Goal: Task Accomplishment & Management: Use online tool/utility

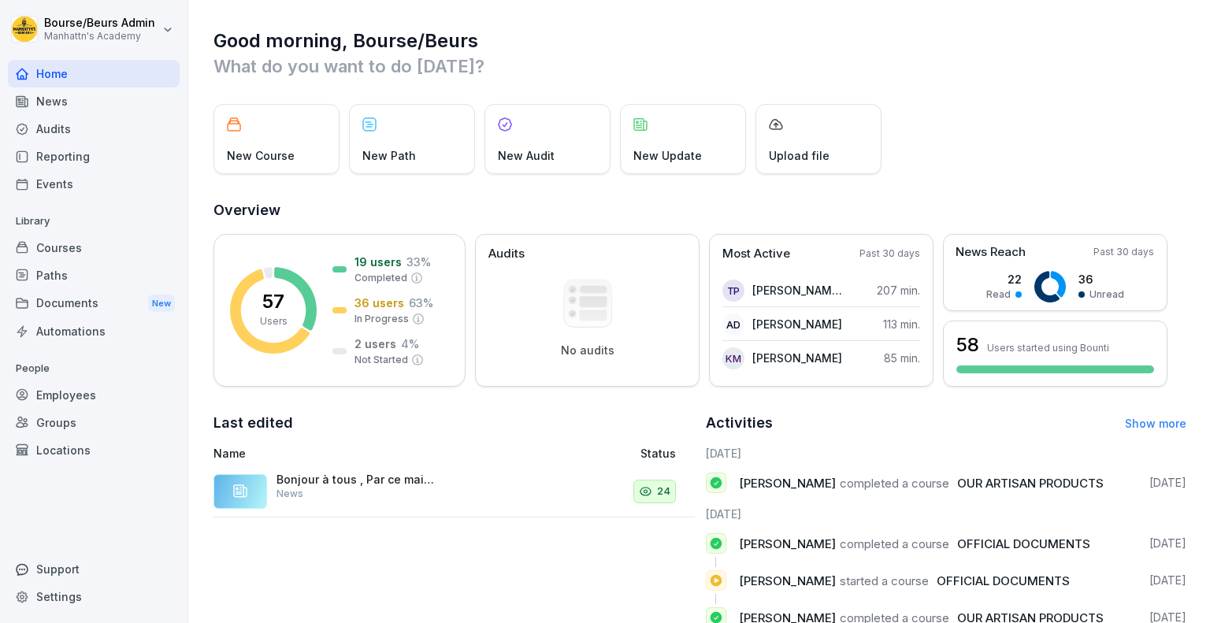
click at [62, 249] on div "Courses" at bounding box center [94, 248] width 172 height 28
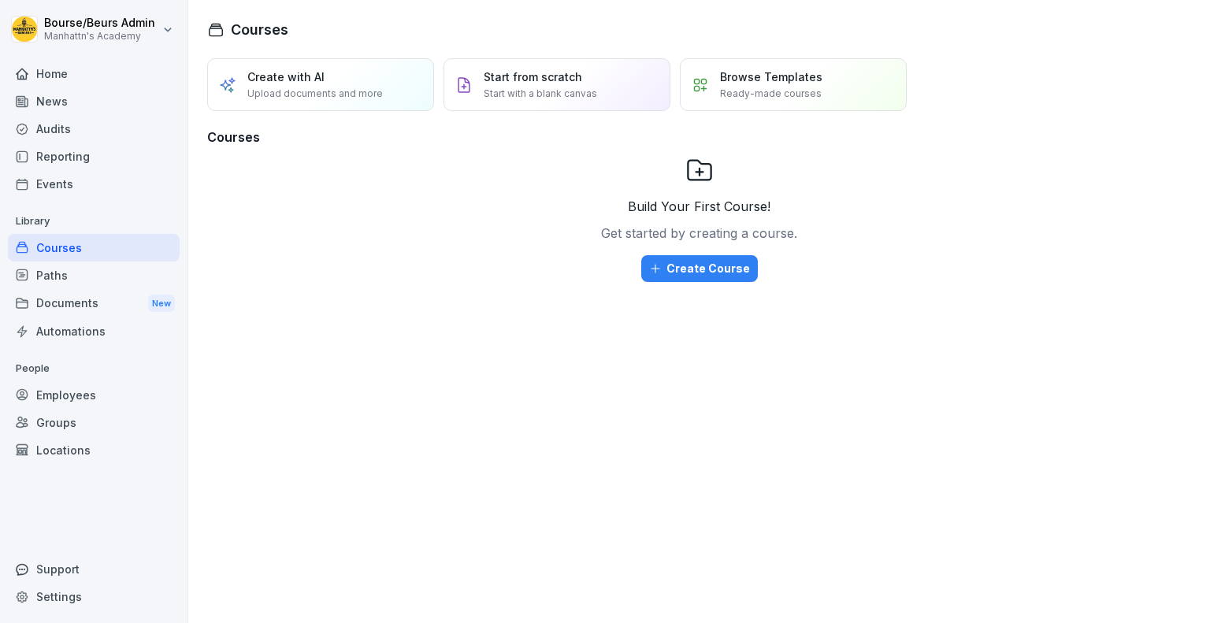
click at [73, 160] on div "Reporting" at bounding box center [94, 157] width 172 height 28
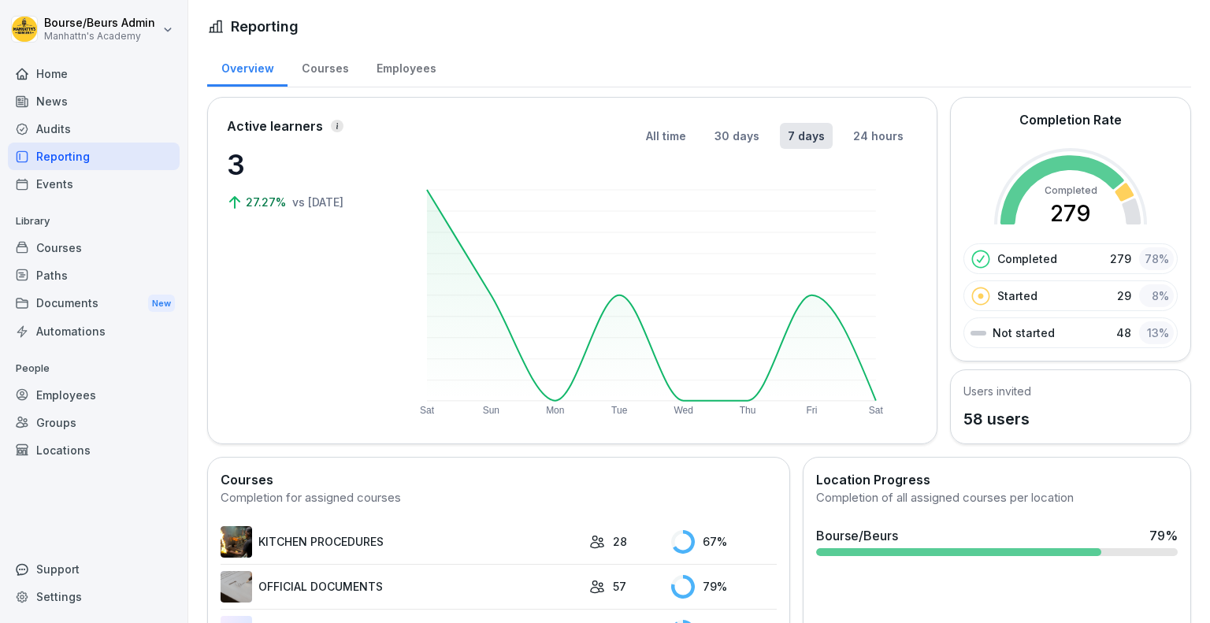
click at [332, 69] on div "Courses" at bounding box center [324, 66] width 75 height 40
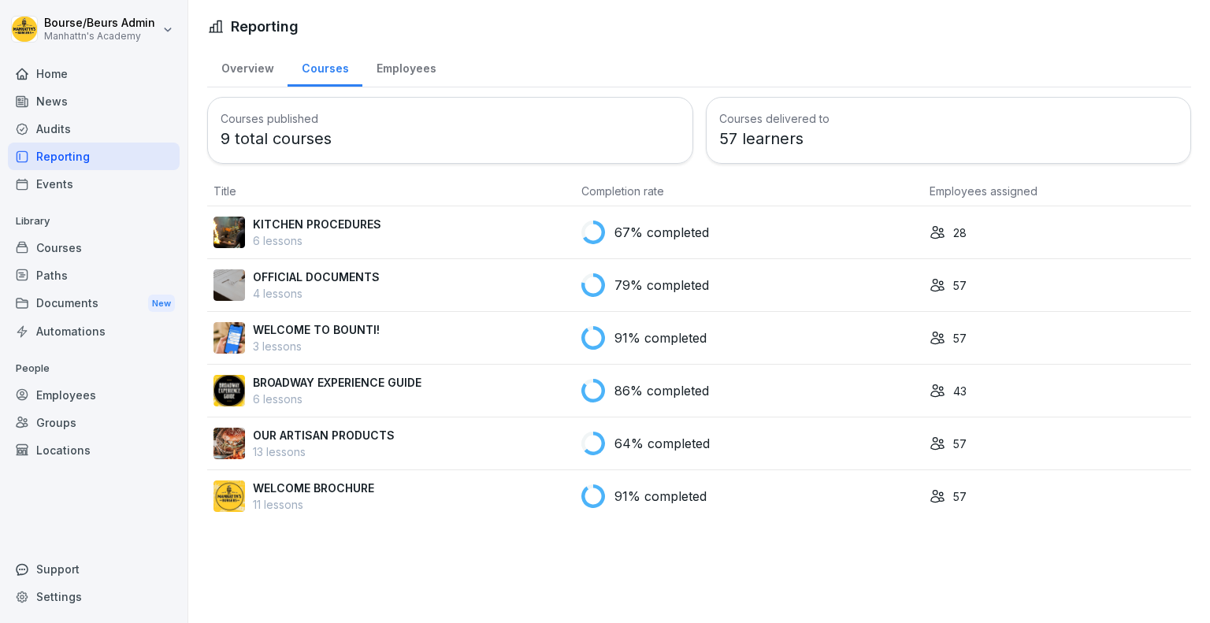
click at [507, 241] on div "KITCHEN PROCEDURES 6 lessons" at bounding box center [390, 232] width 355 height 33
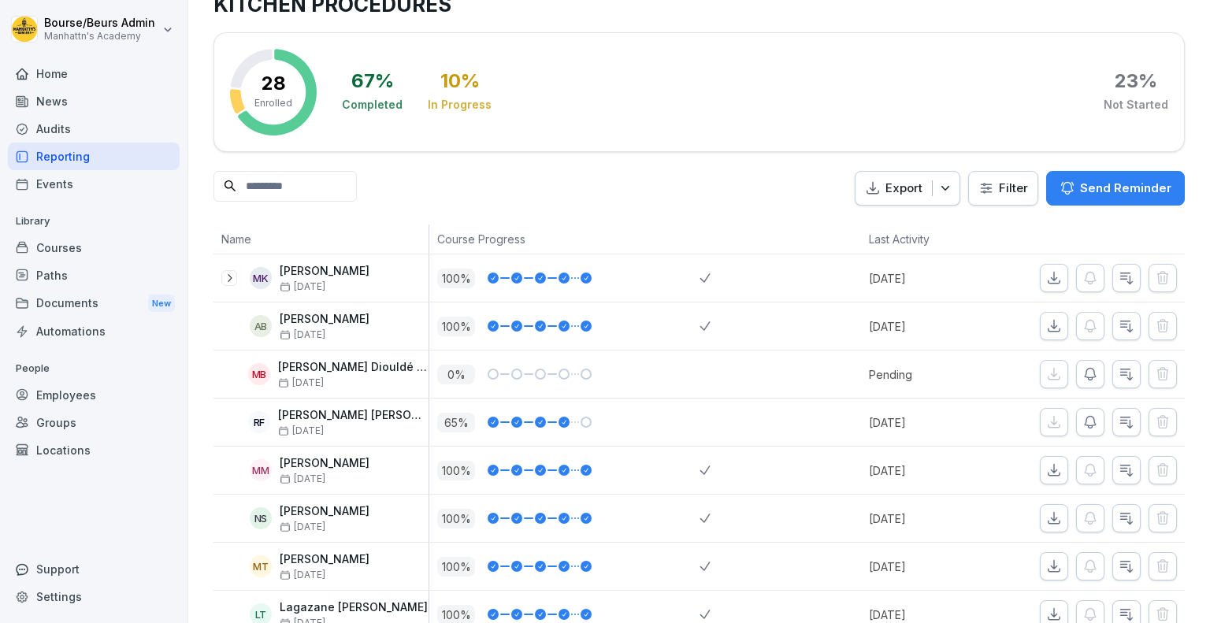
scroll to position [50, 0]
click at [1077, 377] on div "Send Reminder Send Reminder" at bounding box center [1079, 381] width 87 height 25
click at [1082, 370] on icon "button" at bounding box center [1090, 373] width 16 height 16
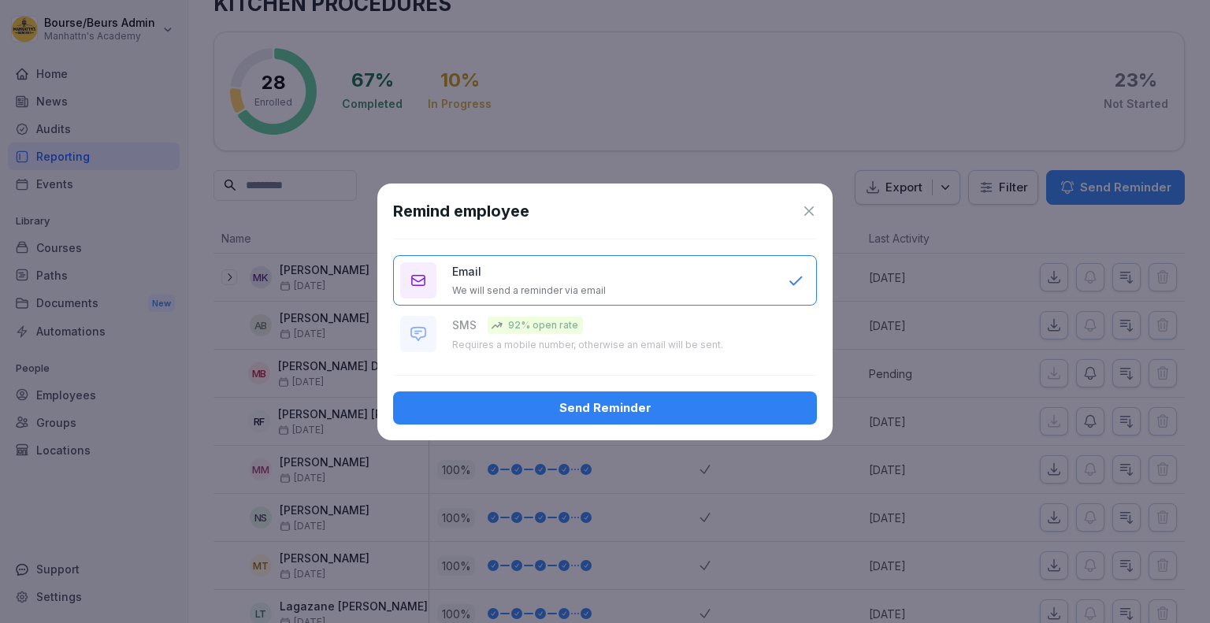
click at [697, 406] on div "Send Reminder" at bounding box center [605, 407] width 398 height 17
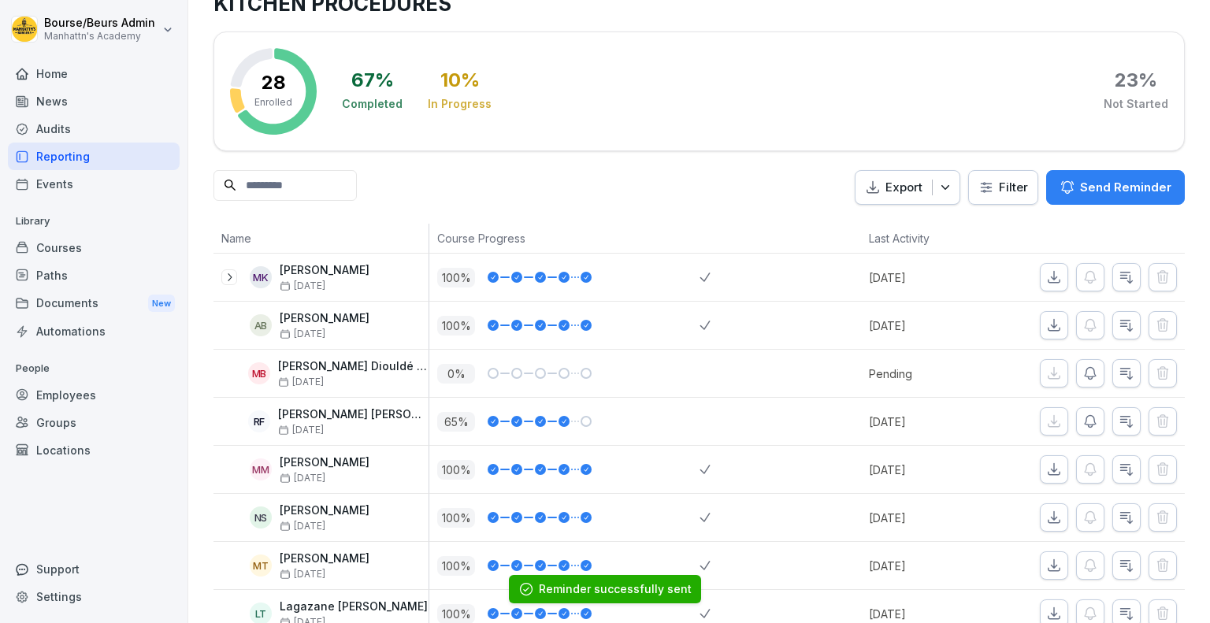
click at [1084, 421] on icon "button" at bounding box center [1090, 421] width 16 height 16
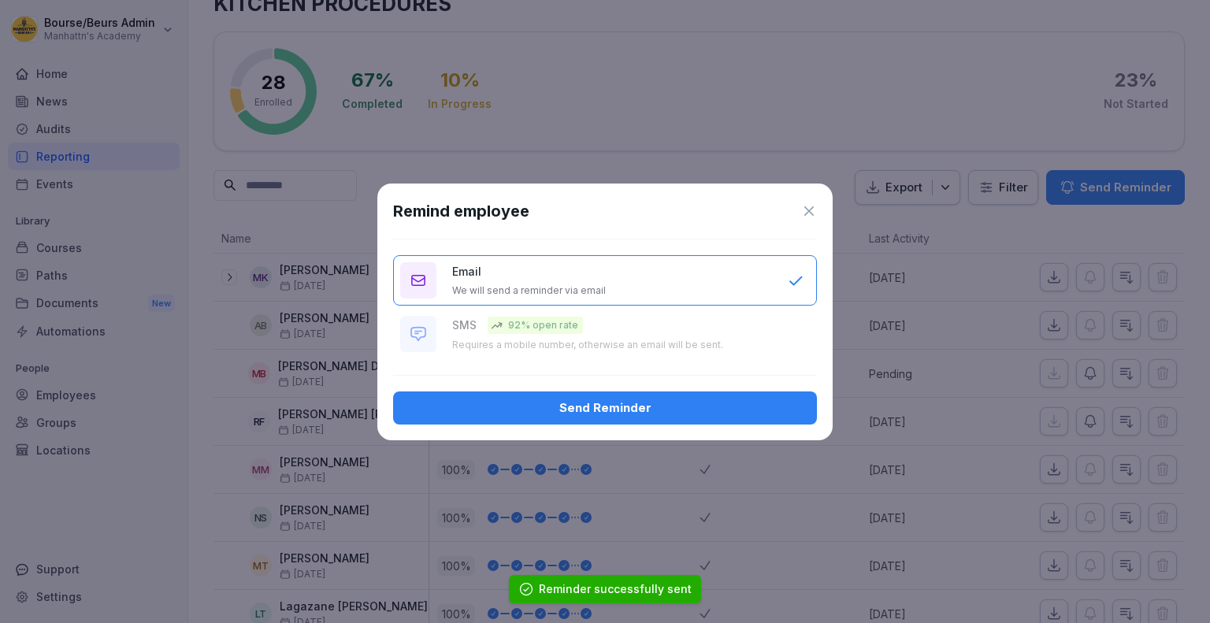
click at [743, 404] on div "Send Reminder" at bounding box center [605, 407] width 398 height 17
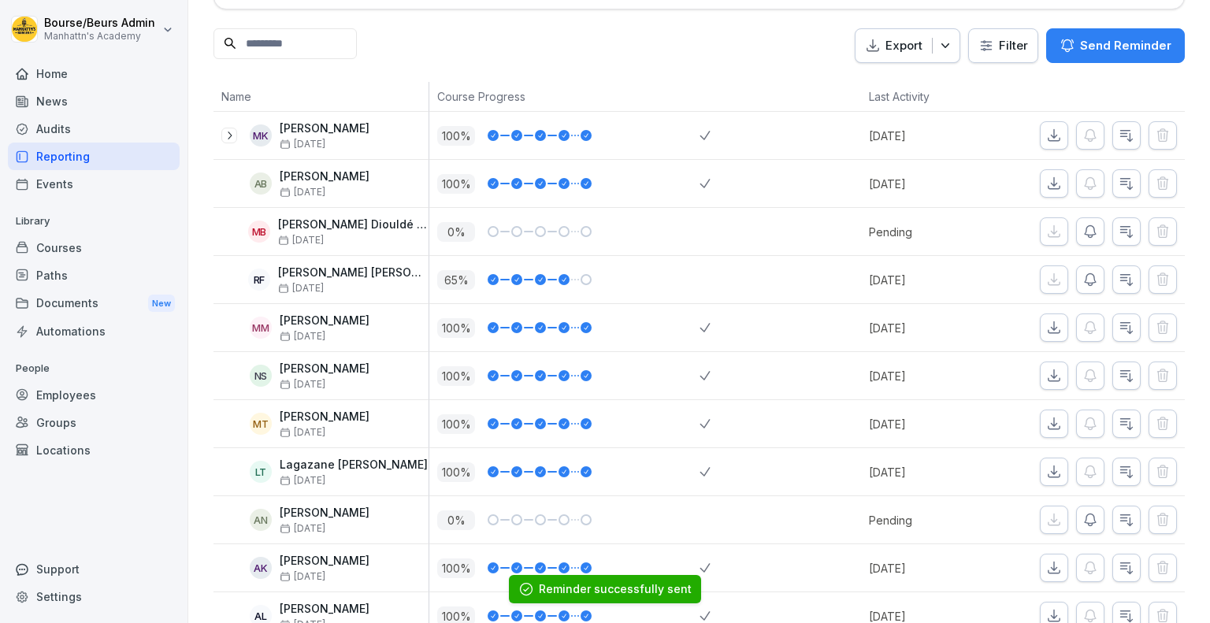
scroll to position [283, 0]
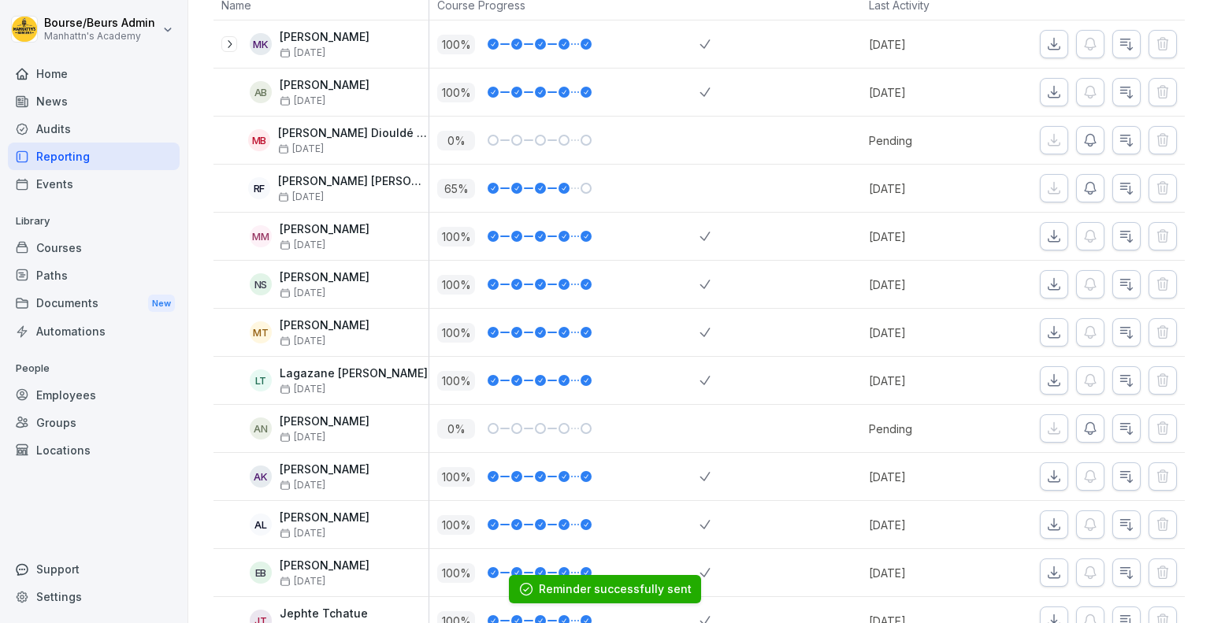
click at [1084, 424] on icon "button" at bounding box center [1089, 429] width 11 height 12
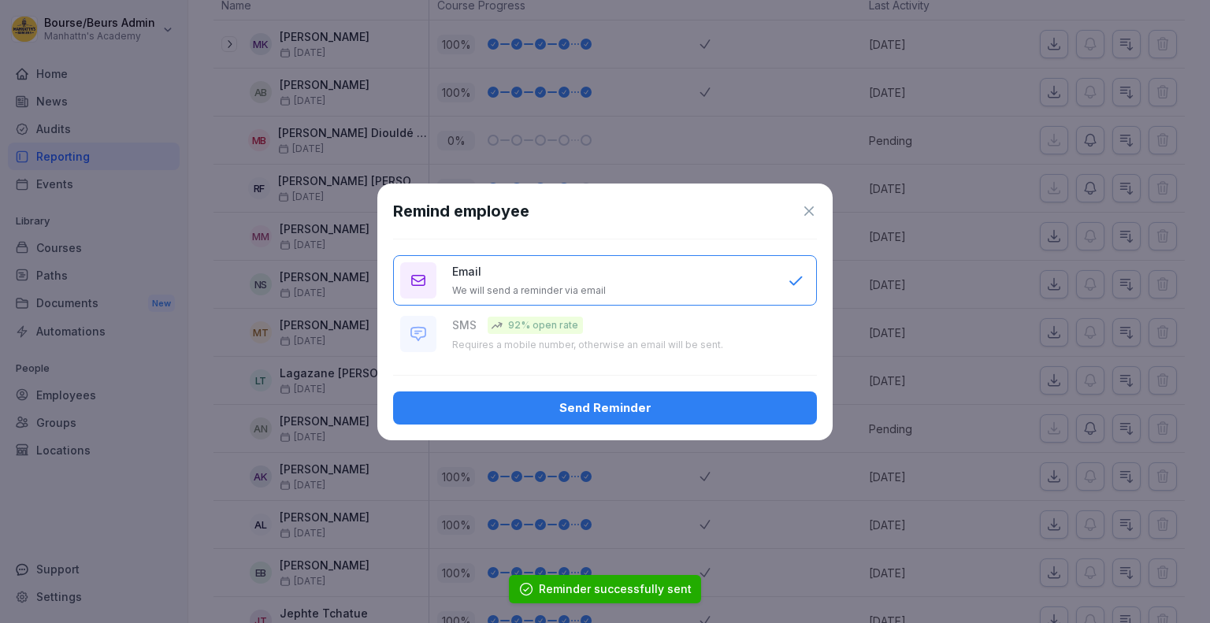
click at [749, 399] on div "Send Reminder" at bounding box center [605, 407] width 398 height 17
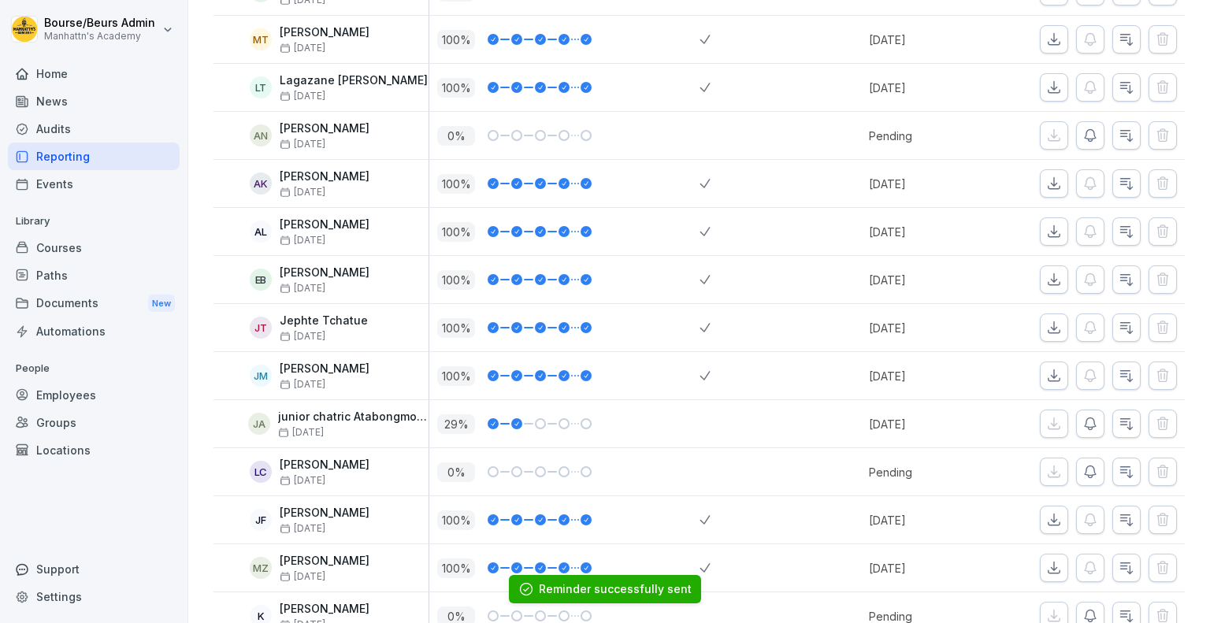
scroll to position [579, 0]
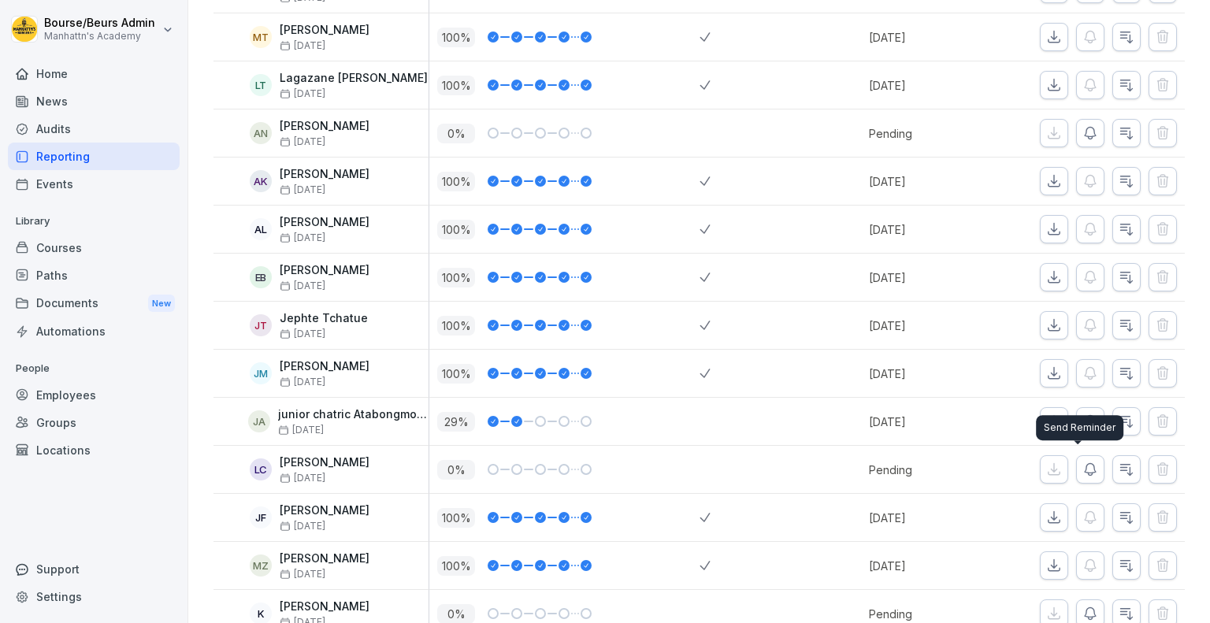
click at [1078, 419] on div "Send Reminder Send Reminder" at bounding box center [1079, 427] width 87 height 25
click at [1082, 414] on icon "button" at bounding box center [1090, 421] width 16 height 16
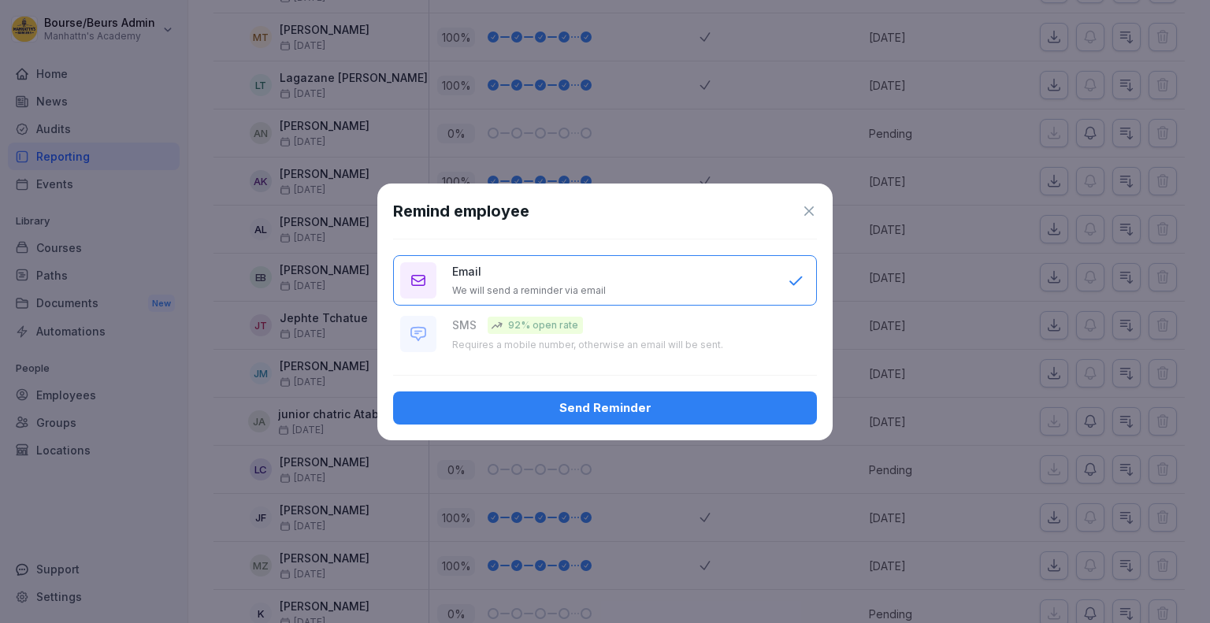
click at [655, 400] on div "Send Reminder" at bounding box center [605, 407] width 398 height 17
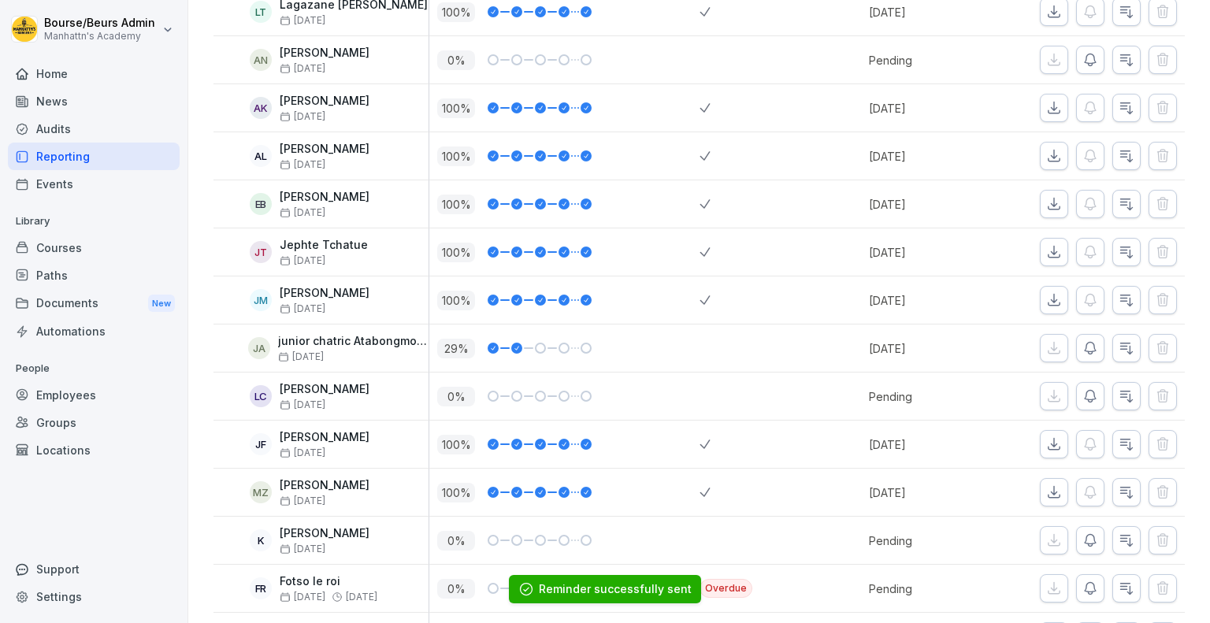
scroll to position [706, 0]
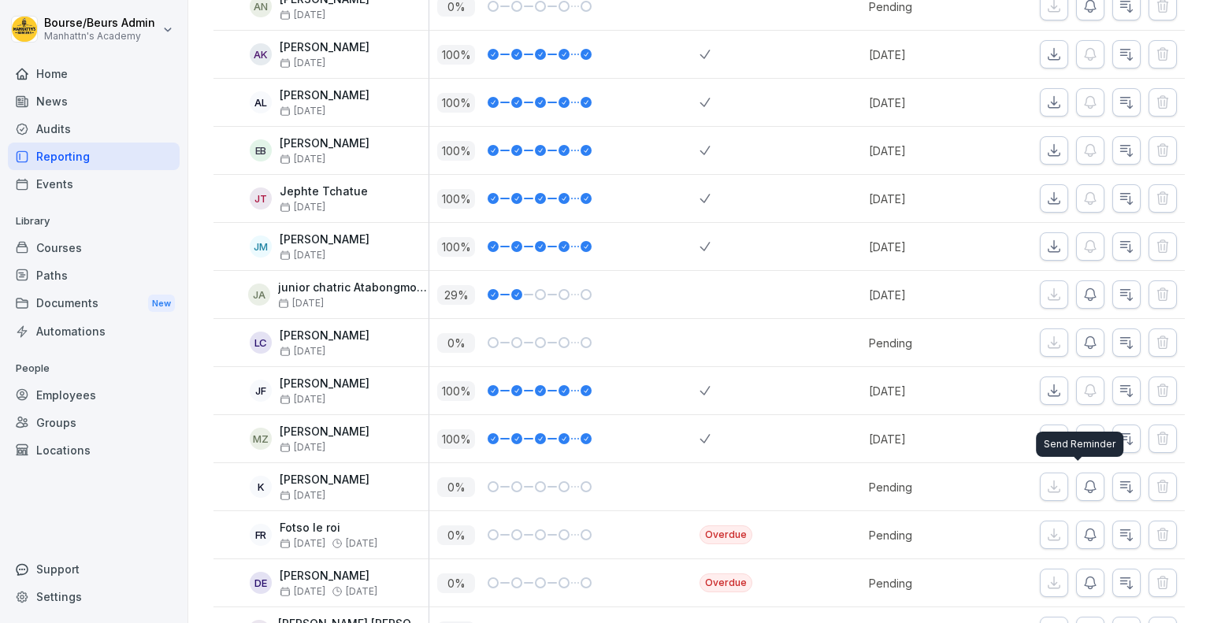
click at [1082, 487] on icon "button" at bounding box center [1090, 487] width 16 height 16
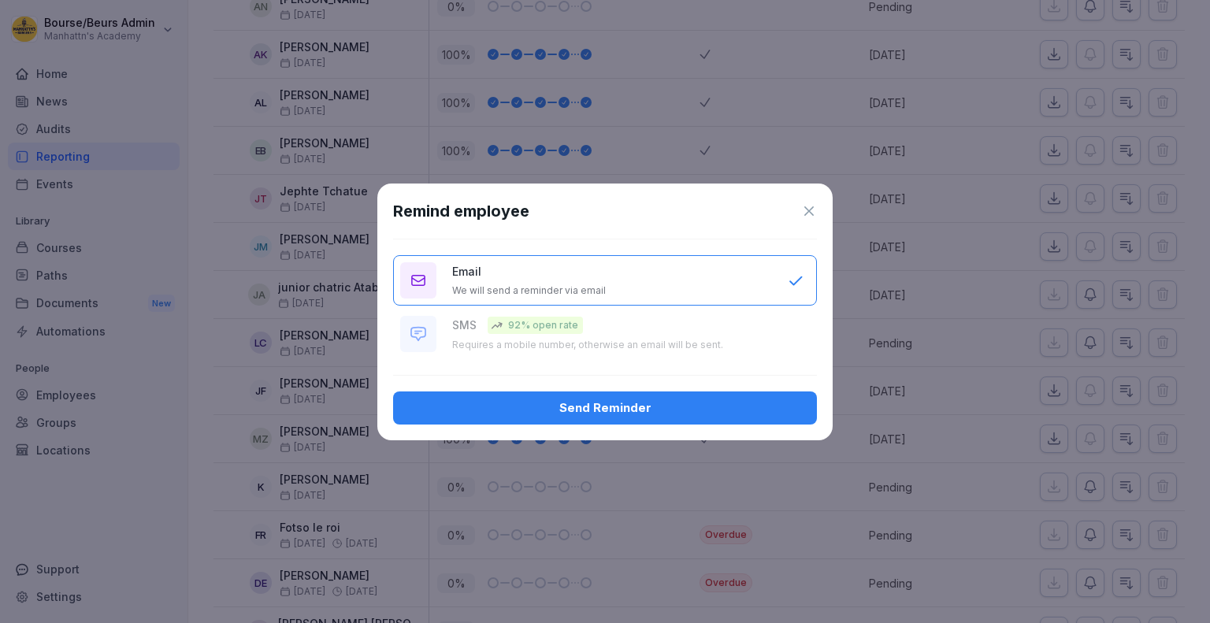
click at [719, 406] on div "Send Reminder" at bounding box center [605, 407] width 398 height 17
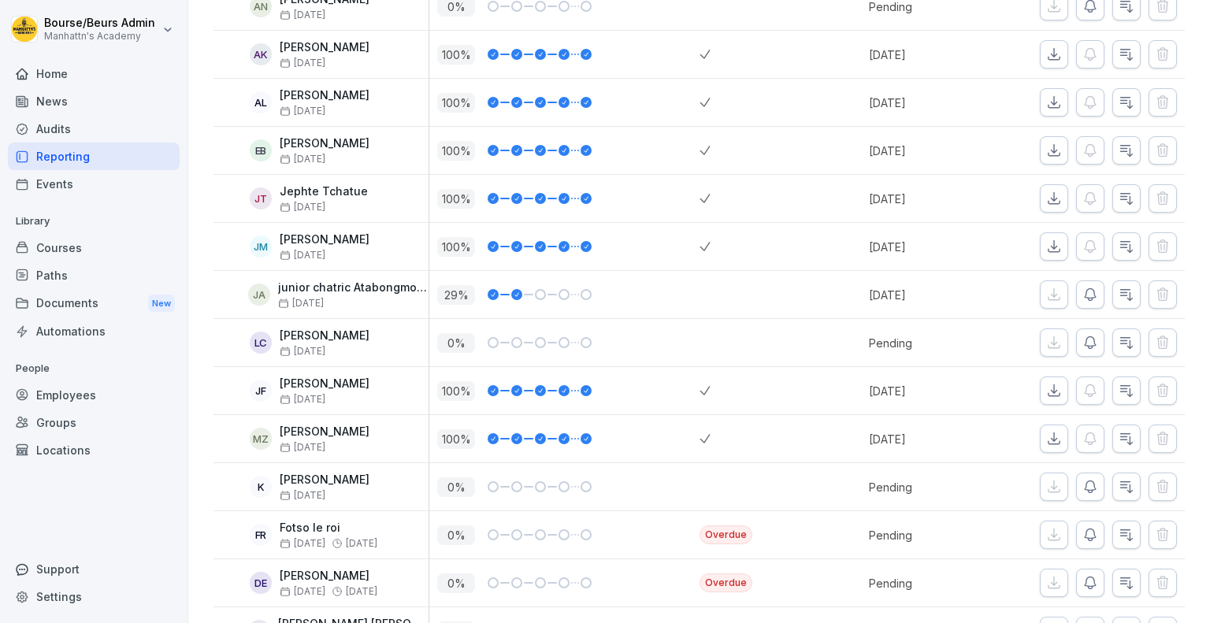
click at [1082, 528] on icon "button" at bounding box center [1090, 535] width 16 height 16
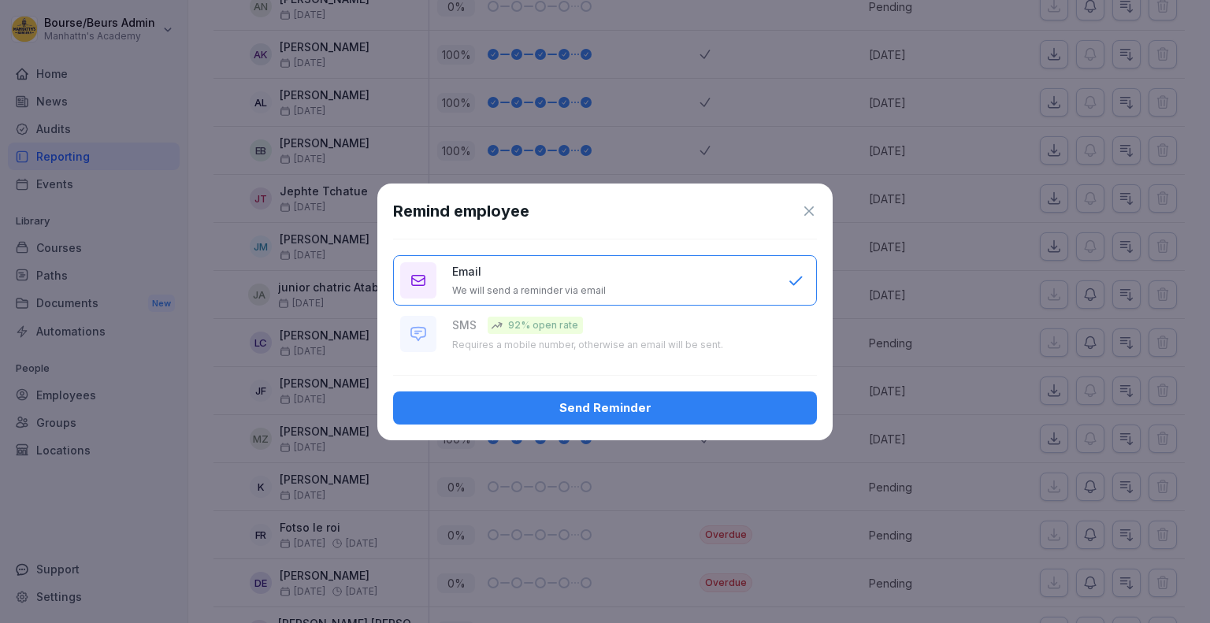
click at [685, 409] on div "Send Reminder" at bounding box center [605, 407] width 398 height 17
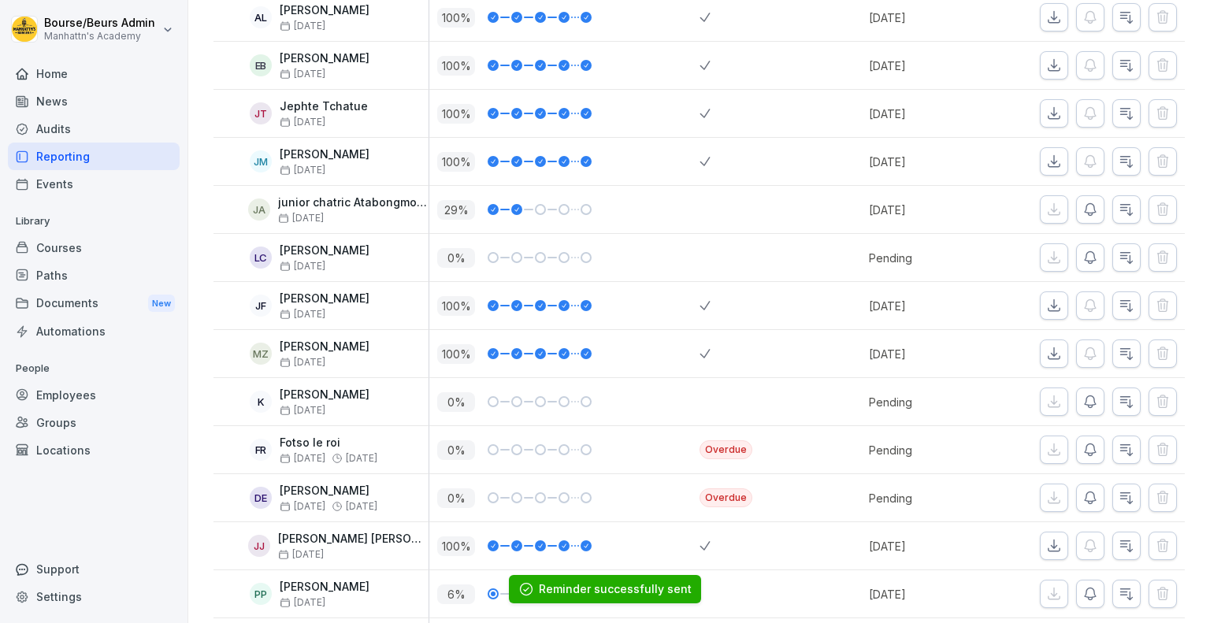
scroll to position [792, 0]
click at [1082, 491] on icon "button" at bounding box center [1090, 496] width 16 height 16
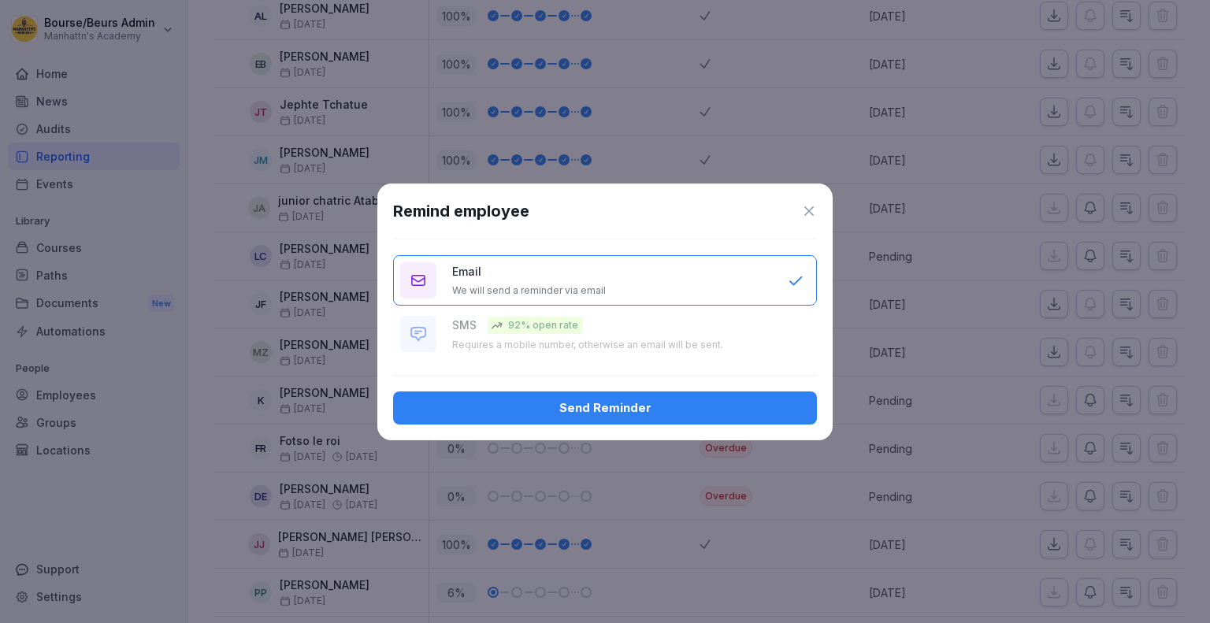
click at [740, 414] on div "Send Reminder" at bounding box center [605, 407] width 398 height 17
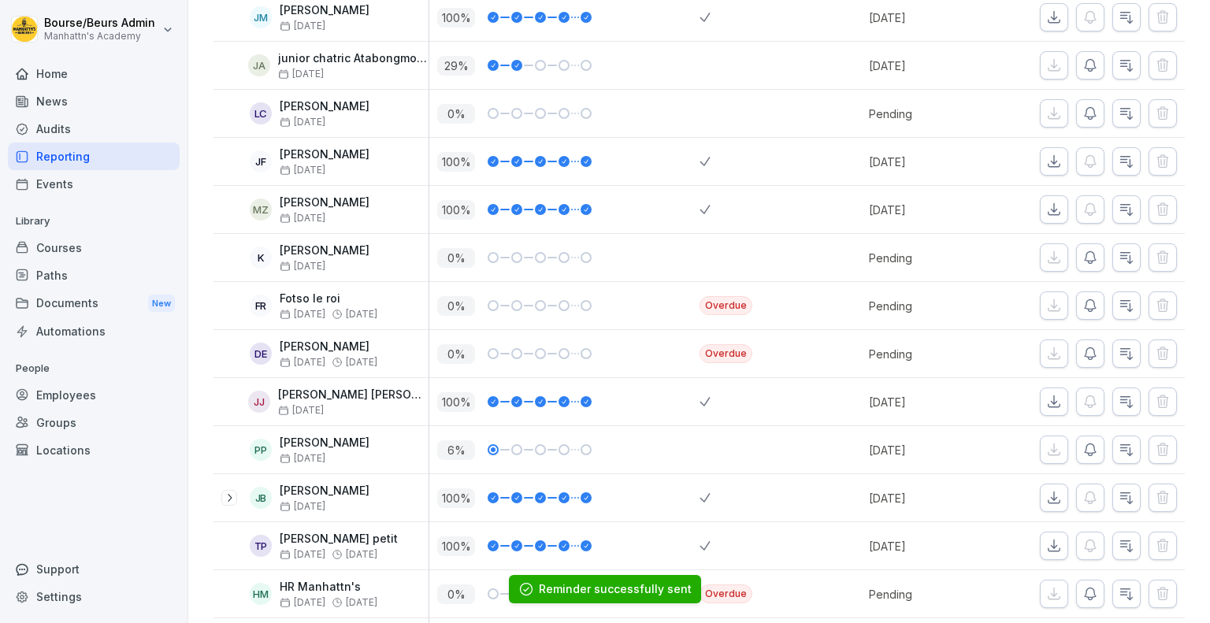
scroll to position [938, 0]
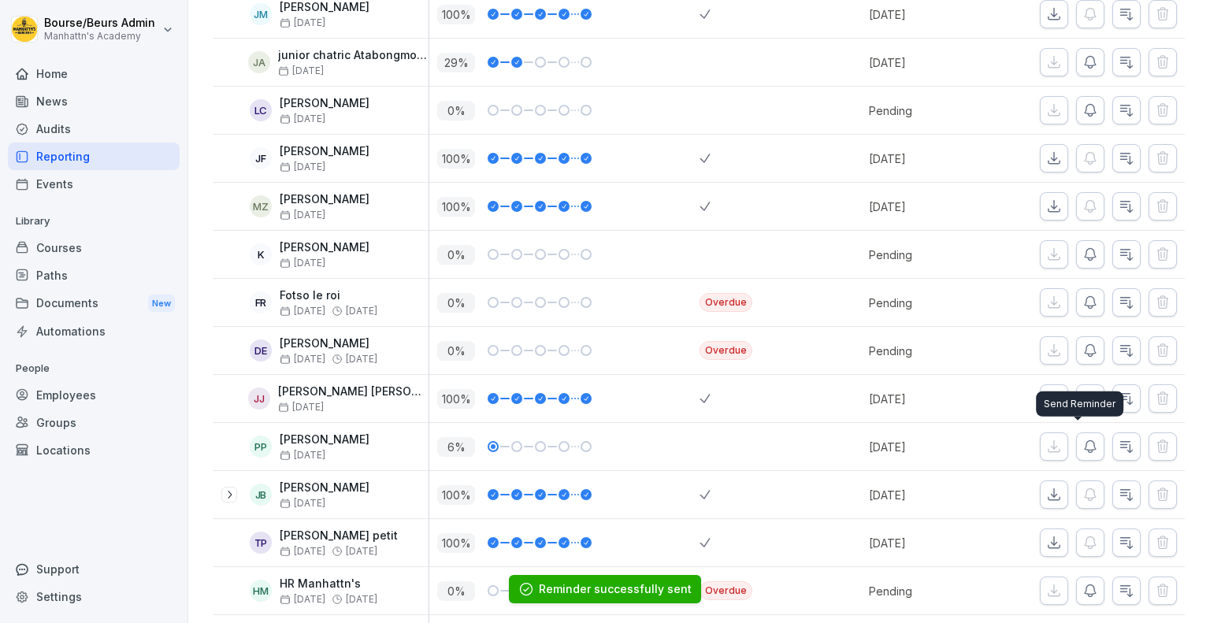
click at [1084, 445] on icon "button" at bounding box center [1089, 447] width 11 height 12
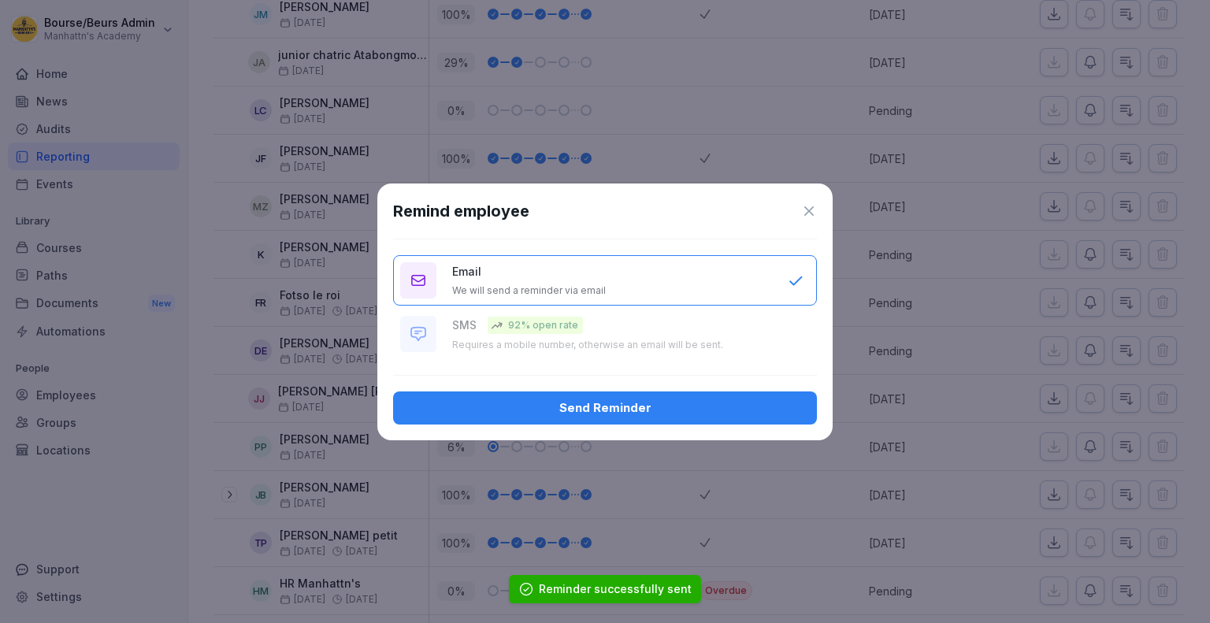
click at [676, 414] on div "Send Reminder" at bounding box center [605, 407] width 398 height 17
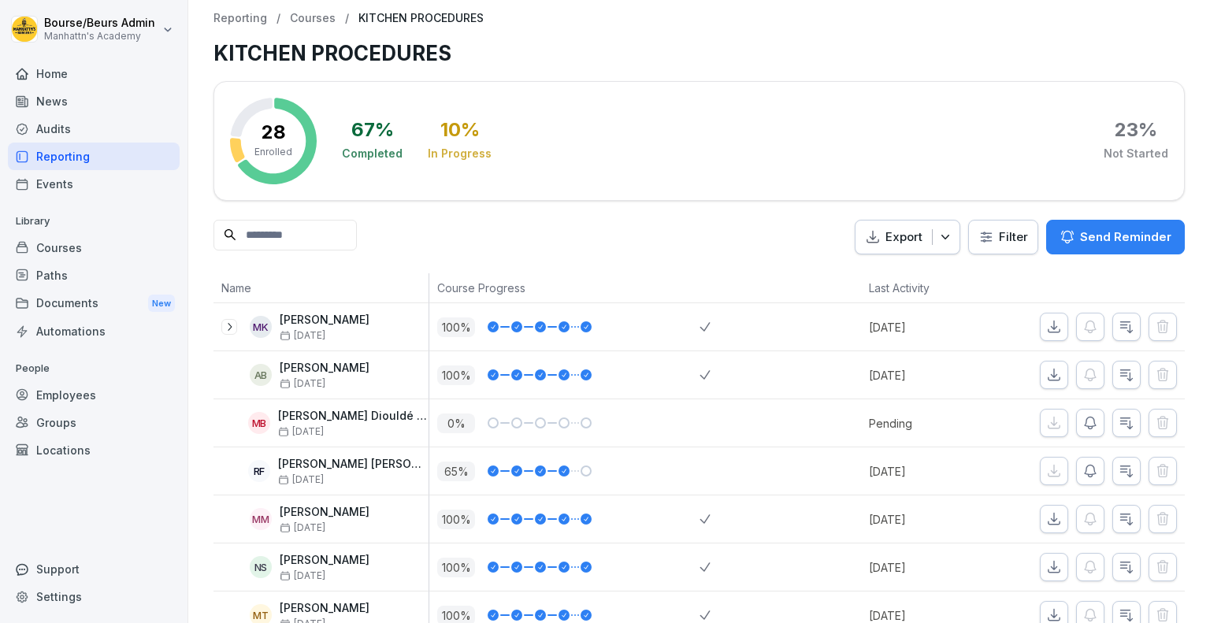
scroll to position [0, 0]
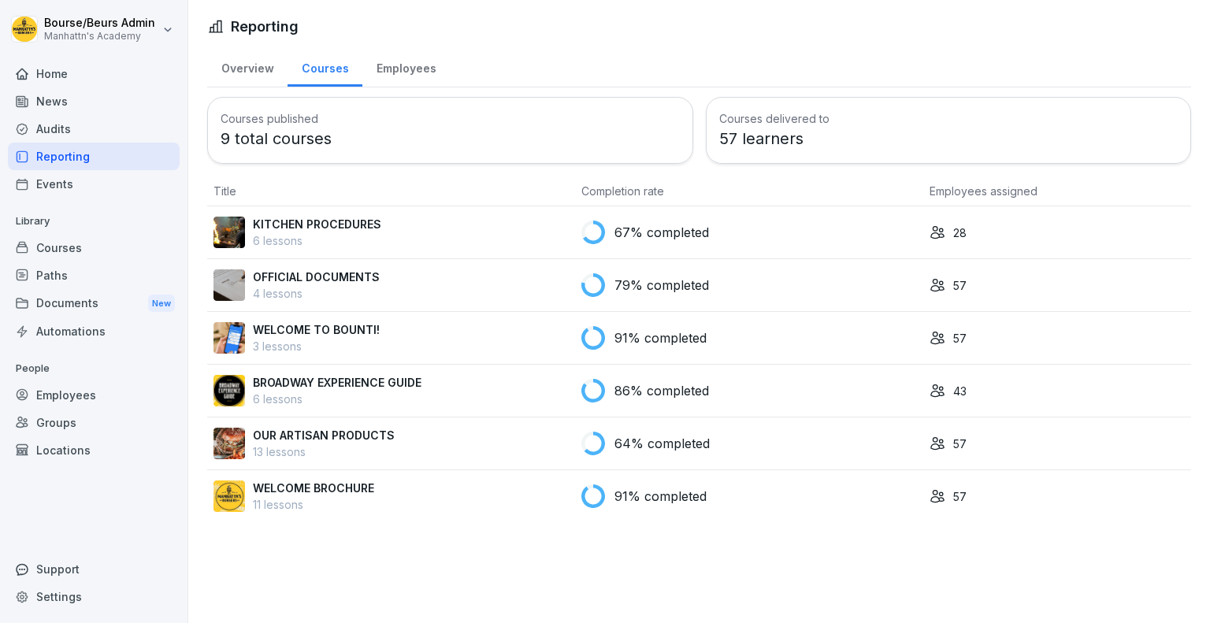
click at [425, 339] on div "WELCOME TO BOUNTI! 3 lessons" at bounding box center [390, 337] width 355 height 33
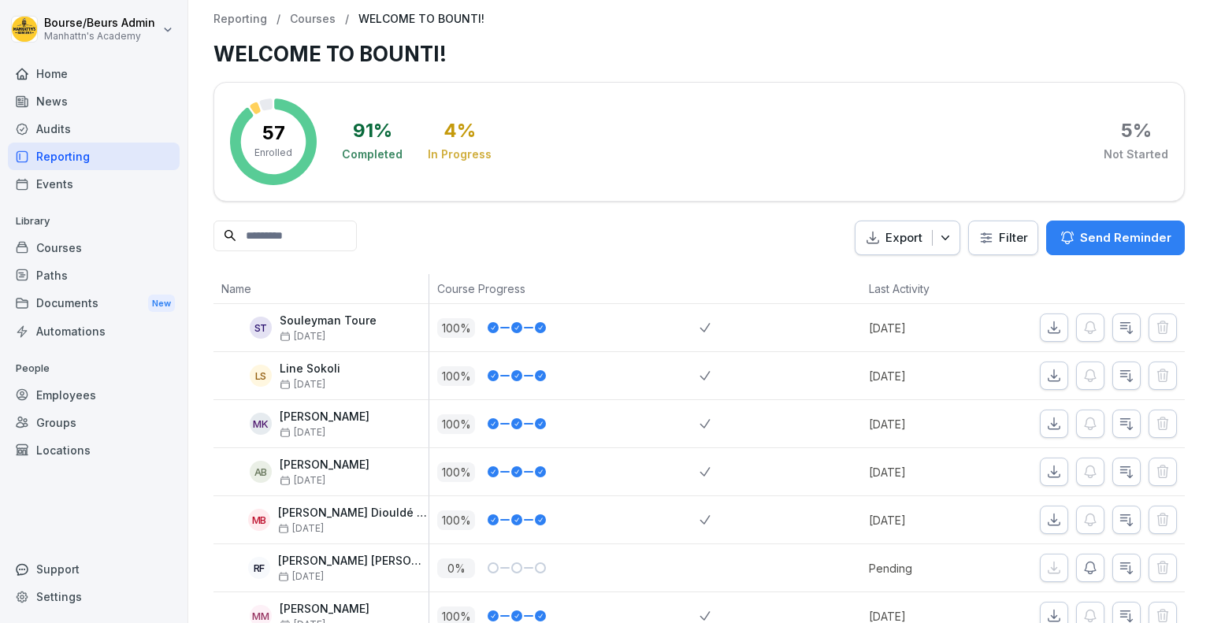
scroll to position [35, 0]
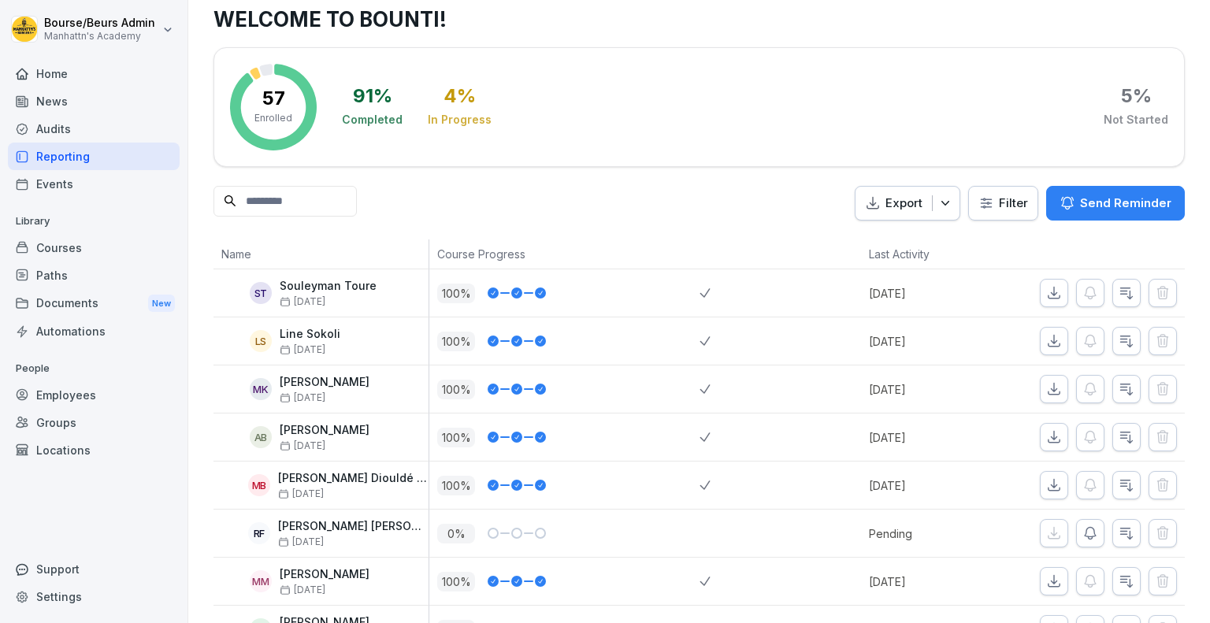
click at [1082, 537] on icon "button" at bounding box center [1090, 533] width 16 height 16
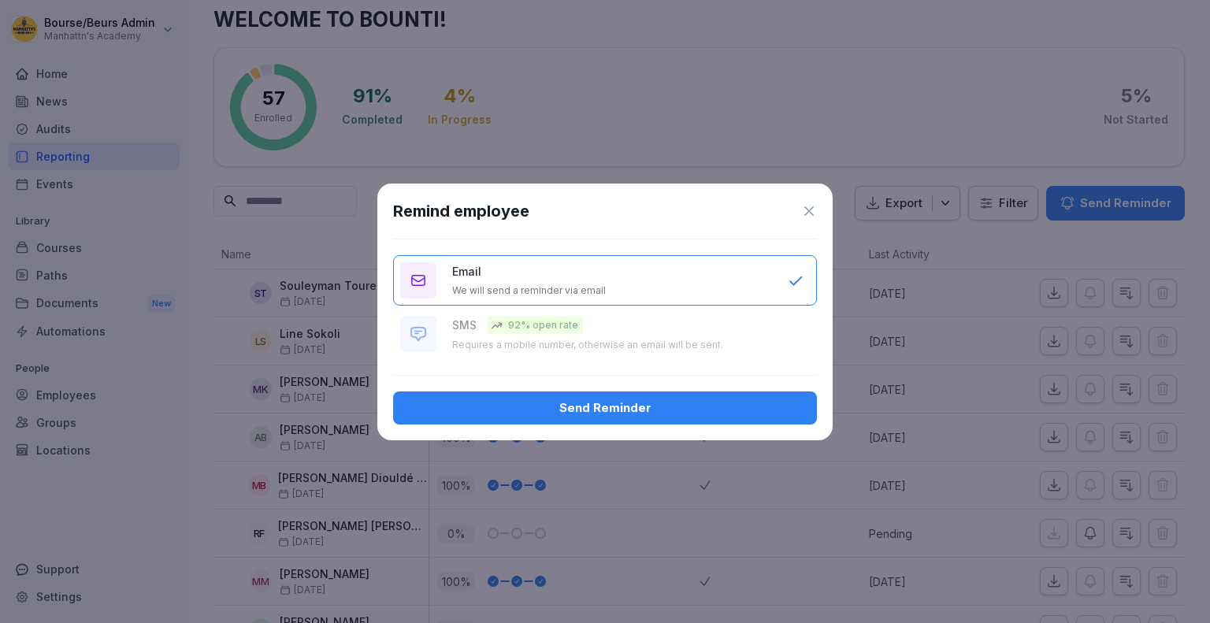
click at [693, 404] on div "Send Reminder" at bounding box center [605, 407] width 398 height 17
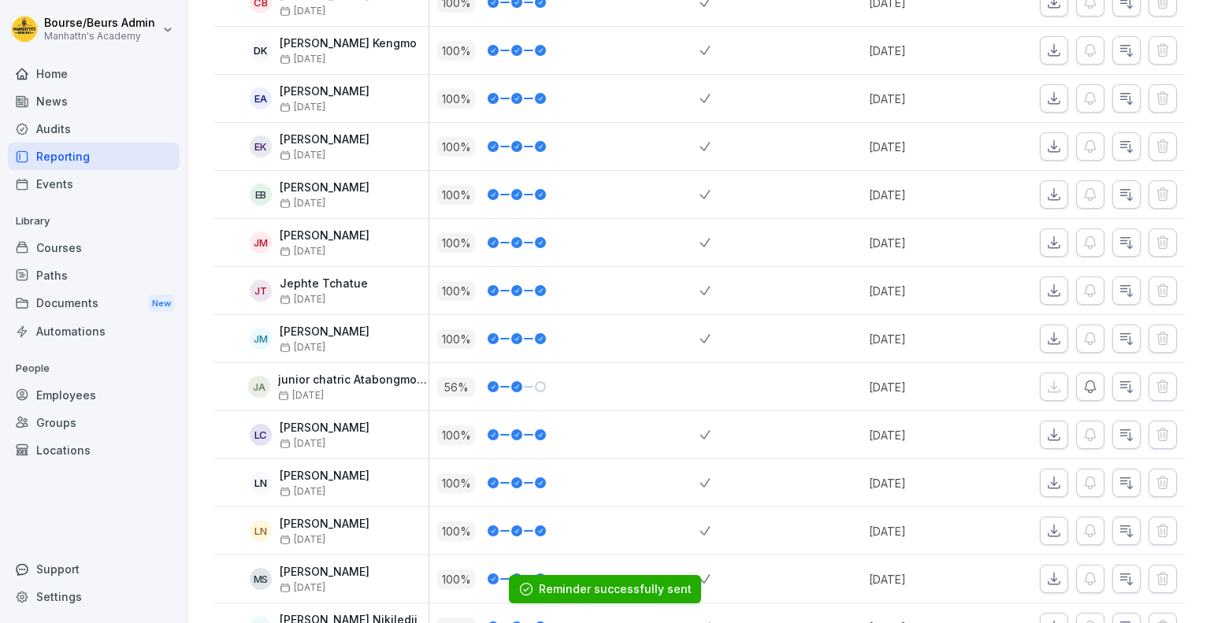
scroll to position [1195, 0]
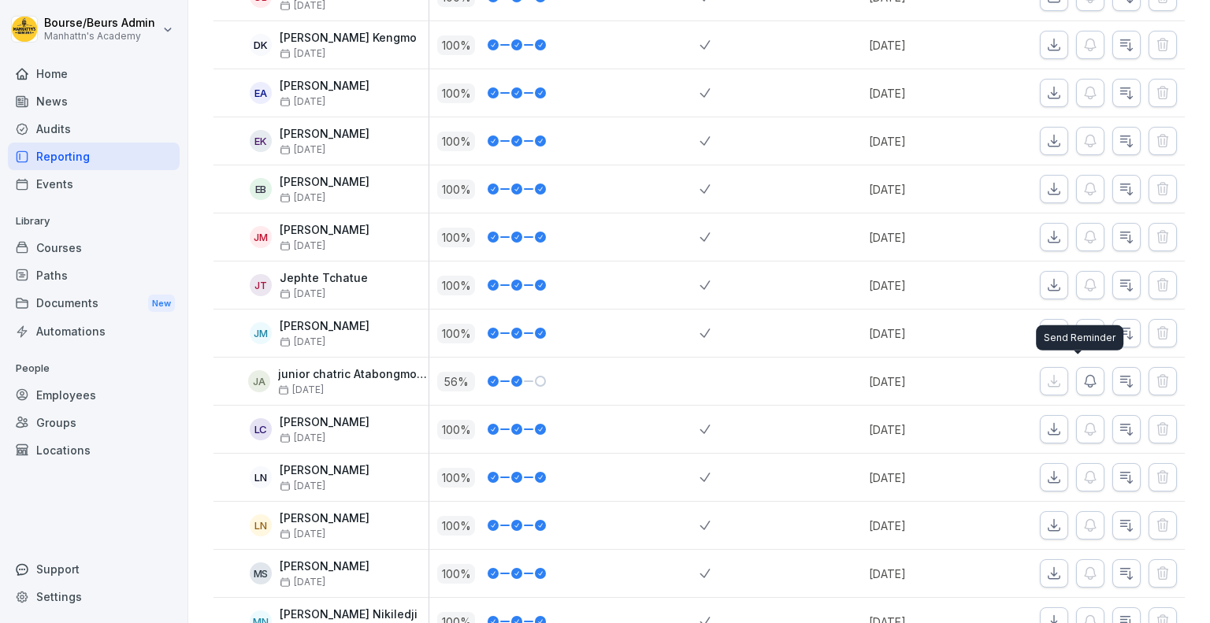
click at [1084, 380] on icon "button" at bounding box center [1089, 382] width 11 height 12
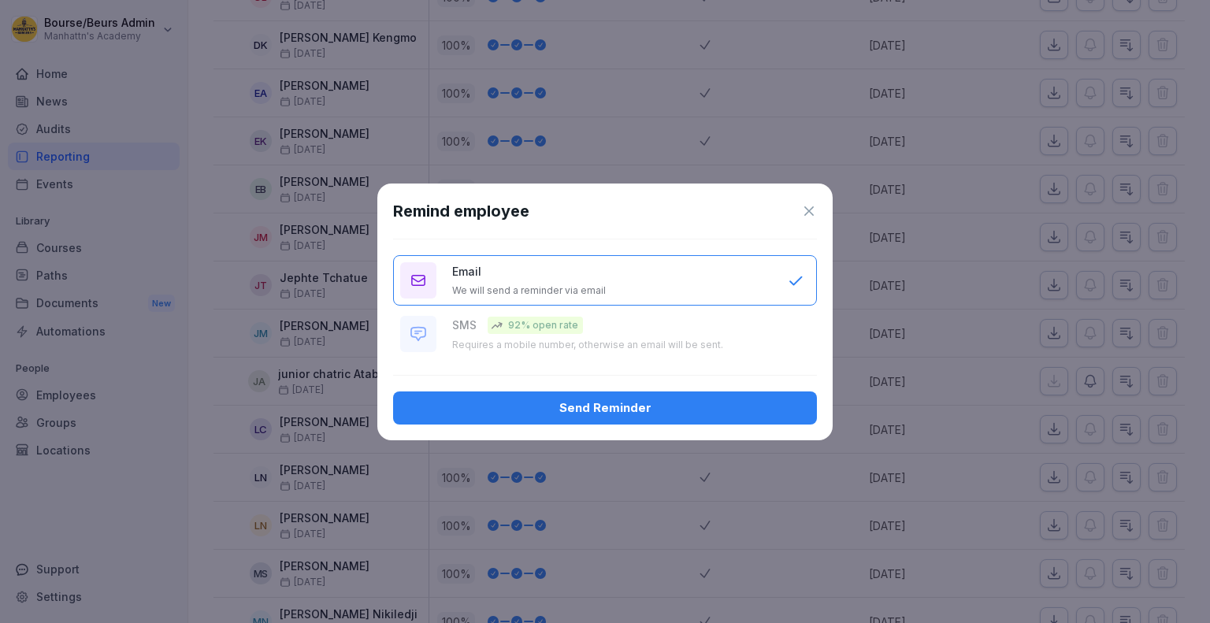
click at [671, 406] on div "Send Reminder" at bounding box center [605, 407] width 398 height 17
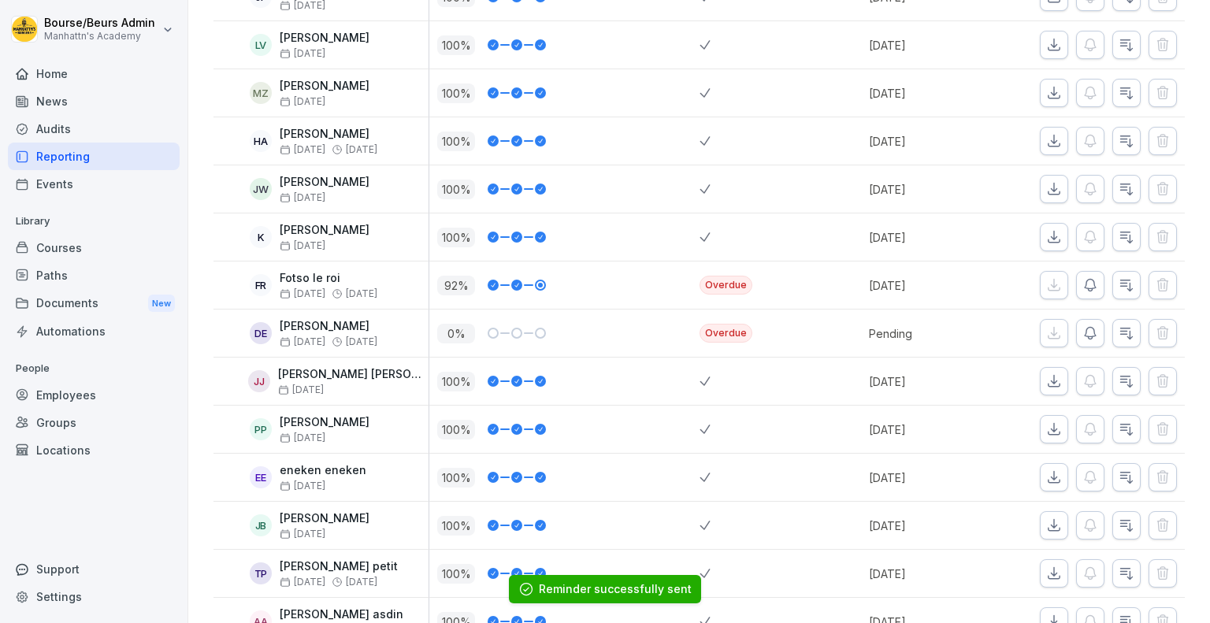
scroll to position [2016, 0]
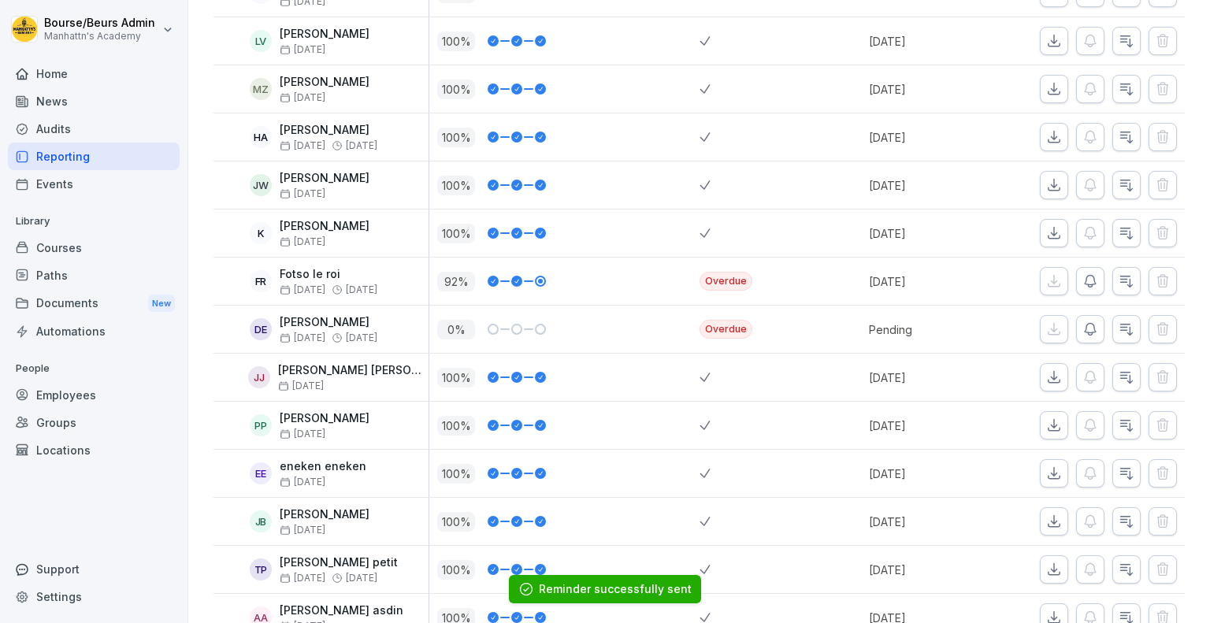
click at [1084, 278] on icon "button" at bounding box center [1089, 282] width 11 height 12
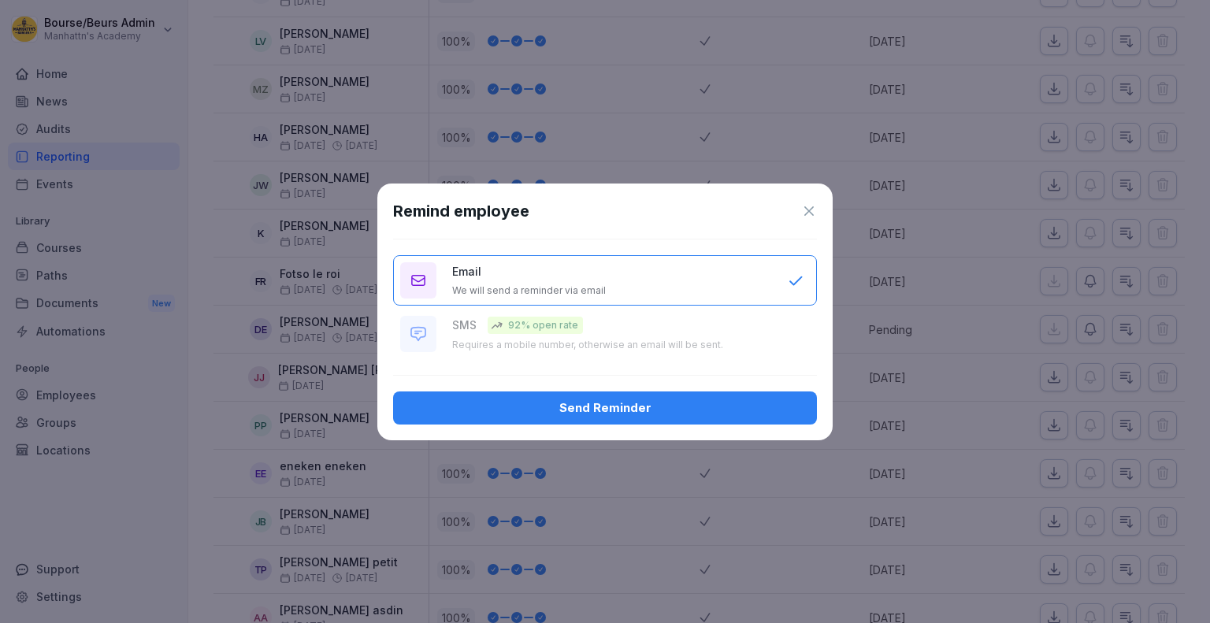
click at [673, 412] on div "Send Reminder" at bounding box center [605, 407] width 398 height 17
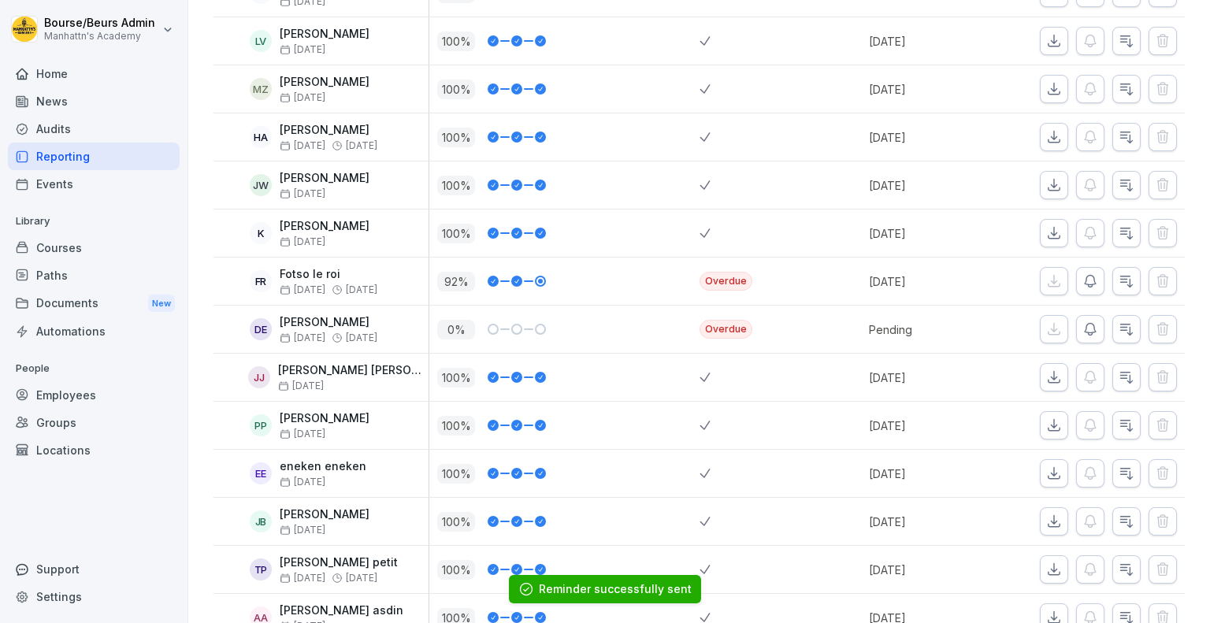
click at [1076, 331] on button "button" at bounding box center [1090, 329] width 28 height 28
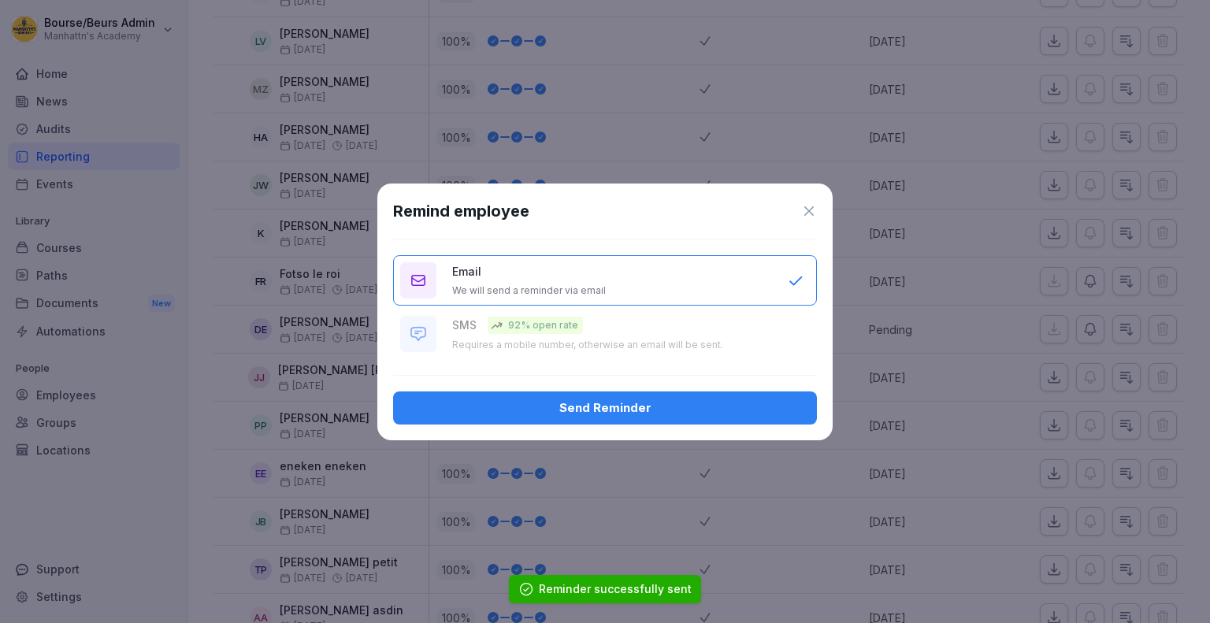
click at [639, 410] on div "Send Reminder" at bounding box center [605, 407] width 398 height 17
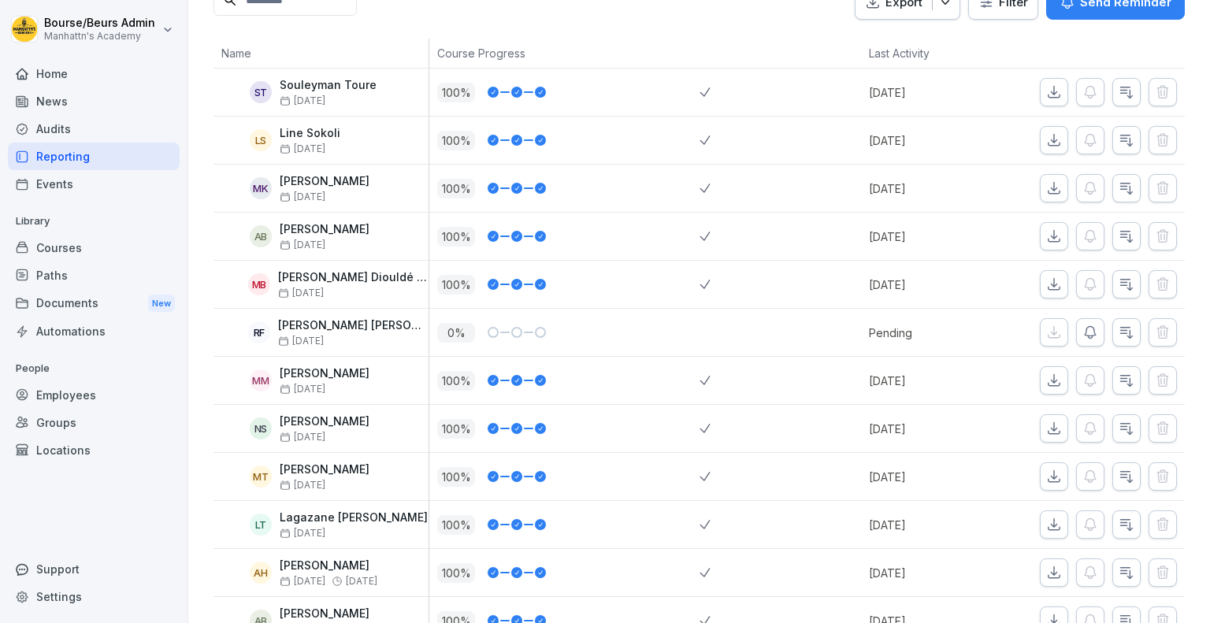
scroll to position [79, 0]
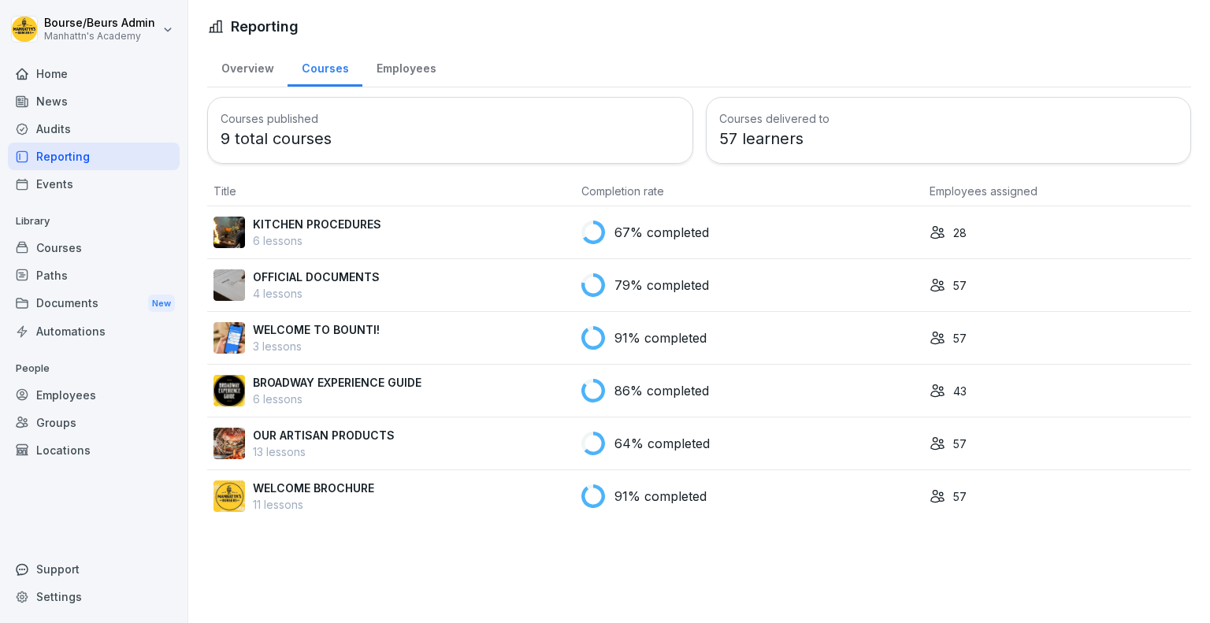
click at [536, 443] on div "OUR ARTISAN PRODUCTS 13 lessons" at bounding box center [390, 443] width 355 height 33
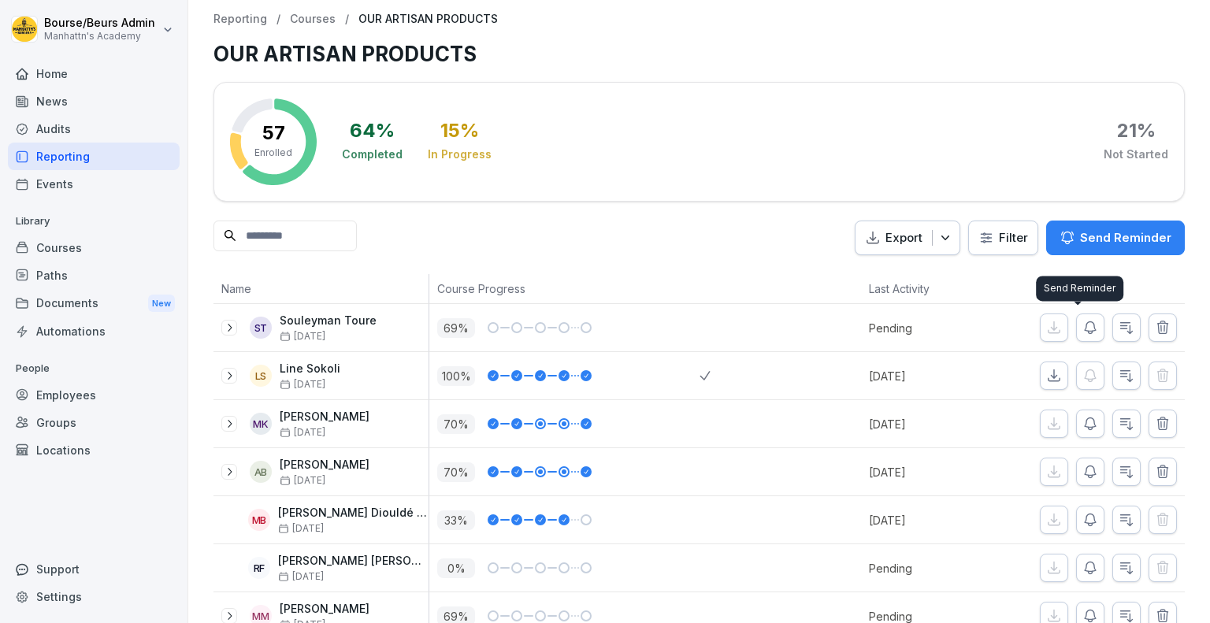
click at [1082, 332] on icon "button" at bounding box center [1090, 328] width 16 height 16
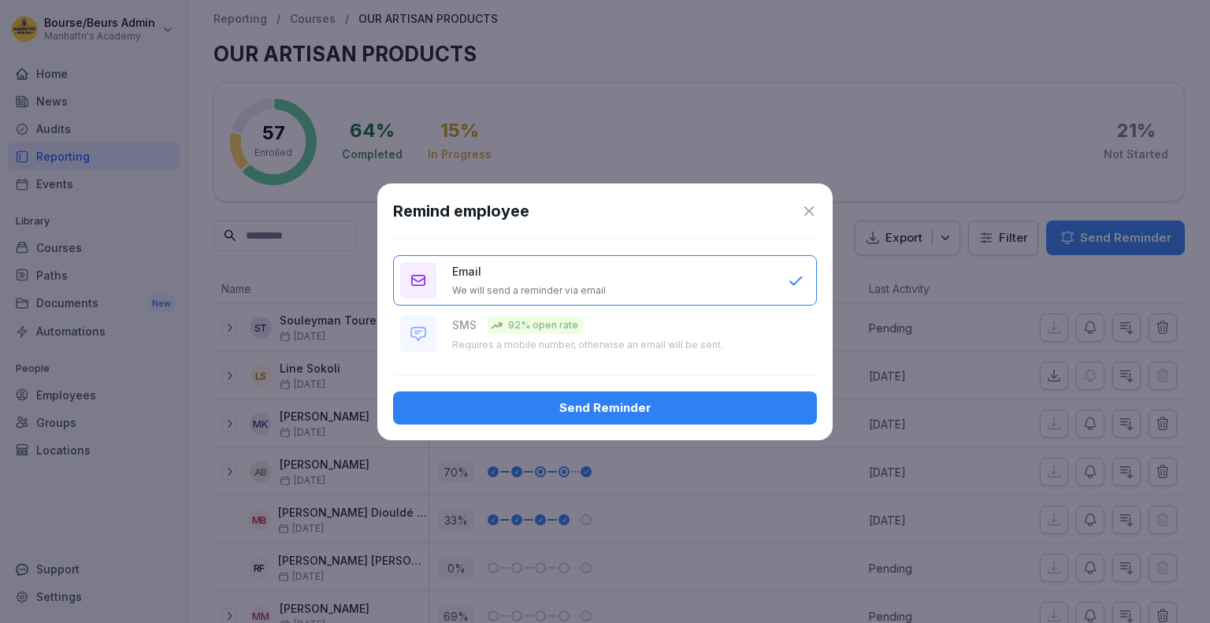
click at [415, 416] on button "Send Reminder" at bounding box center [605, 407] width 424 height 33
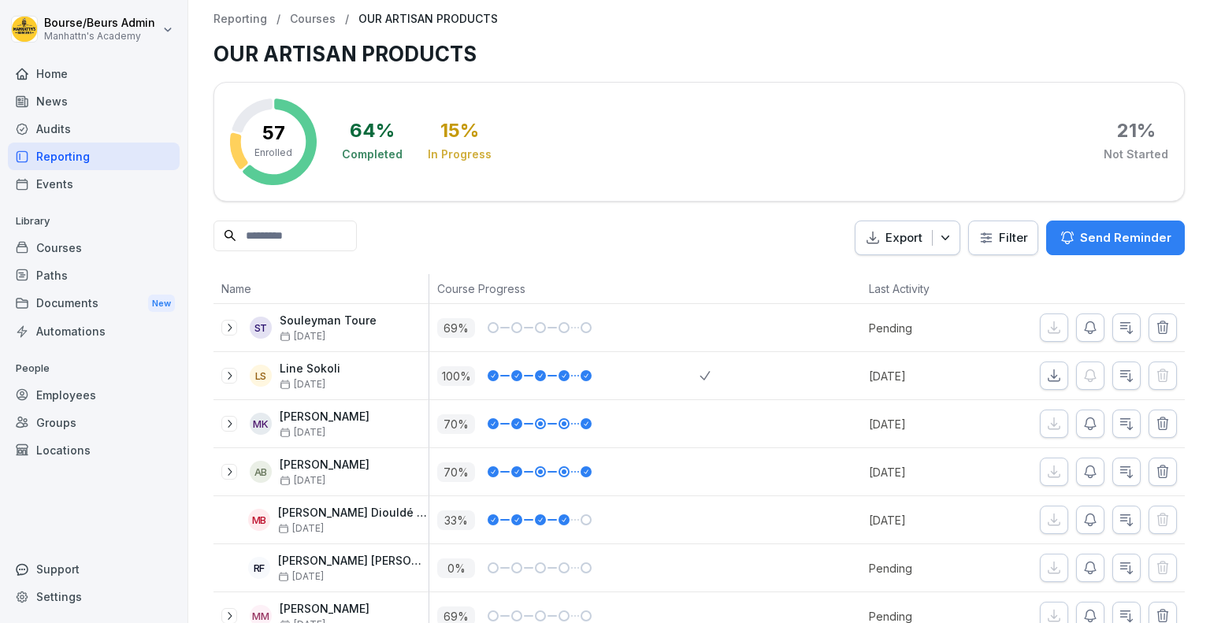
click at [1086, 426] on button "button" at bounding box center [1090, 423] width 28 height 28
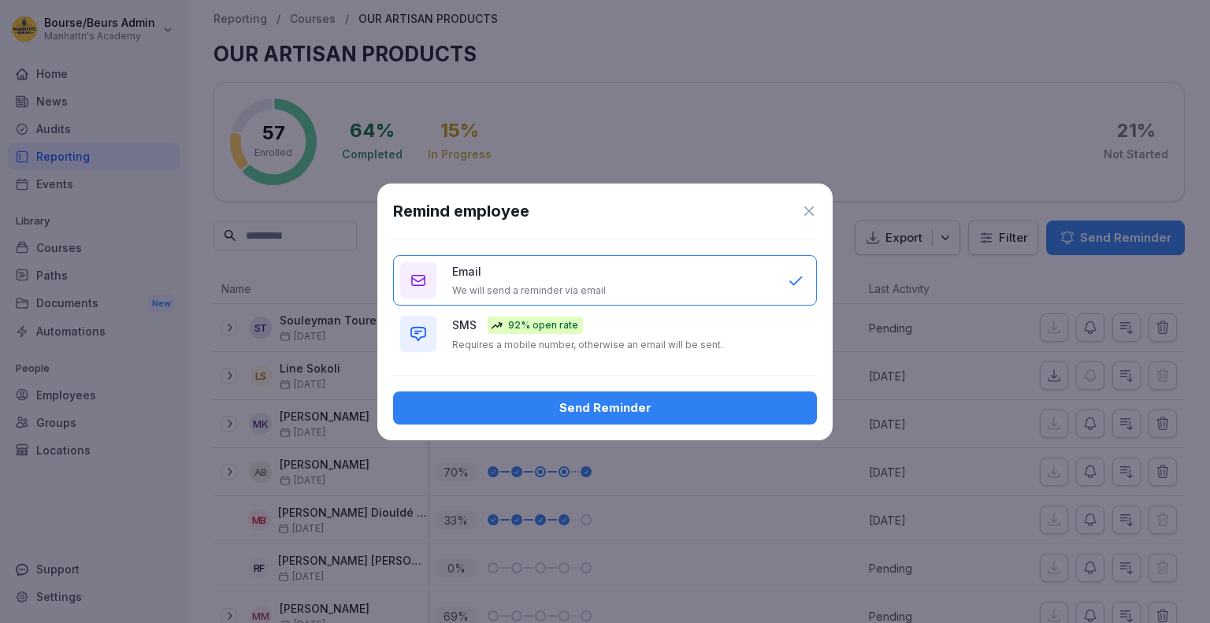
click at [645, 403] on div "Send Reminder" at bounding box center [605, 407] width 398 height 17
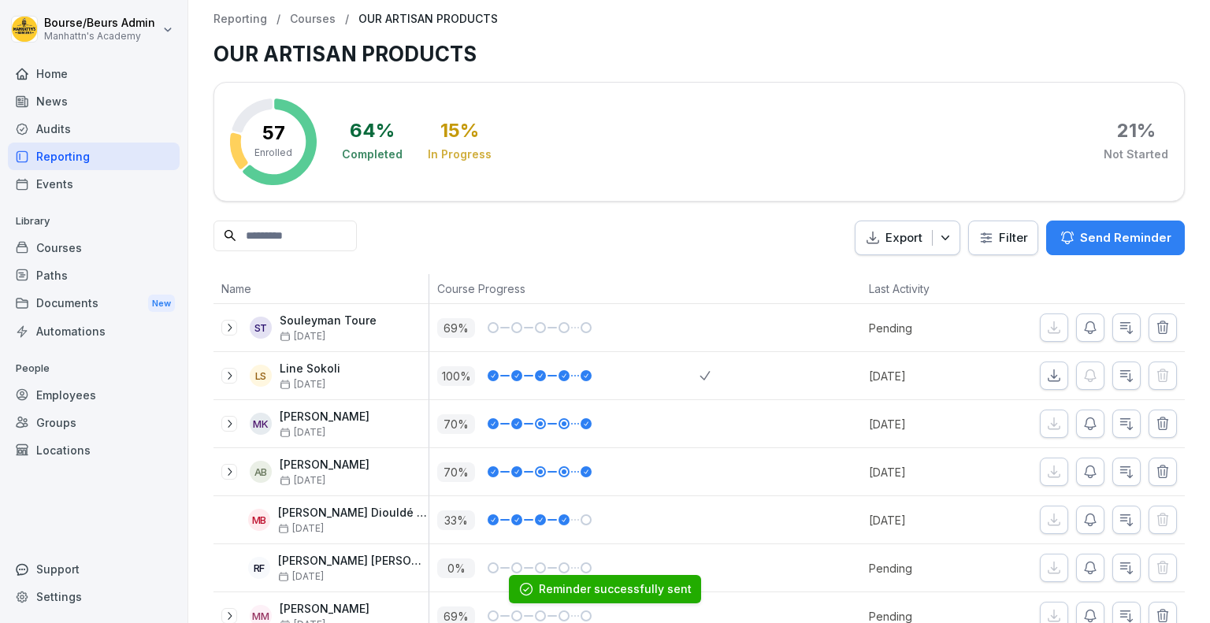
click at [1084, 473] on icon "button" at bounding box center [1089, 472] width 11 height 12
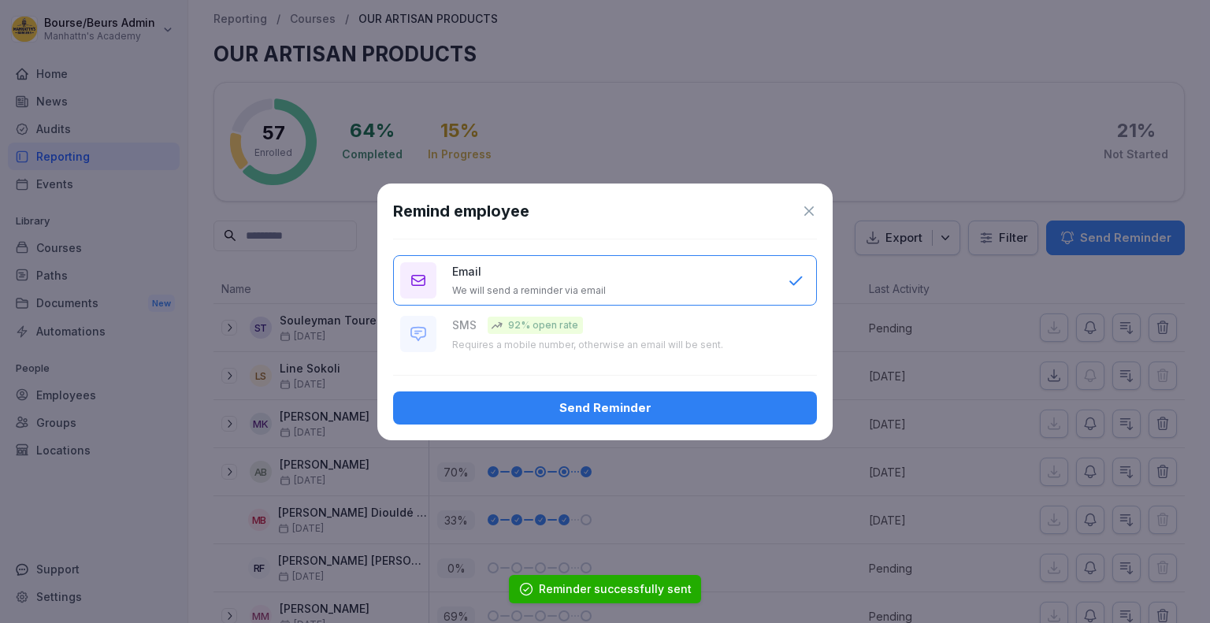
click at [737, 408] on div "Send Reminder" at bounding box center [605, 407] width 398 height 17
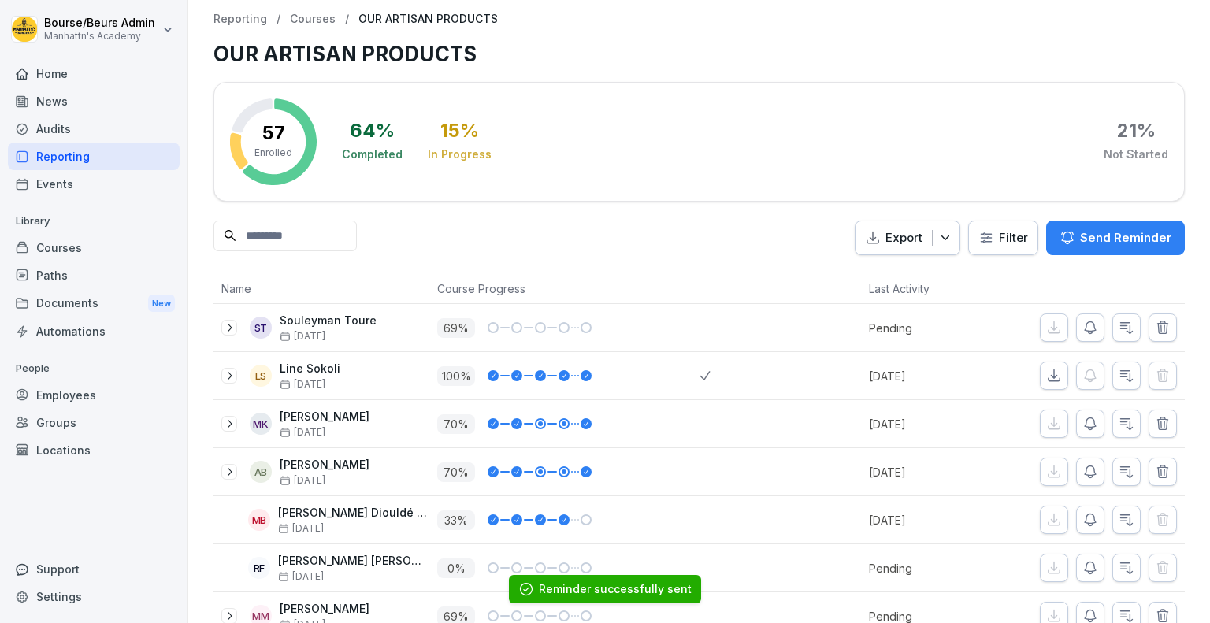
click at [1082, 520] on icon "button" at bounding box center [1090, 520] width 16 height 16
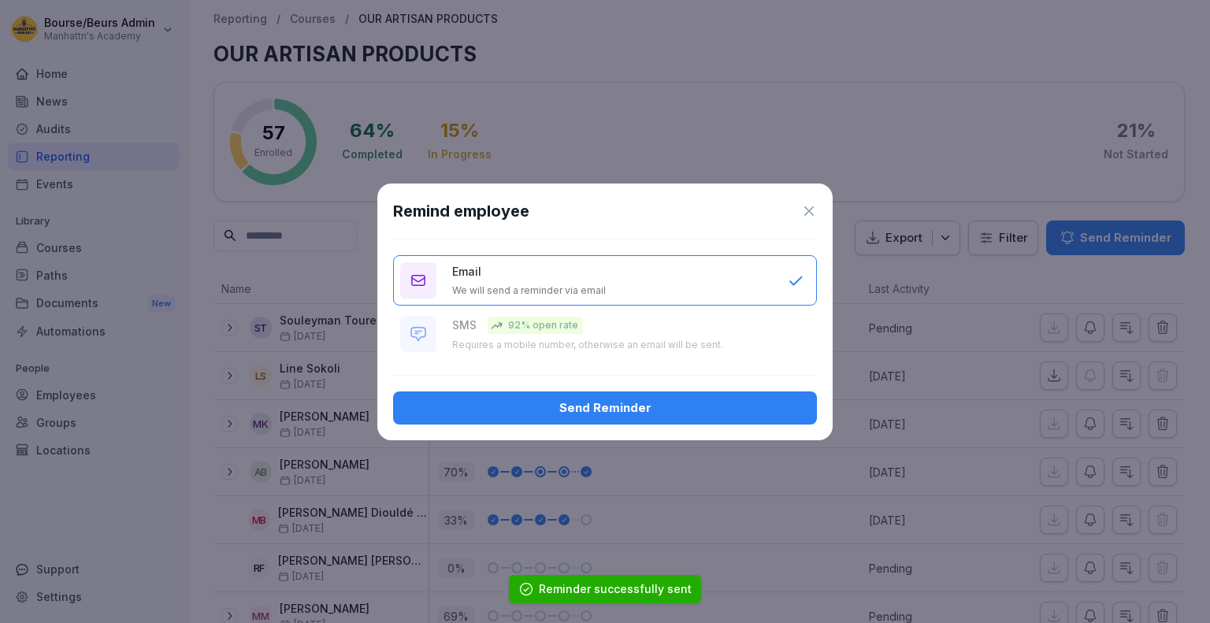
click at [747, 411] on div "Send Reminder" at bounding box center [605, 407] width 398 height 17
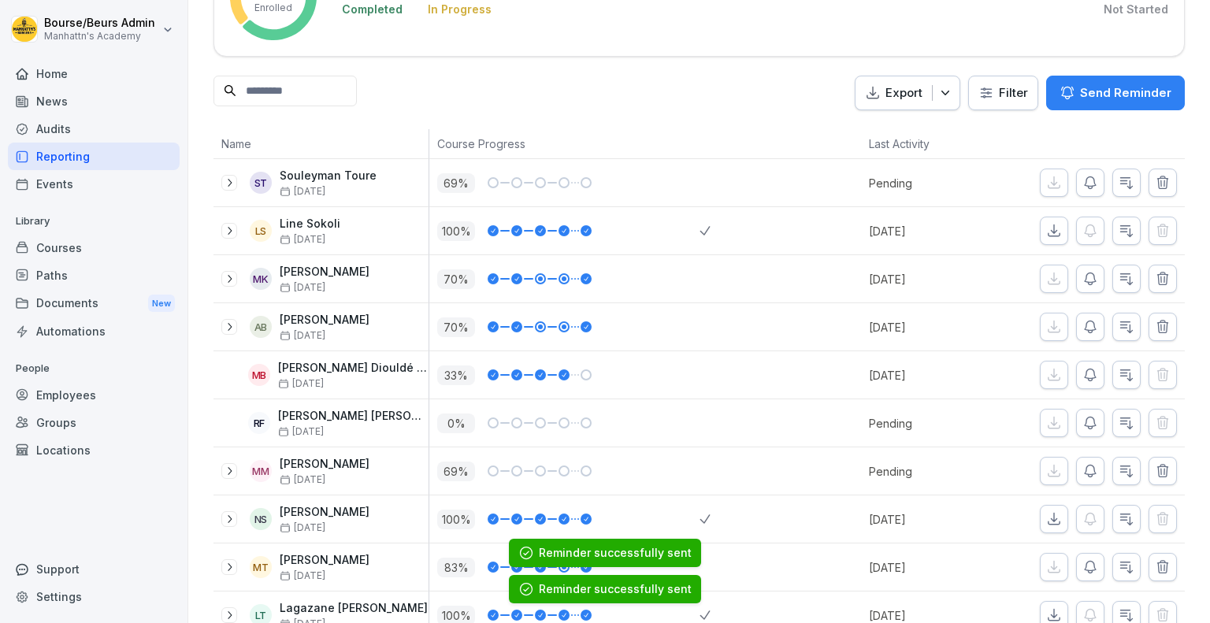
scroll to position [146, 0]
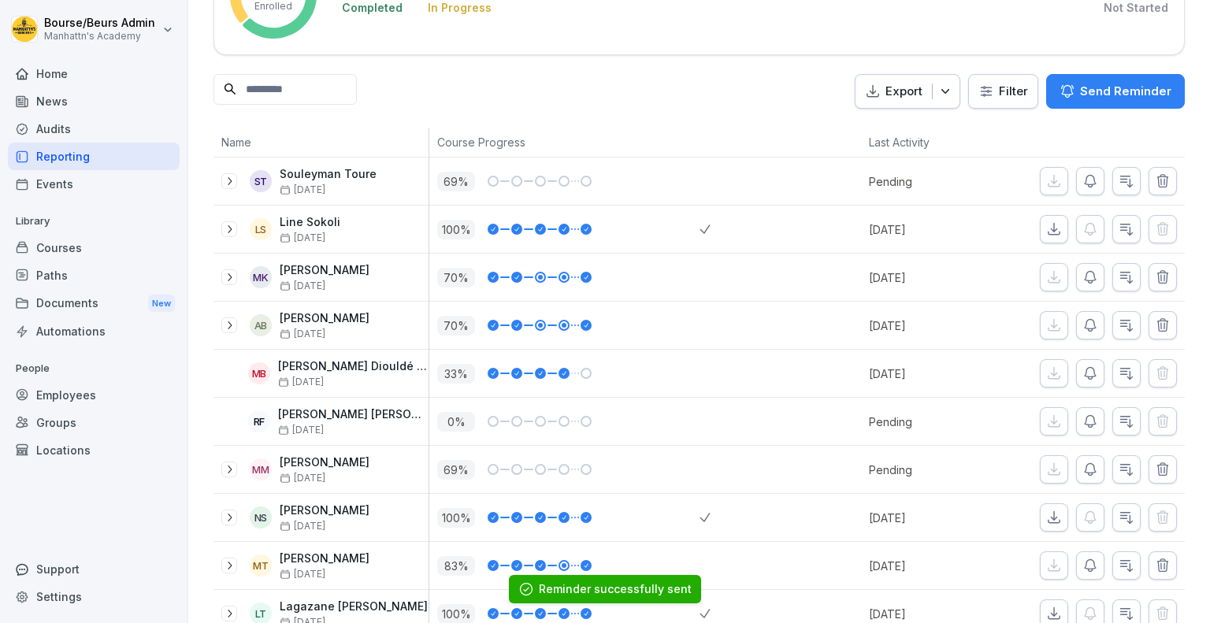
click at [1084, 424] on icon "button" at bounding box center [1089, 422] width 11 height 12
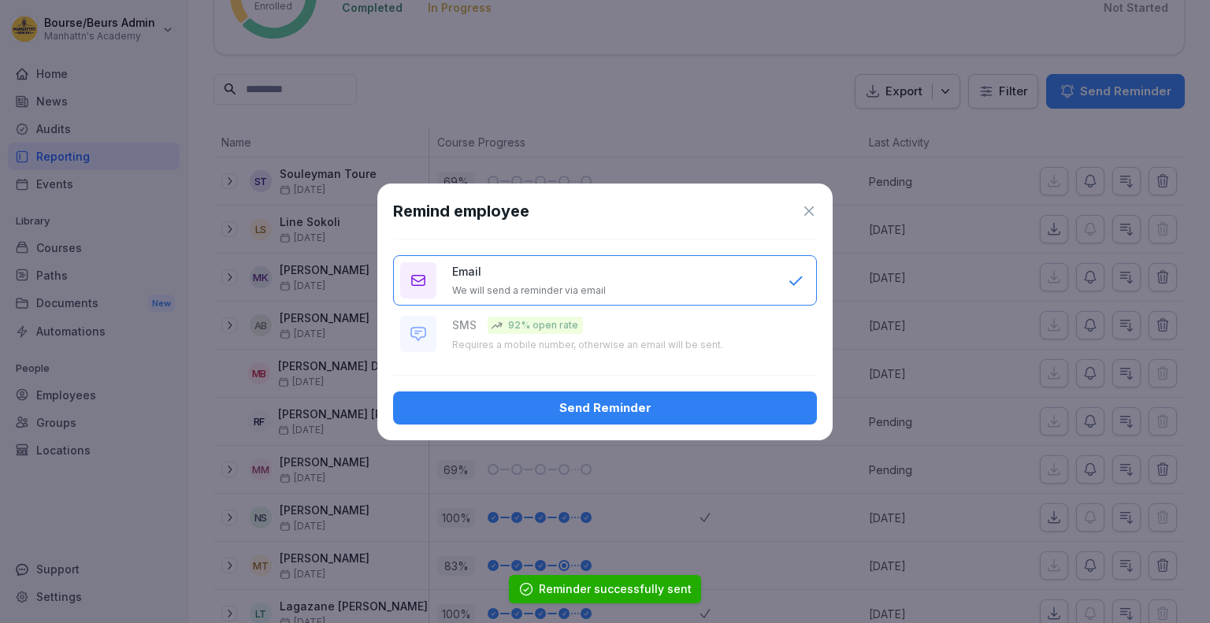
click at [692, 399] on div "Send Reminder" at bounding box center [605, 407] width 398 height 17
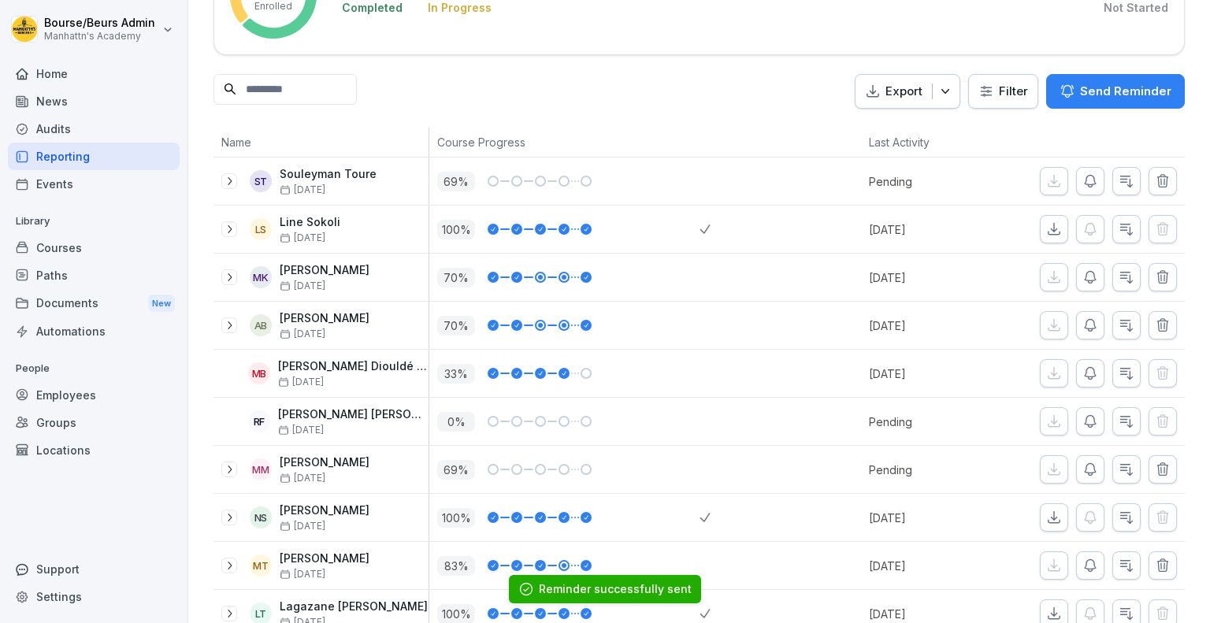
click at [1083, 474] on icon "button" at bounding box center [1090, 469] width 16 height 16
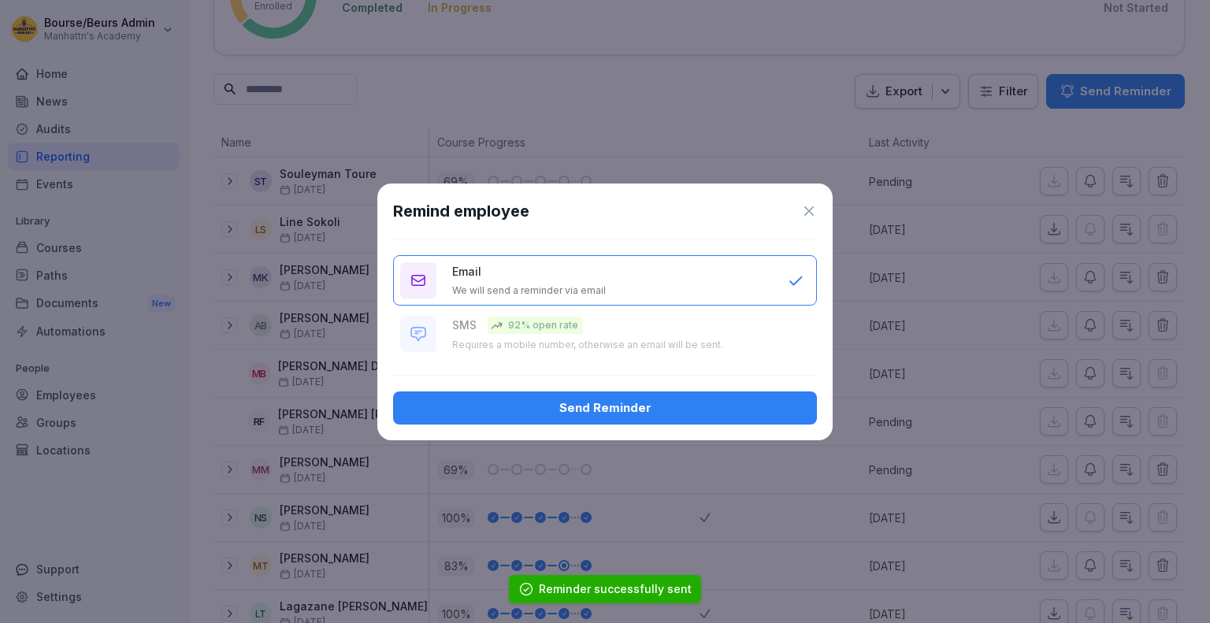
click at [610, 406] on div "Send Reminder" at bounding box center [605, 407] width 398 height 17
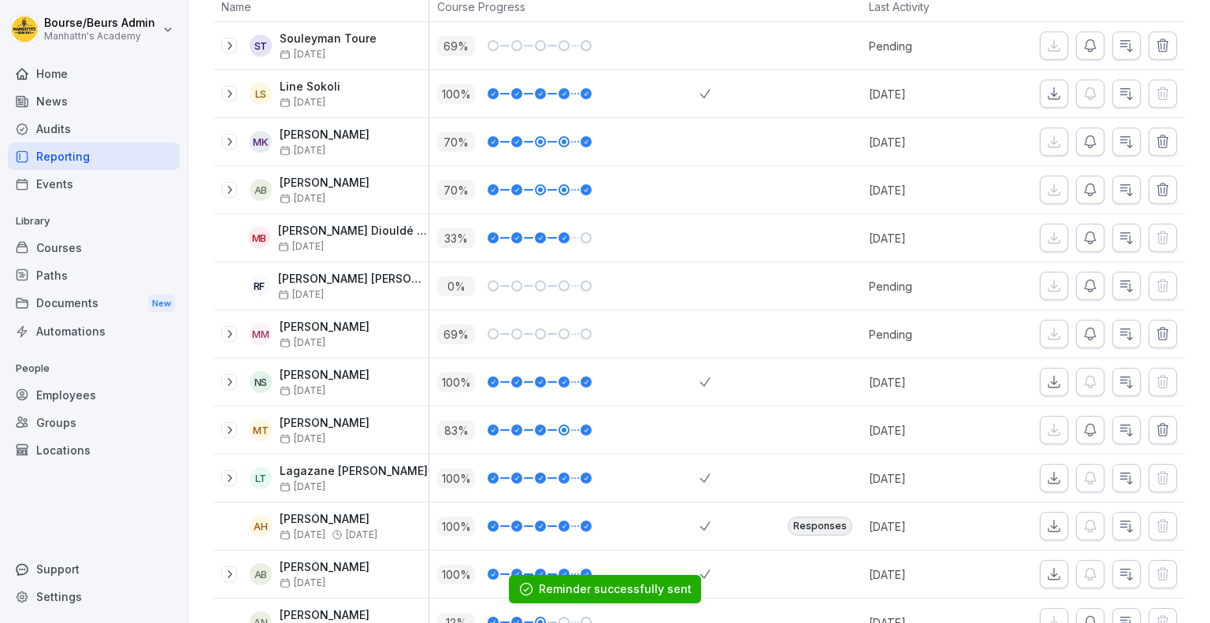
scroll to position [304, 0]
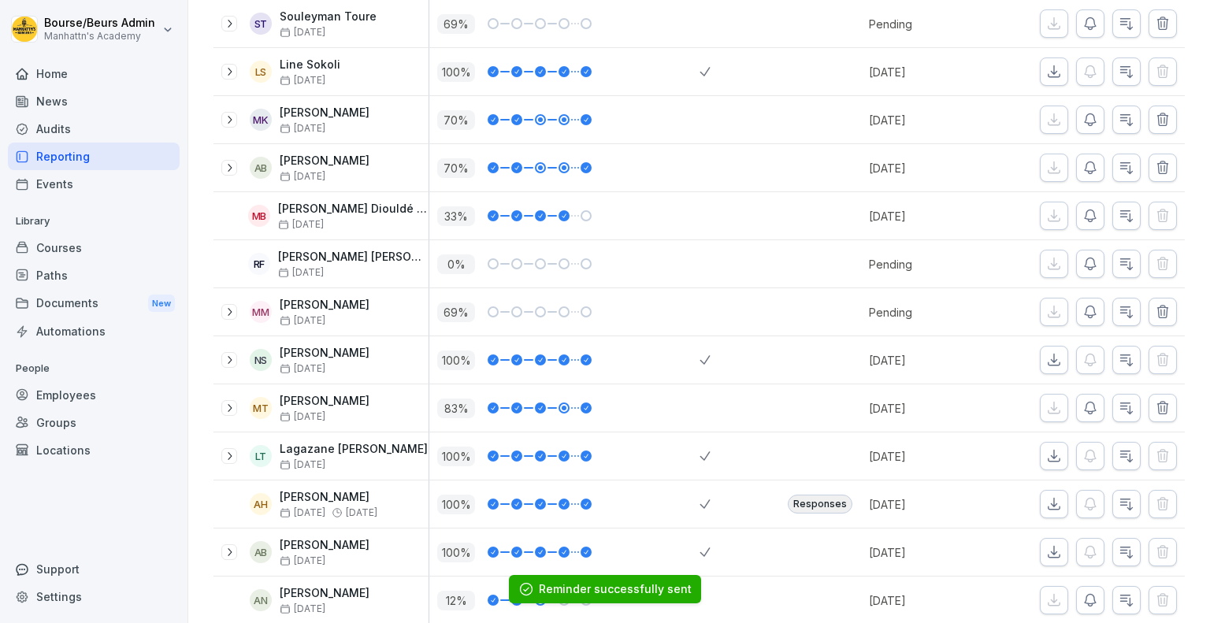
click at [1084, 406] on icon "button" at bounding box center [1089, 408] width 11 height 12
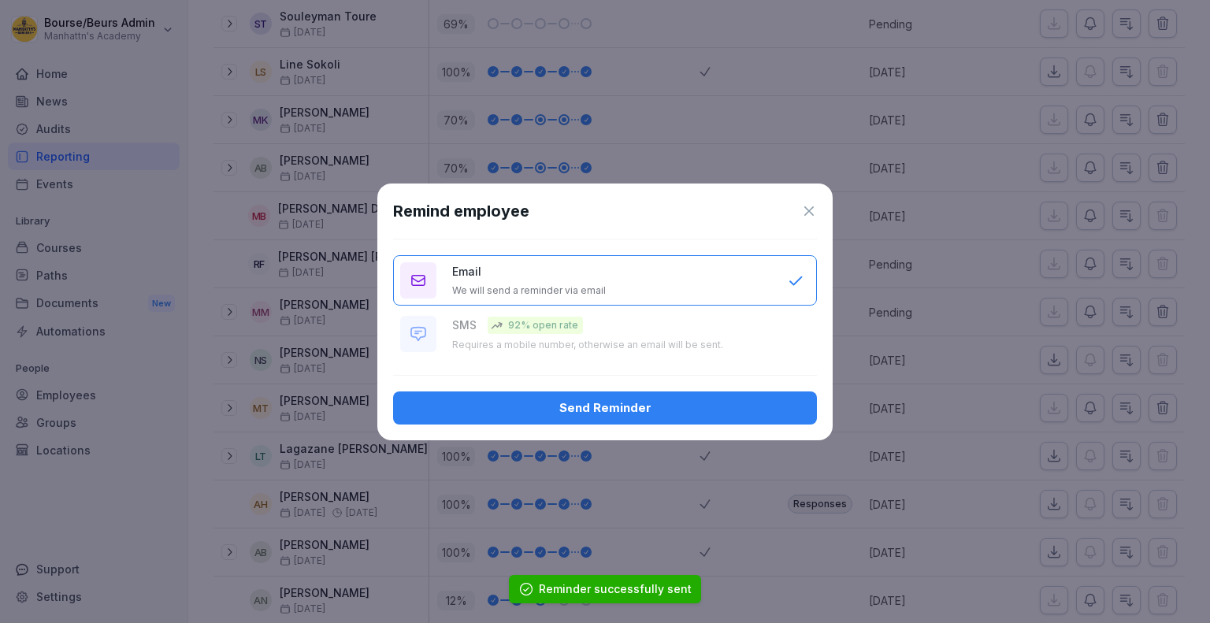
click at [693, 404] on div "Send Reminder" at bounding box center [605, 407] width 398 height 17
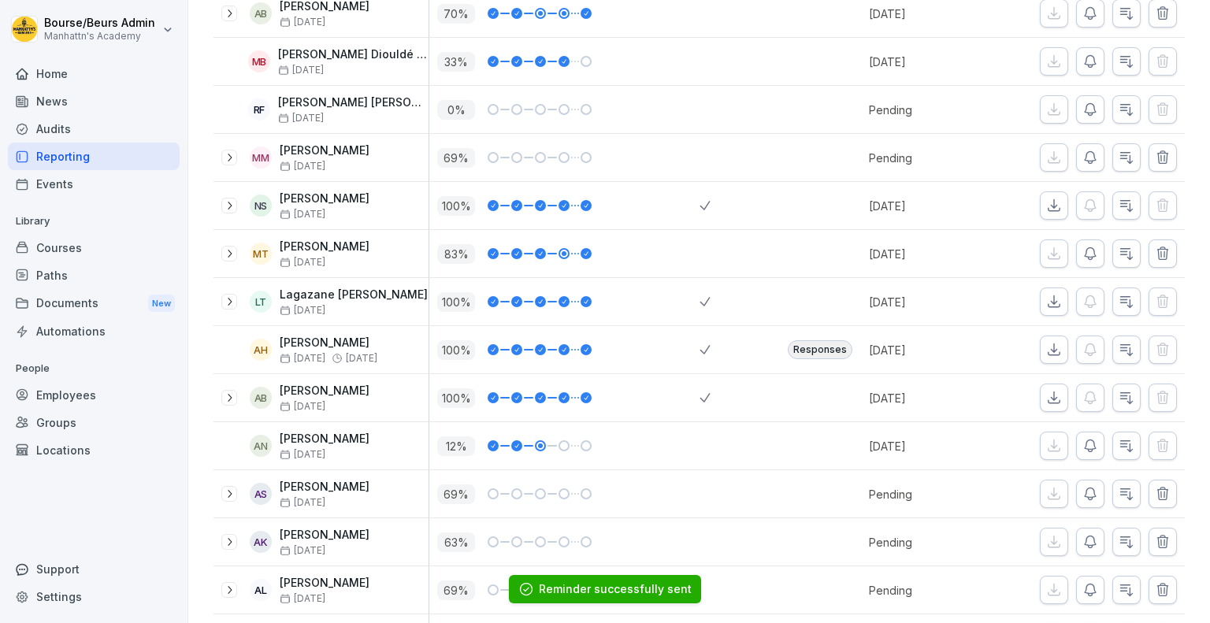
scroll to position [459, 0]
click at [1082, 439] on icon "button" at bounding box center [1090, 445] width 16 height 16
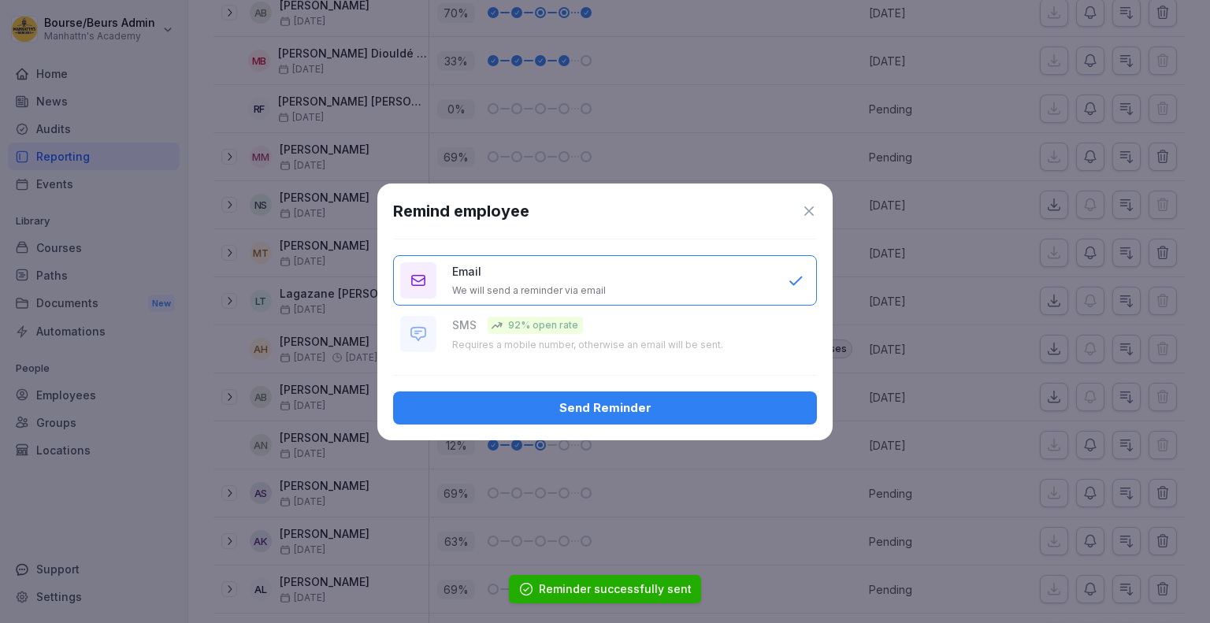
click at [776, 403] on div "Send Reminder" at bounding box center [605, 407] width 398 height 17
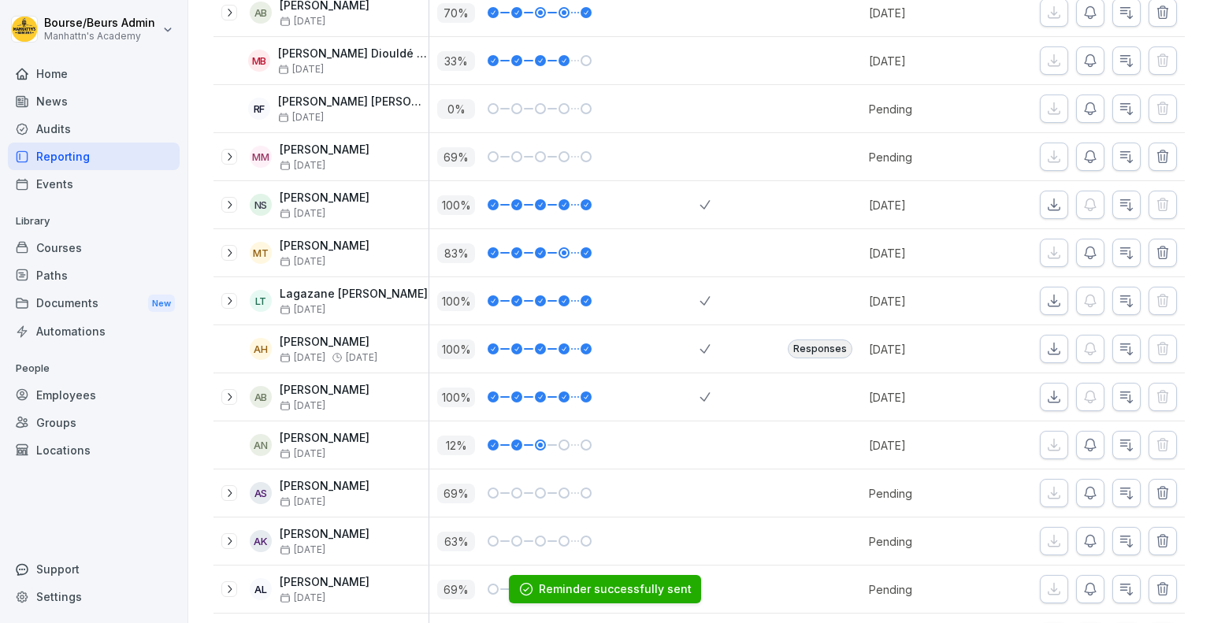
click at [1082, 489] on icon "button" at bounding box center [1090, 493] width 16 height 16
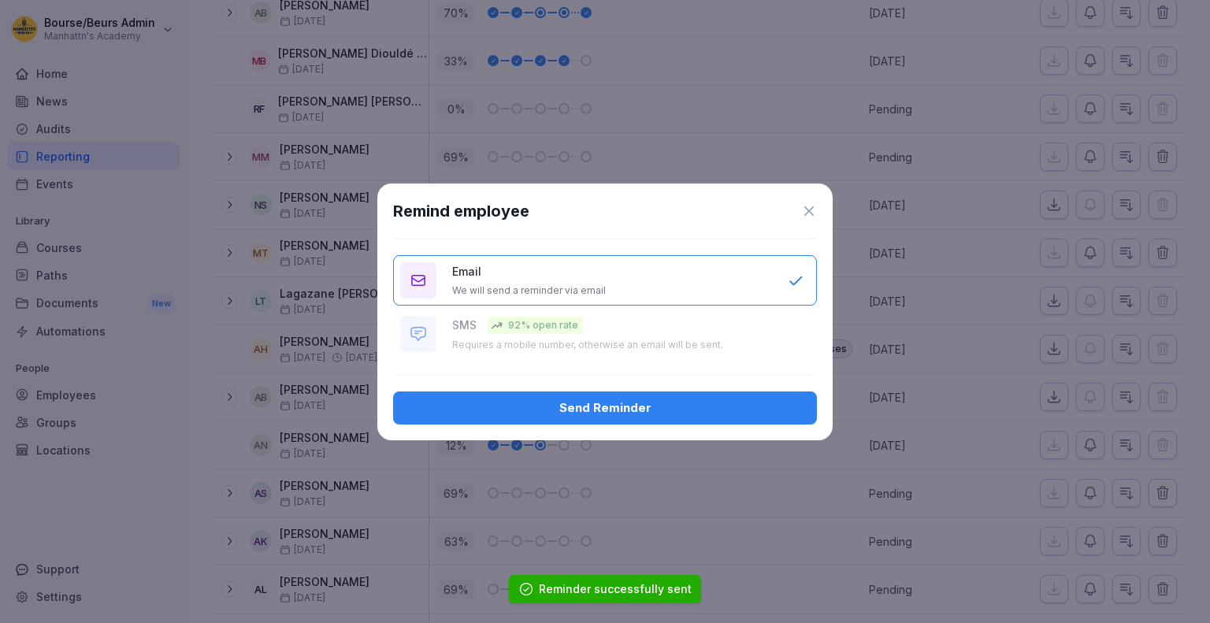
click at [692, 404] on div "Send Reminder" at bounding box center [605, 407] width 398 height 17
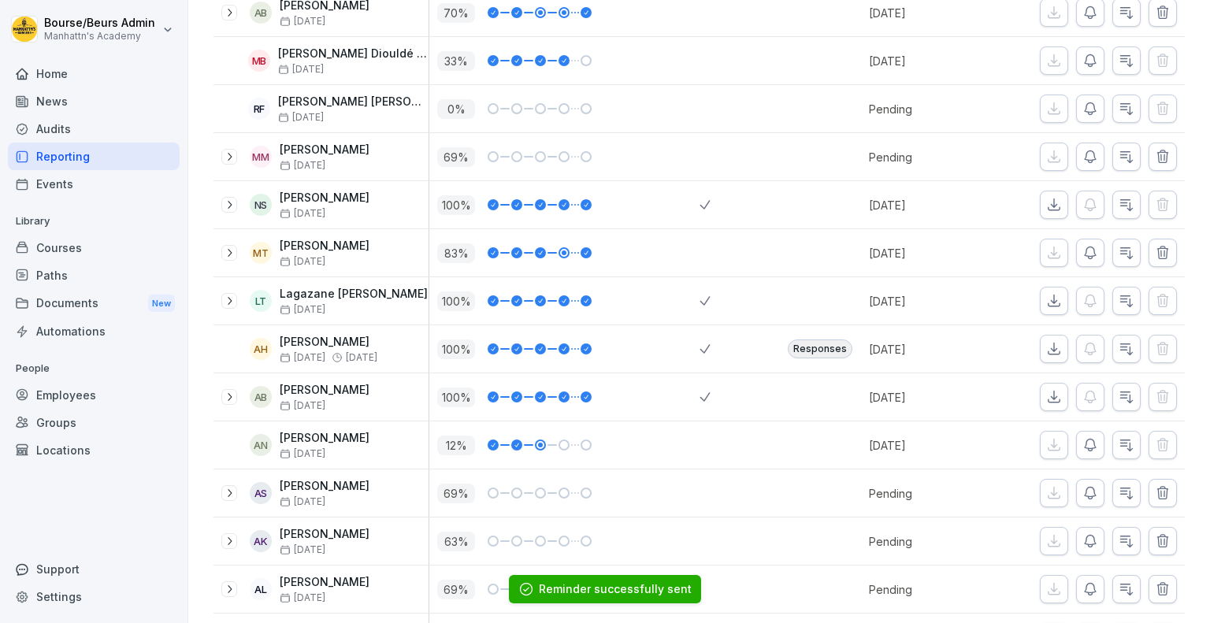
click at [1082, 539] on icon "button" at bounding box center [1090, 541] width 16 height 16
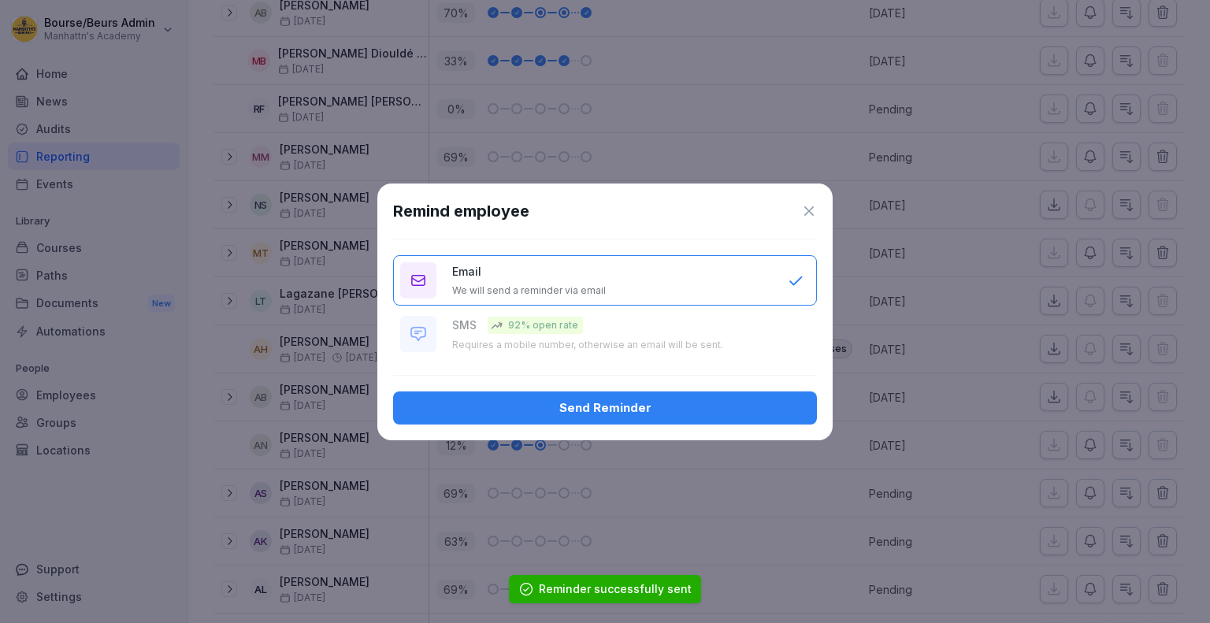
click at [636, 409] on div "Send Reminder" at bounding box center [605, 407] width 398 height 17
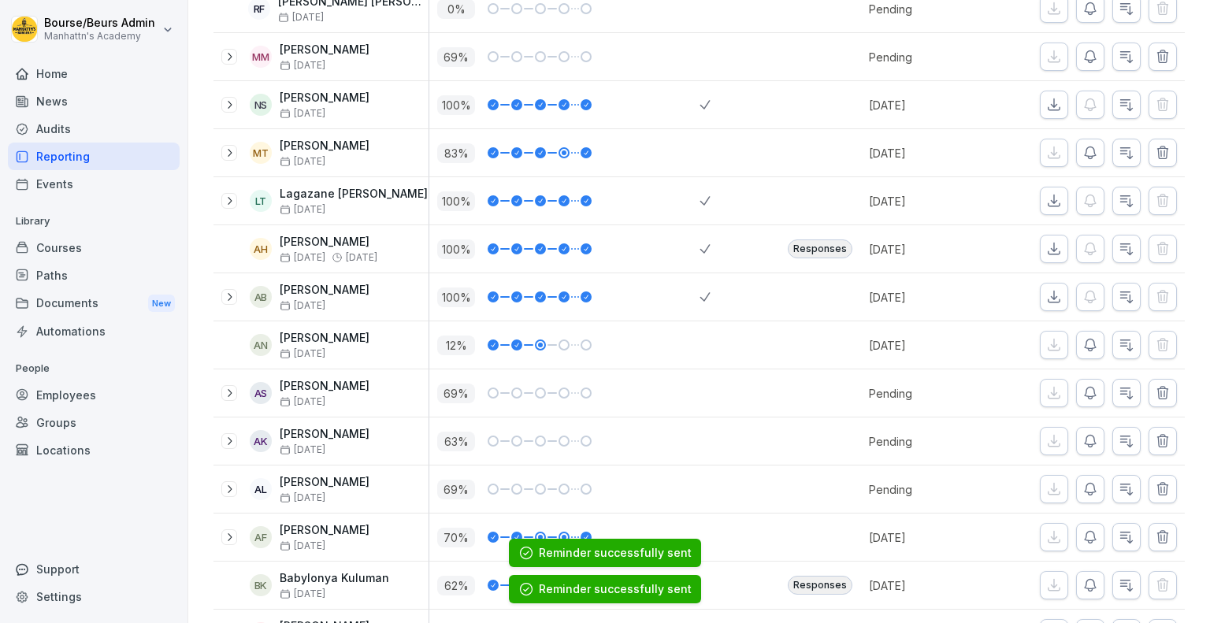
scroll to position [587, 0]
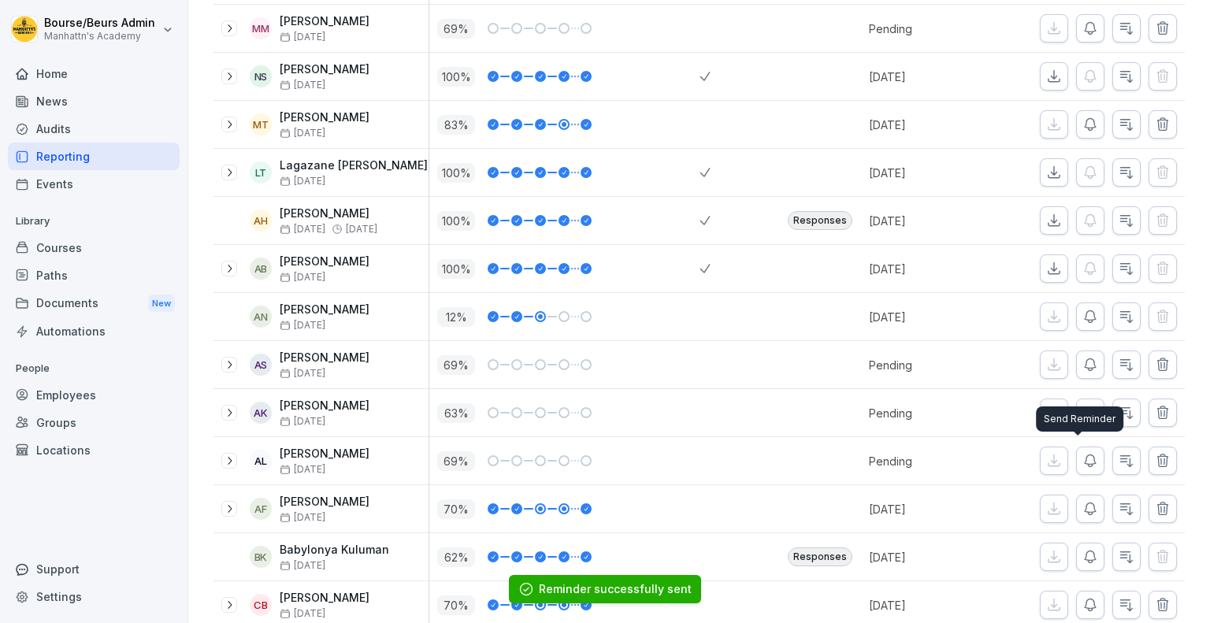
click at [1082, 455] on icon "button" at bounding box center [1090, 461] width 16 height 16
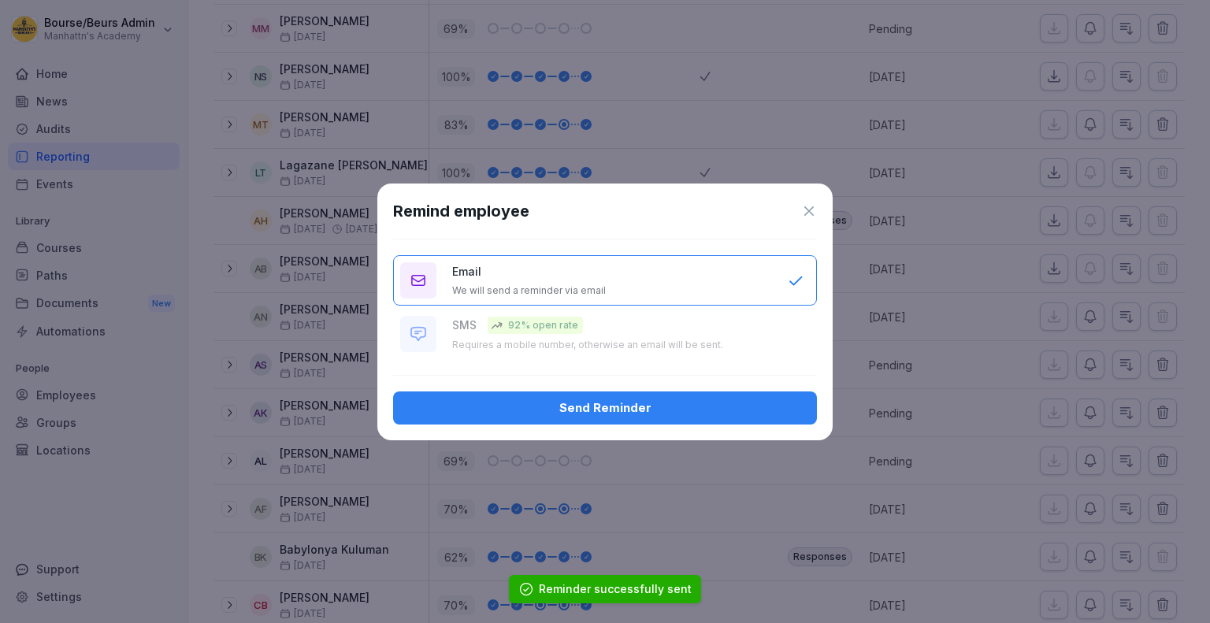
click at [714, 413] on div "Send Reminder" at bounding box center [605, 407] width 398 height 17
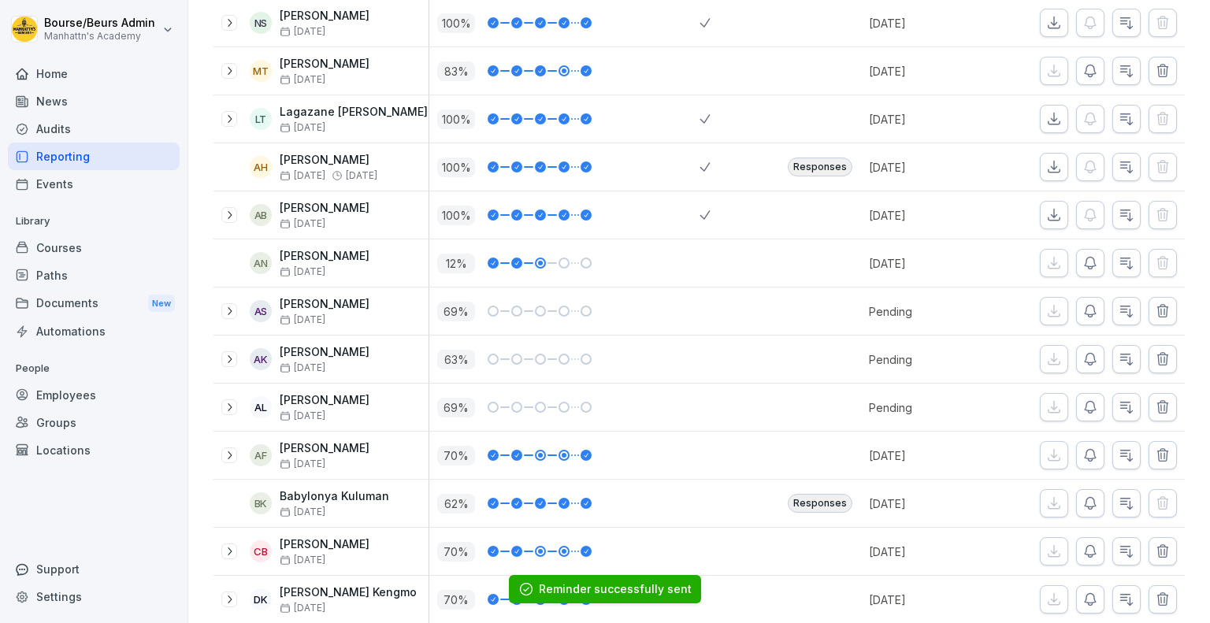
scroll to position [642, 0]
click at [1082, 503] on icon "button" at bounding box center [1090, 503] width 16 height 16
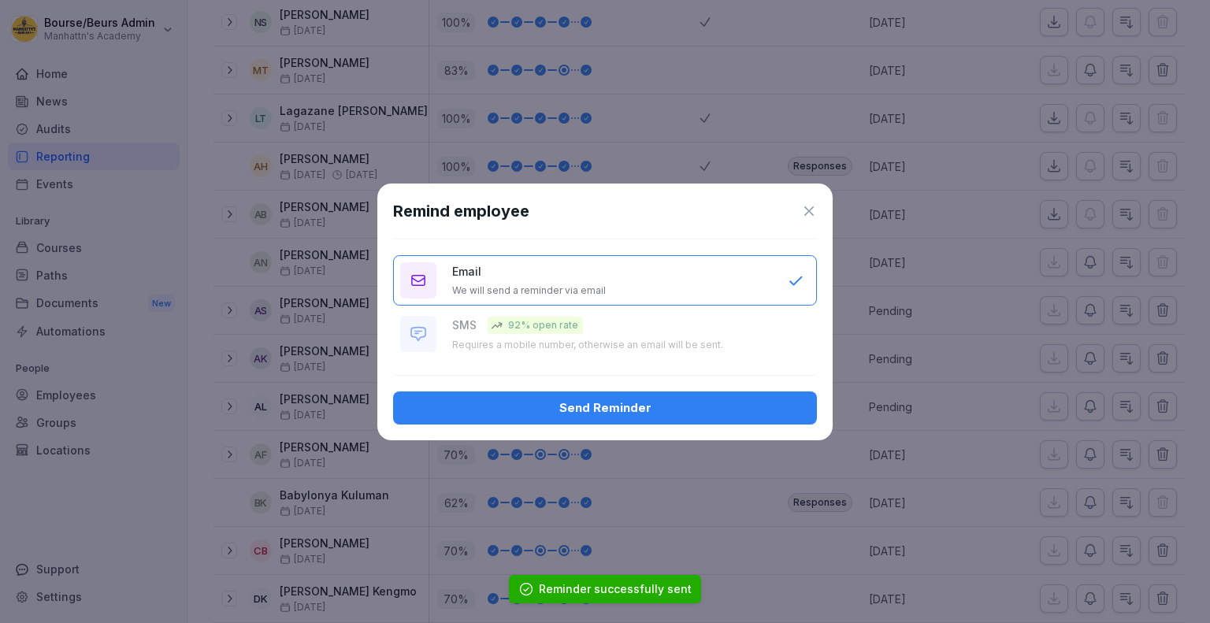
click at [722, 413] on div "Send Reminder" at bounding box center [605, 407] width 398 height 17
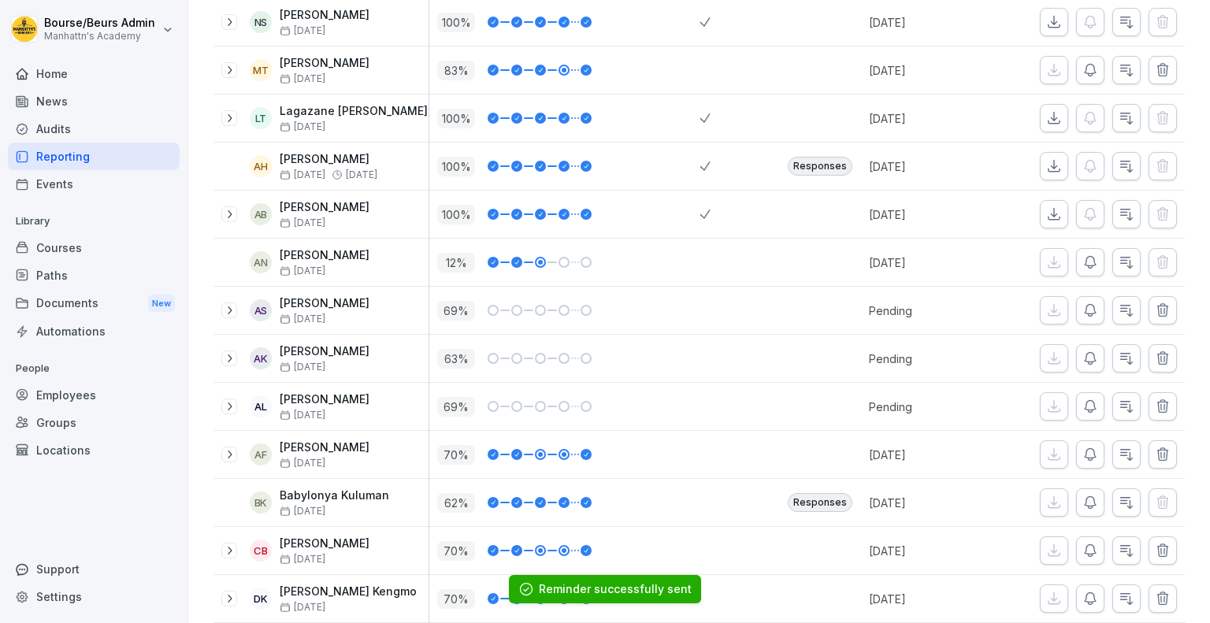
click at [1082, 447] on icon "button" at bounding box center [1090, 454] width 16 height 16
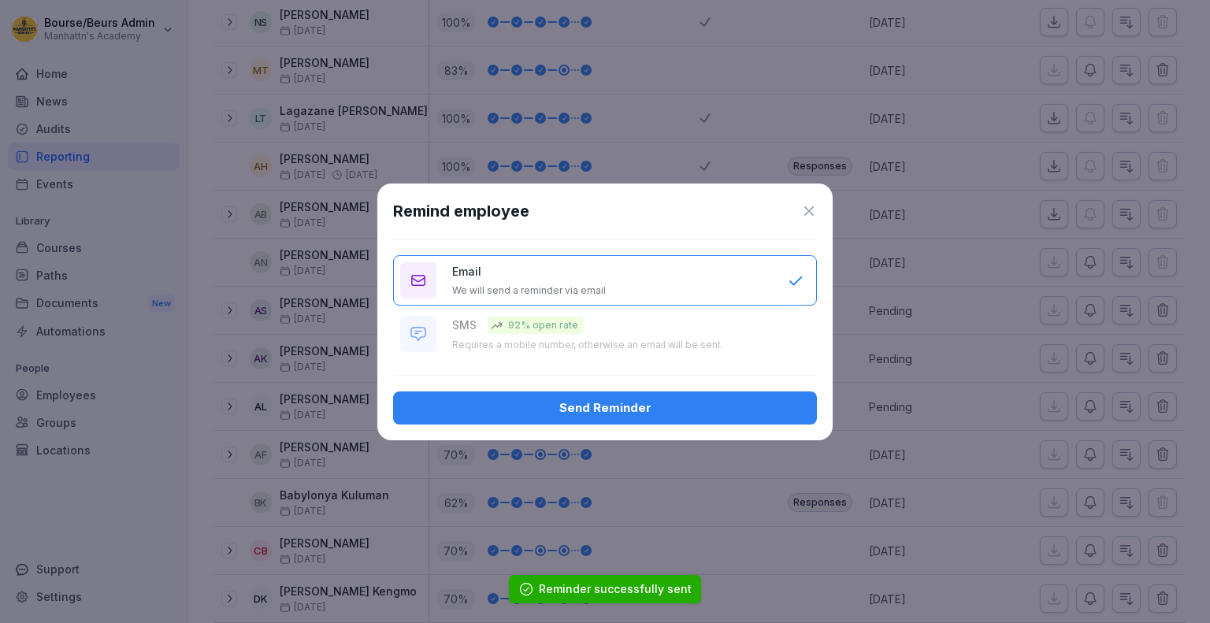
click at [665, 414] on div "Send Reminder" at bounding box center [605, 407] width 398 height 17
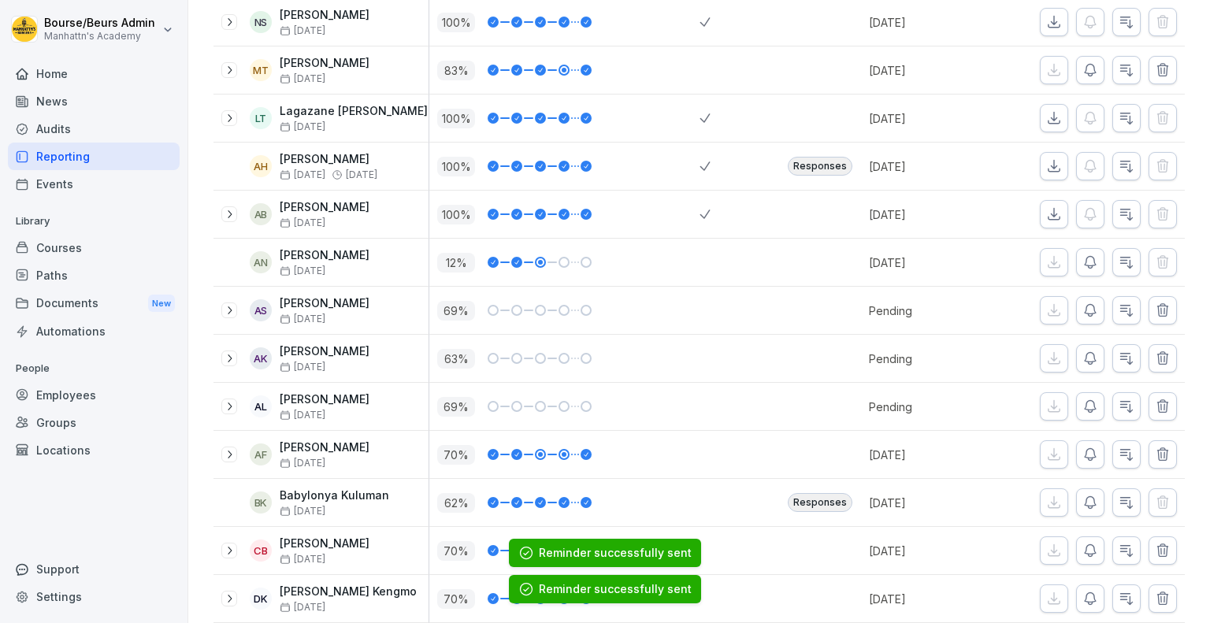
click at [1082, 553] on icon "button" at bounding box center [1090, 551] width 16 height 16
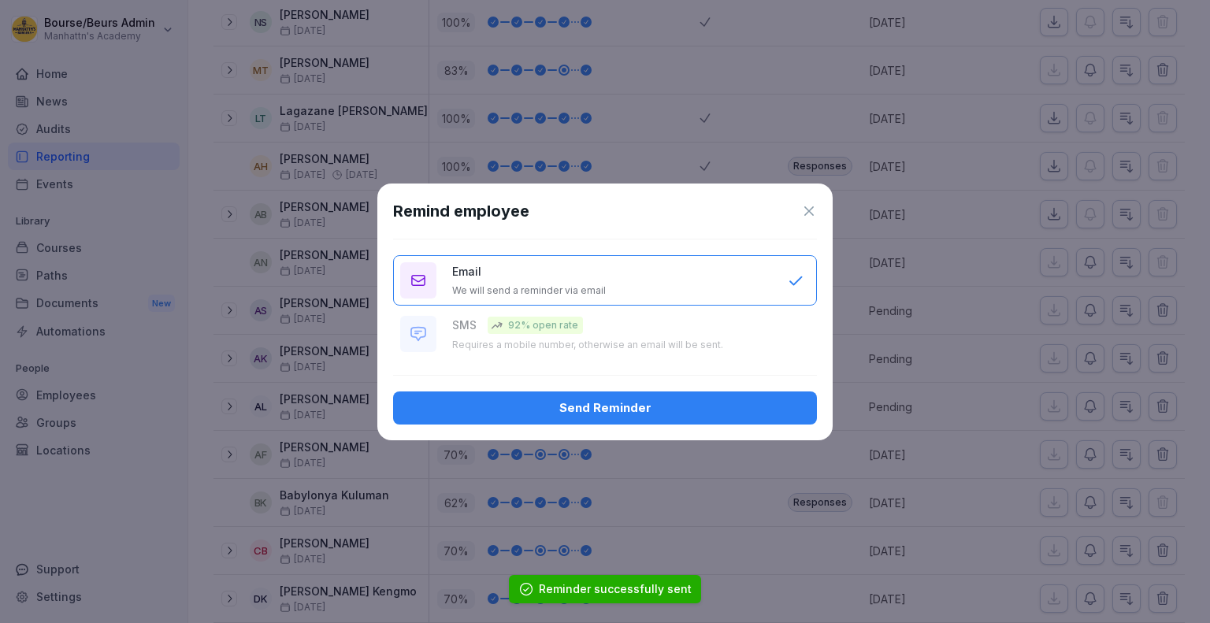
click at [781, 407] on div "Send Reminder" at bounding box center [605, 407] width 398 height 17
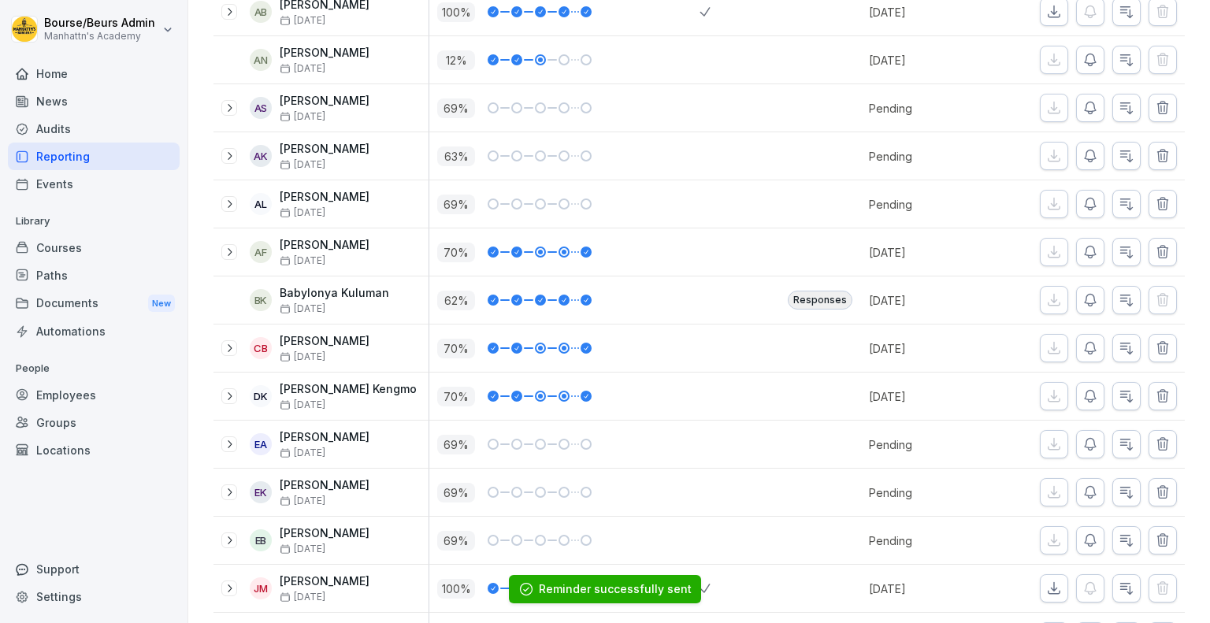
scroll to position [846, 0]
click at [1082, 388] on icon "button" at bounding box center [1090, 395] width 16 height 16
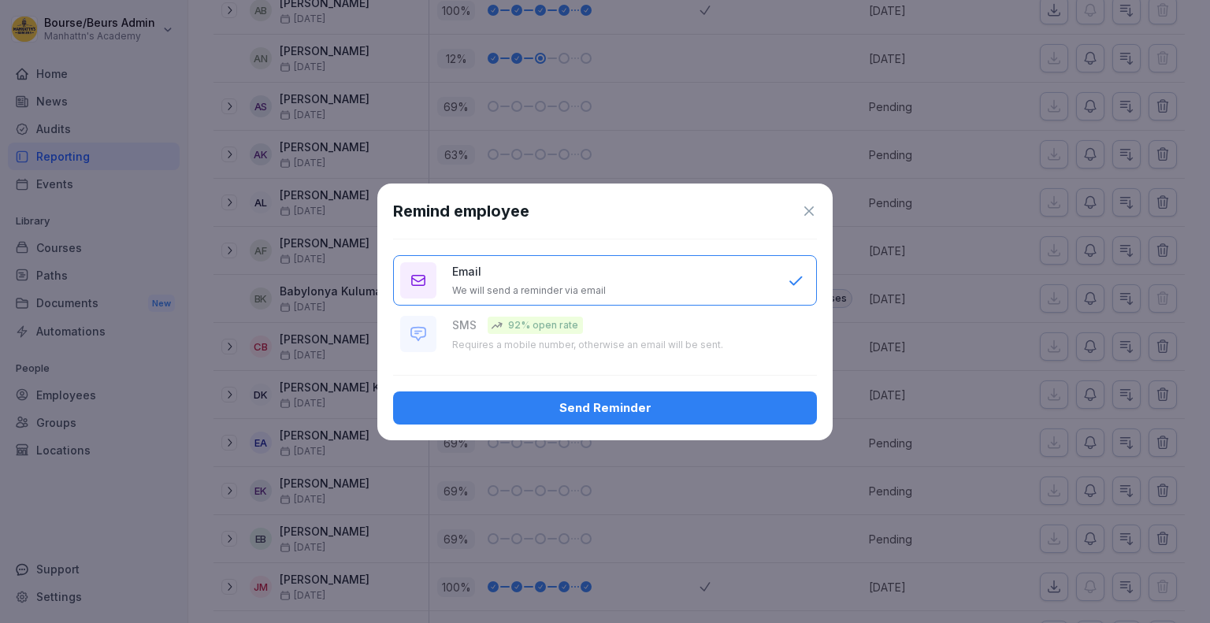
click at [740, 409] on div "Send Reminder" at bounding box center [605, 407] width 398 height 17
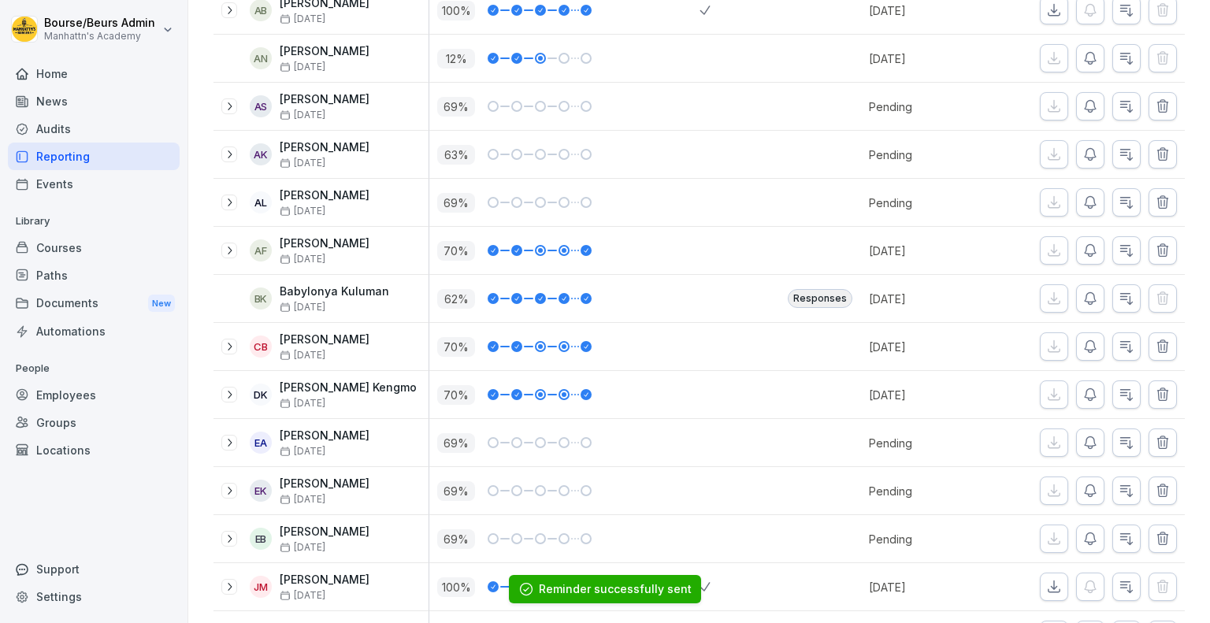
click at [1084, 437] on icon "button" at bounding box center [1089, 443] width 11 height 12
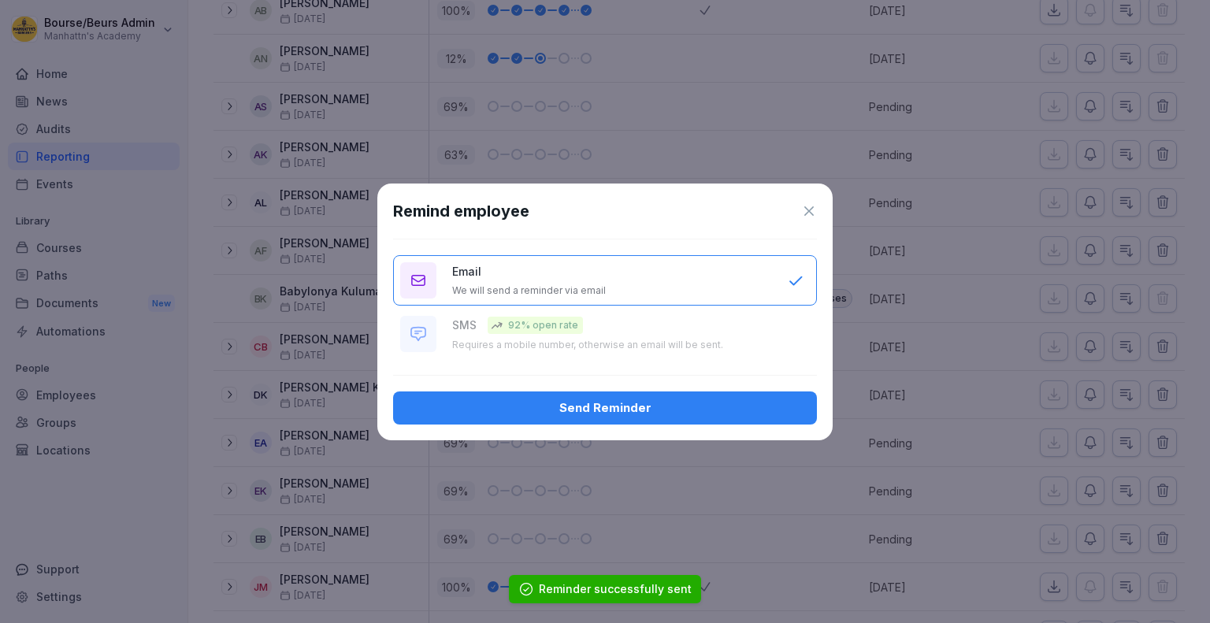
drag, startPoint x: 759, startPoint y: 414, endPoint x: 1075, endPoint y: 465, distance: 319.9
click at [1075, 465] on body "Bourse/Beurs Admin Manhattn's Academy Home News Audits Reporting Events Library…" at bounding box center [605, 311] width 1210 height 623
click at [646, 413] on div "Send Reminder" at bounding box center [605, 407] width 398 height 17
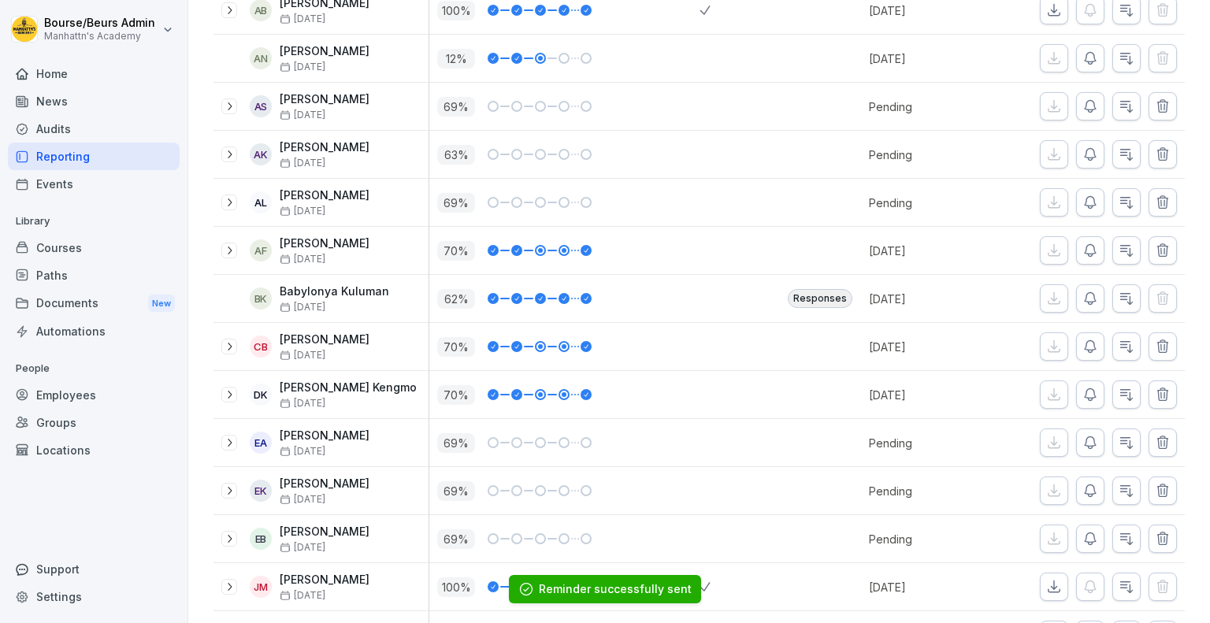
click at [1082, 487] on icon "button" at bounding box center [1090, 491] width 16 height 16
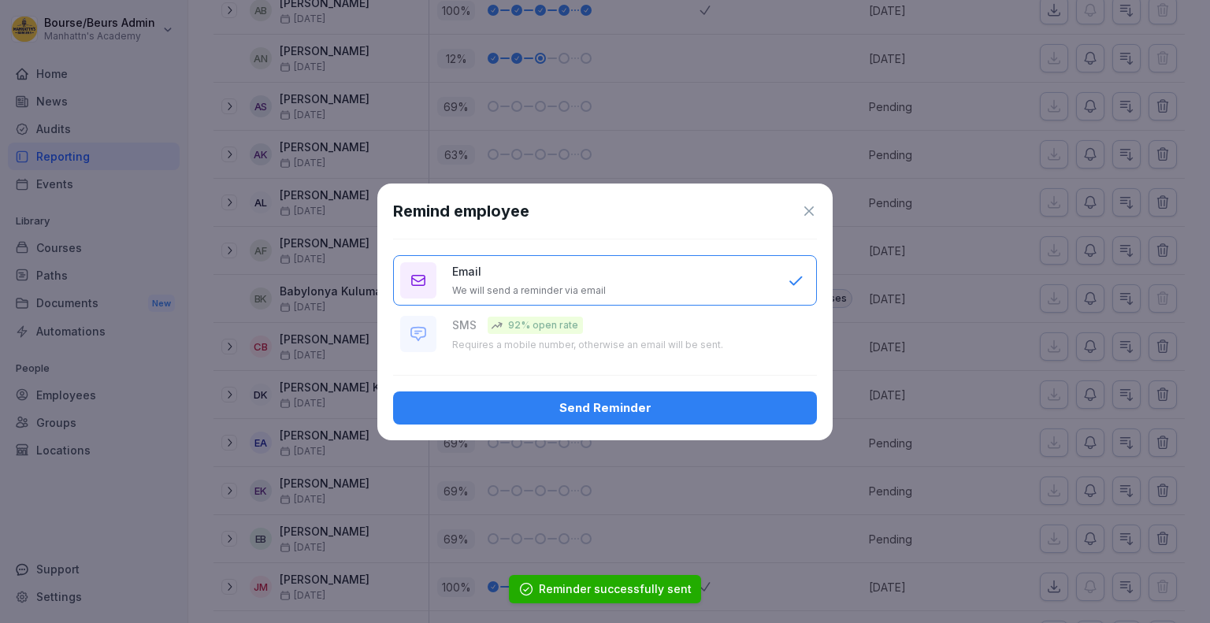
click at [651, 403] on div "Send Reminder" at bounding box center [605, 407] width 398 height 17
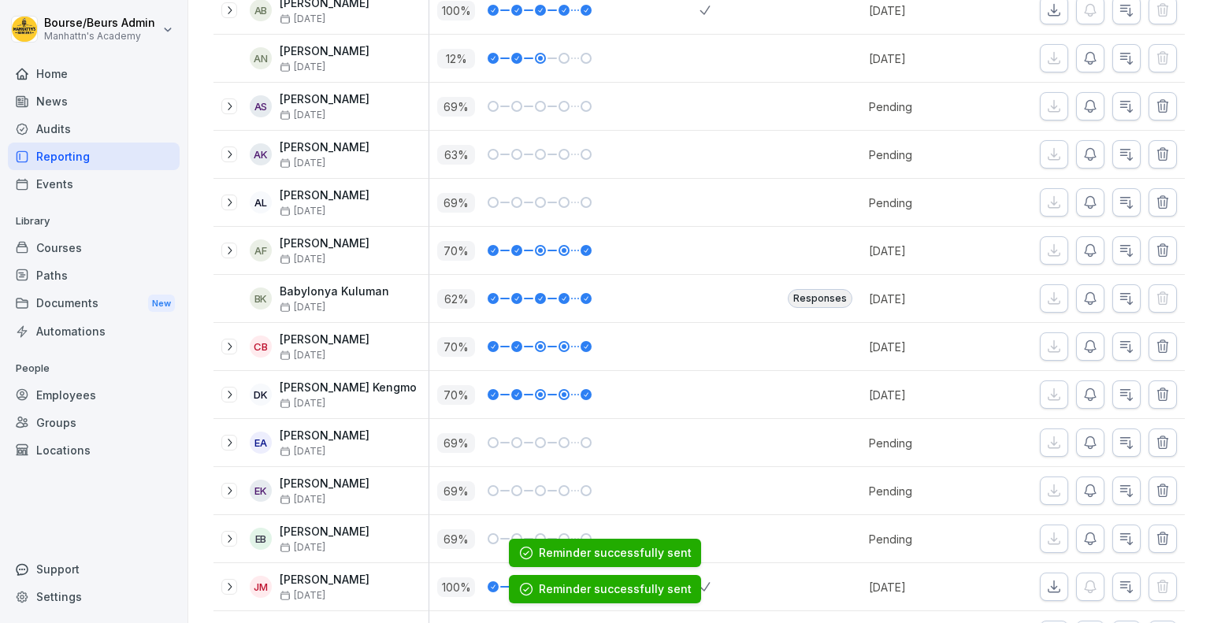
click at [1082, 535] on icon "button" at bounding box center [1090, 539] width 16 height 16
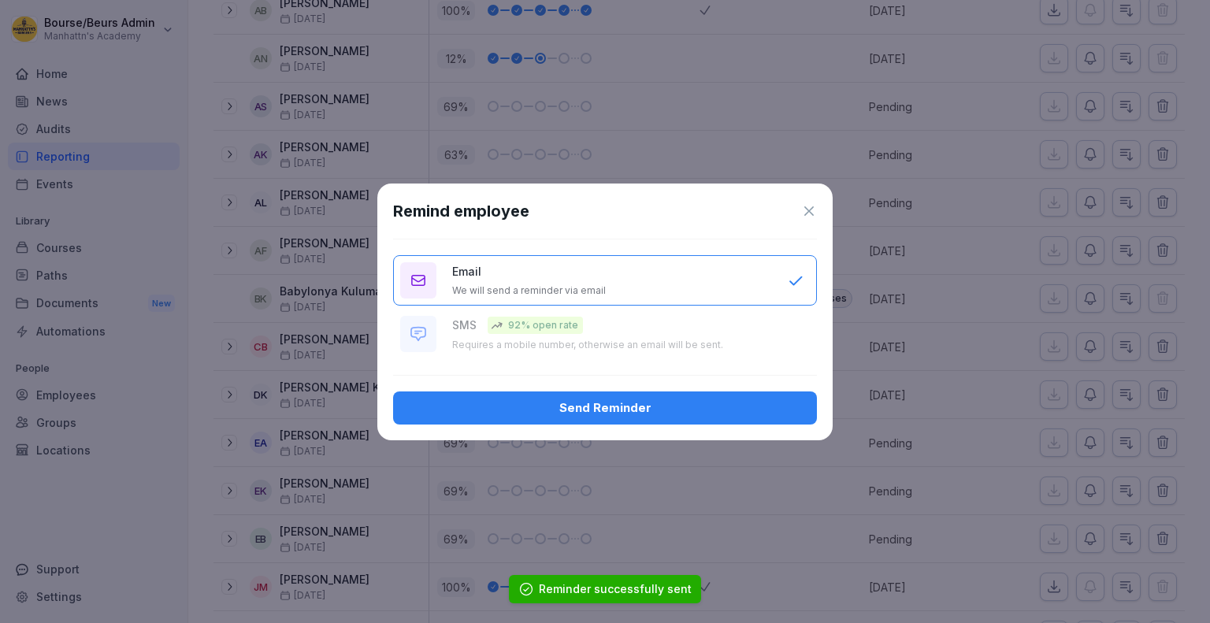
click at [698, 418] on button "Send Reminder" at bounding box center [605, 407] width 424 height 33
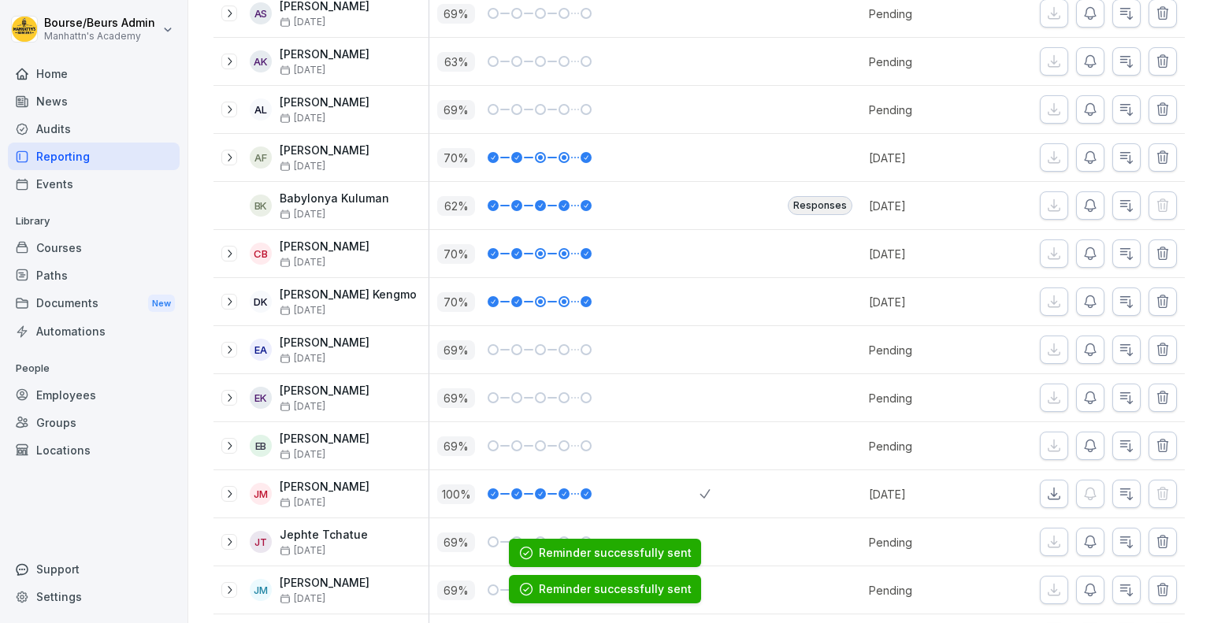
scroll to position [1010, 0]
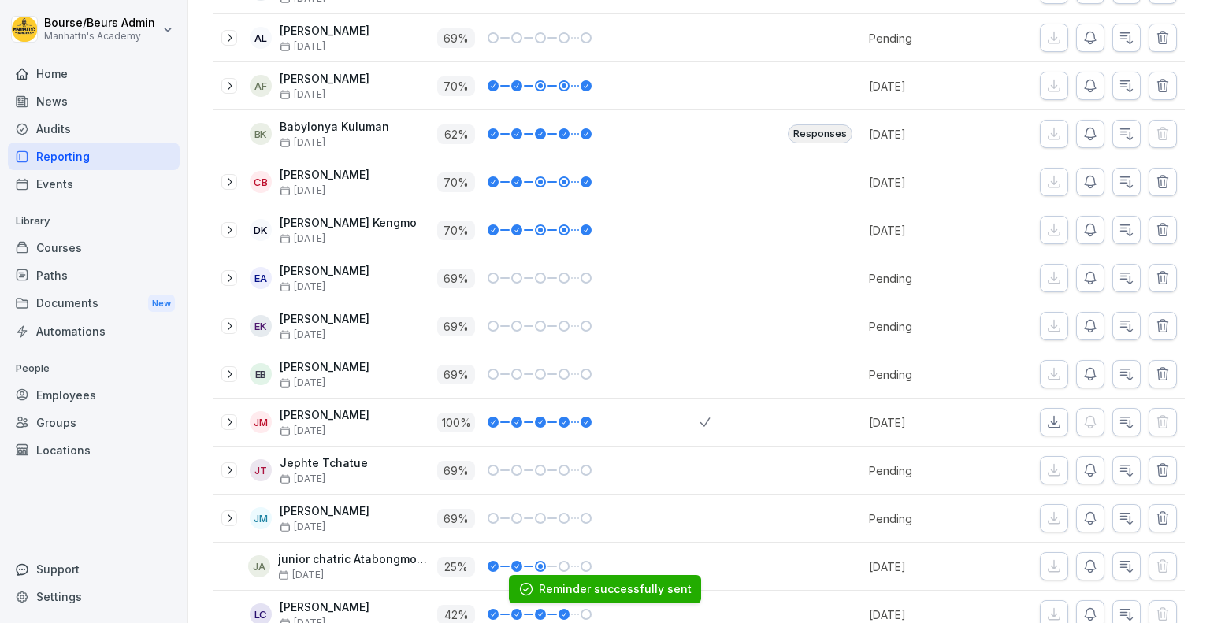
click at [1082, 470] on icon "button" at bounding box center [1090, 470] width 16 height 16
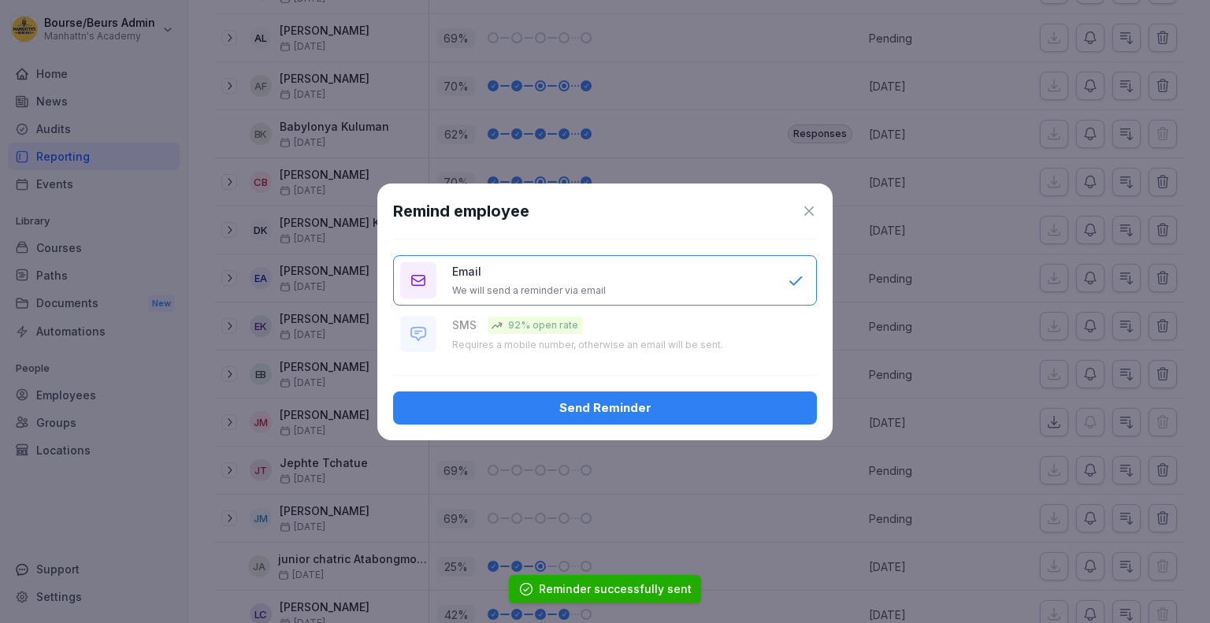
click at [732, 407] on div "Send Reminder" at bounding box center [605, 407] width 398 height 17
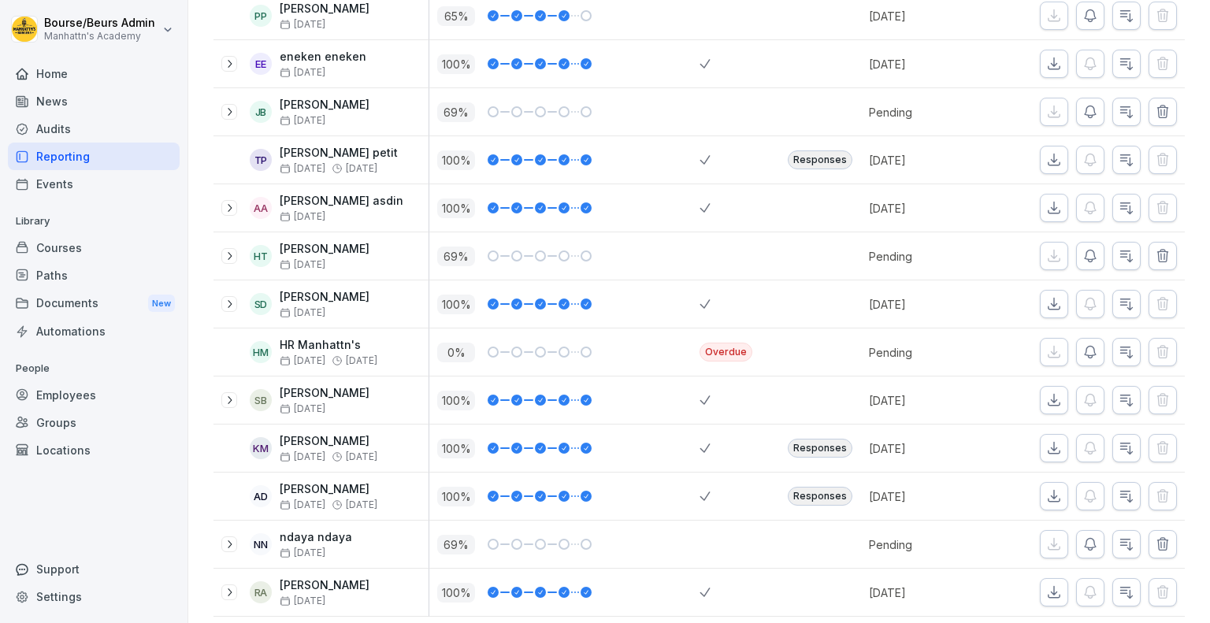
scroll to position [2446, 0]
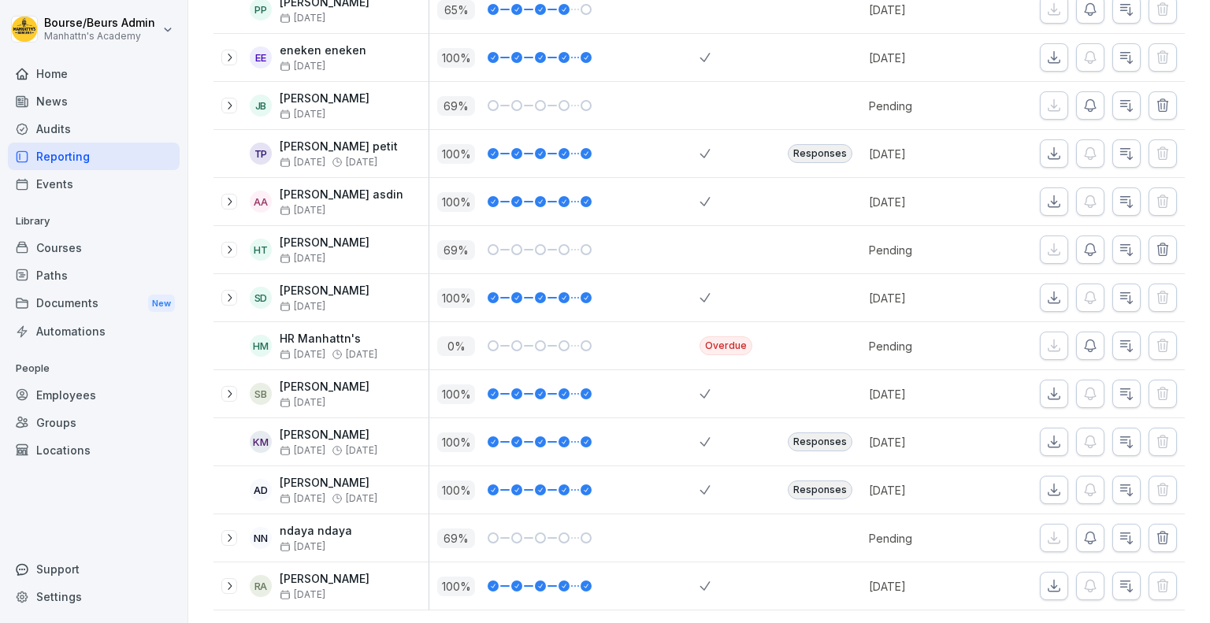
click at [1082, 530] on icon "button" at bounding box center [1090, 538] width 16 height 16
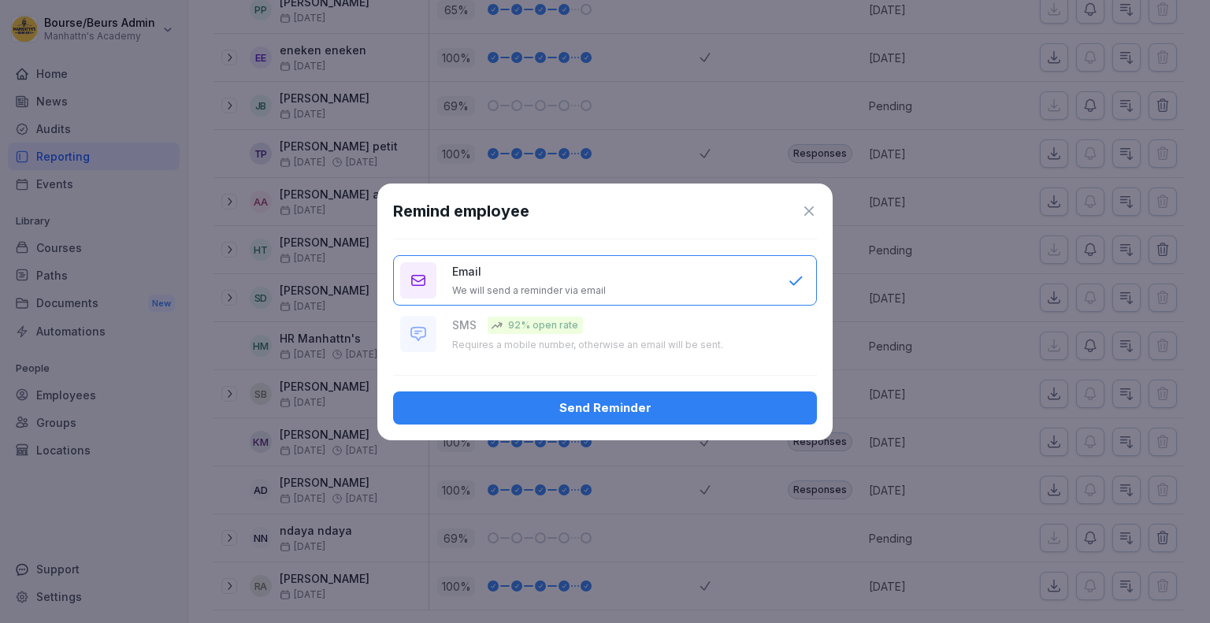
click at [753, 408] on div "Send Reminder" at bounding box center [605, 407] width 398 height 17
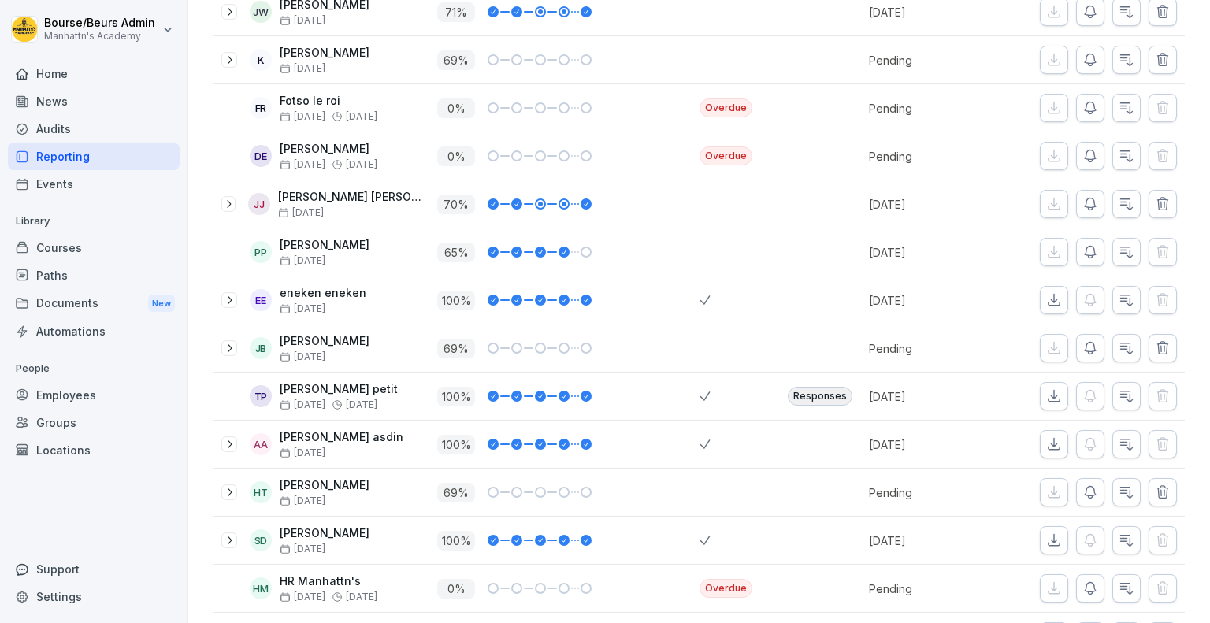
scroll to position [2181, 0]
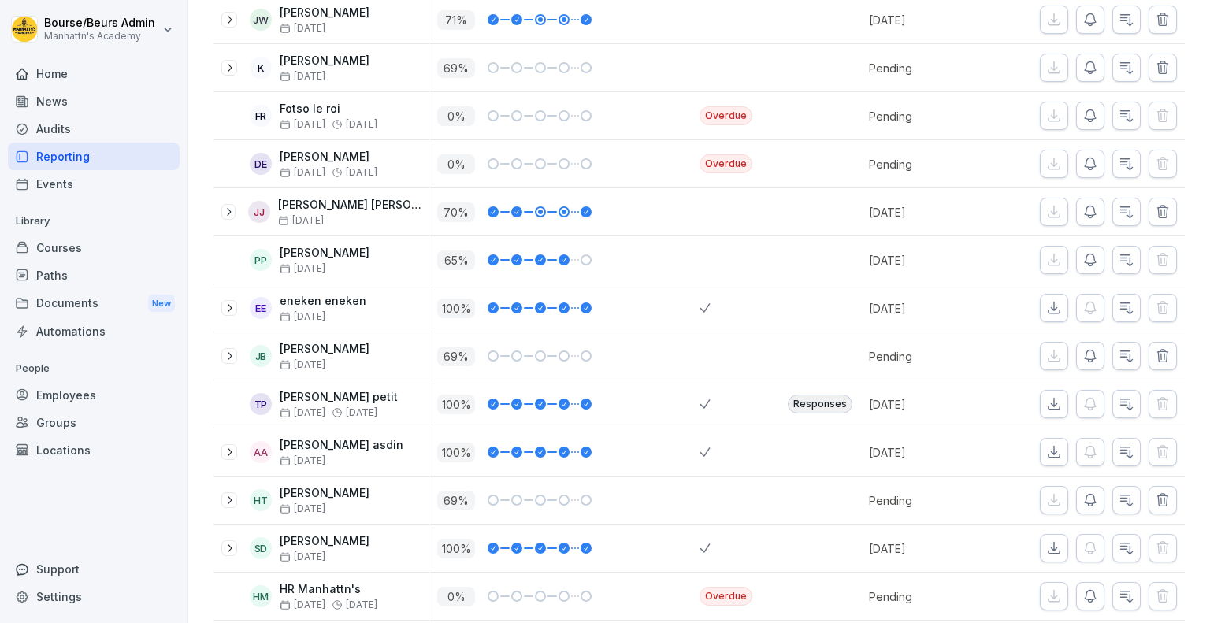
click at [1154, 352] on icon "button" at bounding box center [1162, 356] width 16 height 16
click at [1083, 204] on icon "button" at bounding box center [1090, 212] width 16 height 16
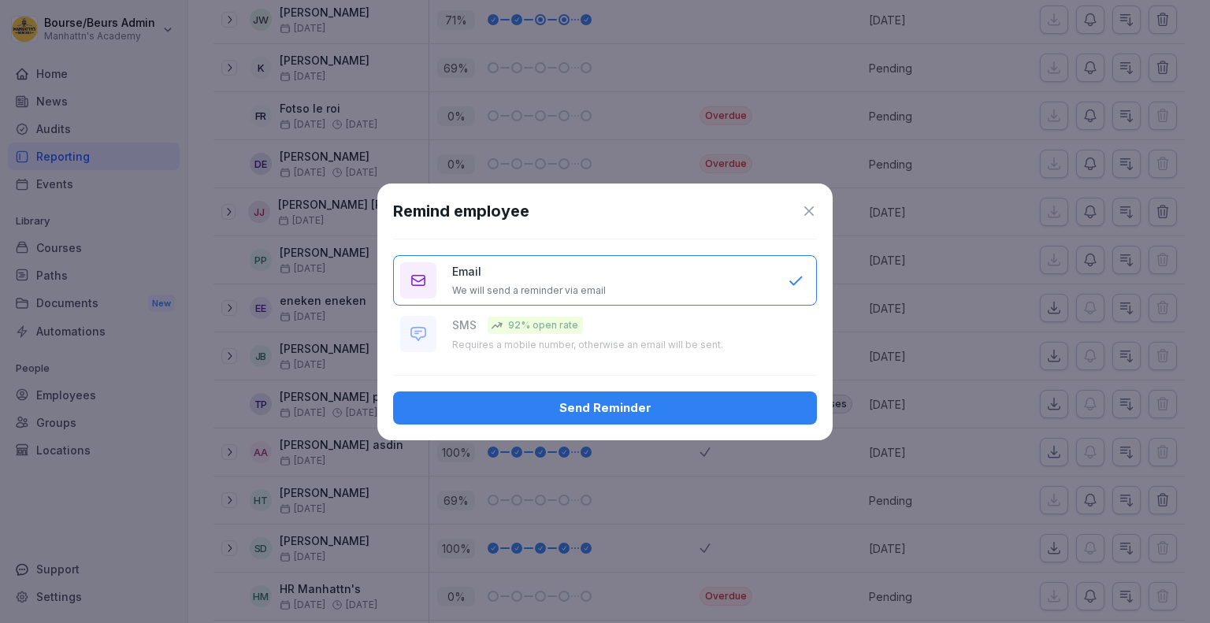
click at [712, 401] on div "Send Reminder" at bounding box center [605, 407] width 398 height 17
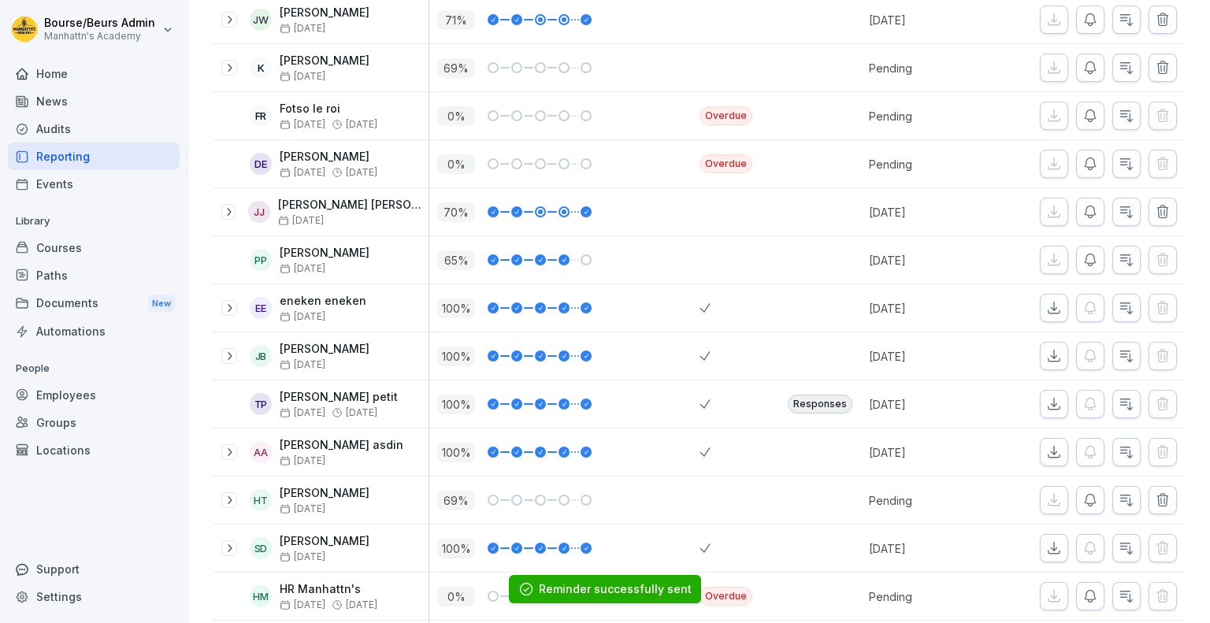
click at [1084, 256] on icon "button" at bounding box center [1090, 260] width 16 height 16
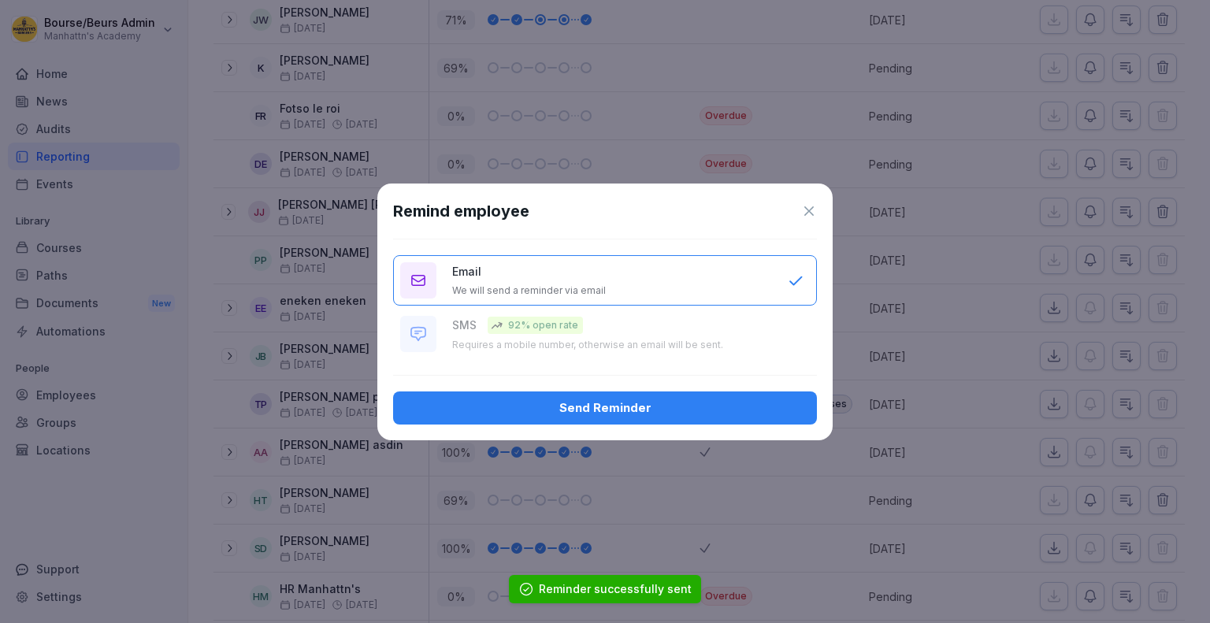
click at [776, 402] on div "Send Reminder" at bounding box center [605, 407] width 398 height 17
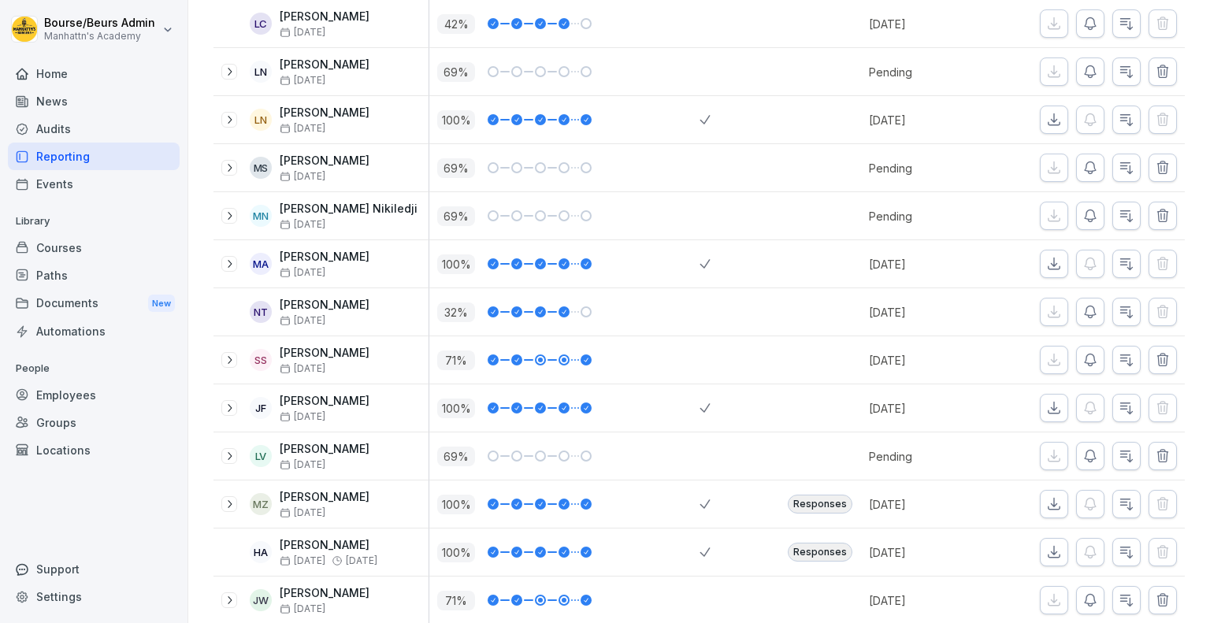
scroll to position [1603, 0]
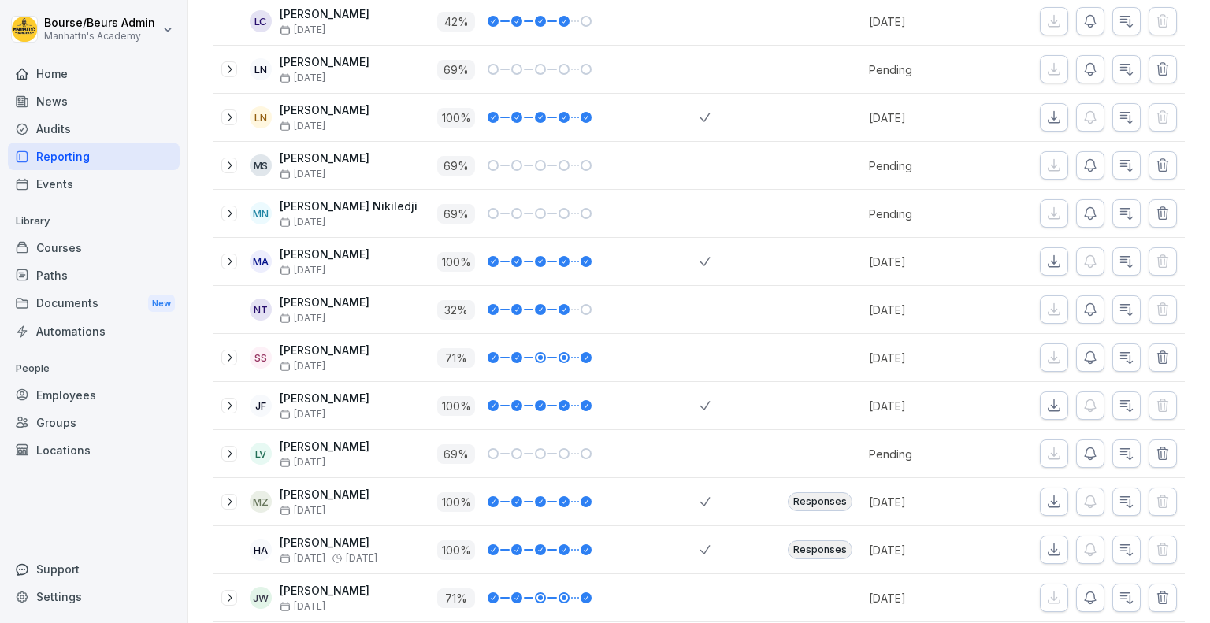
click at [1082, 351] on icon "button" at bounding box center [1090, 358] width 16 height 16
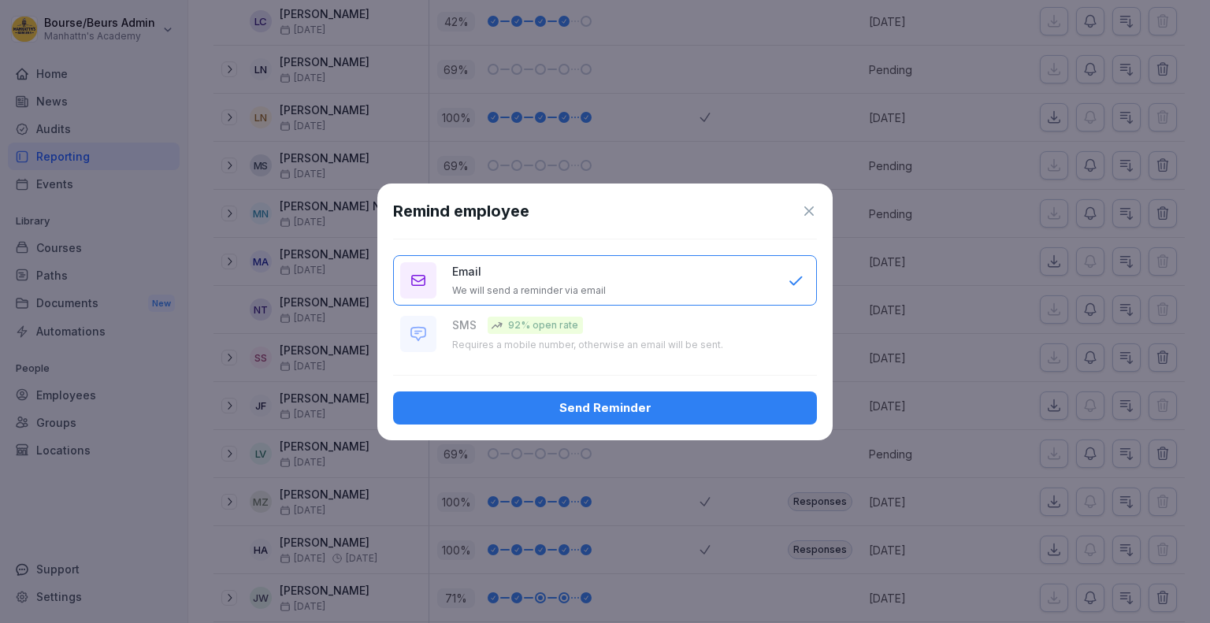
click at [713, 407] on div "Send Reminder" at bounding box center [605, 407] width 398 height 17
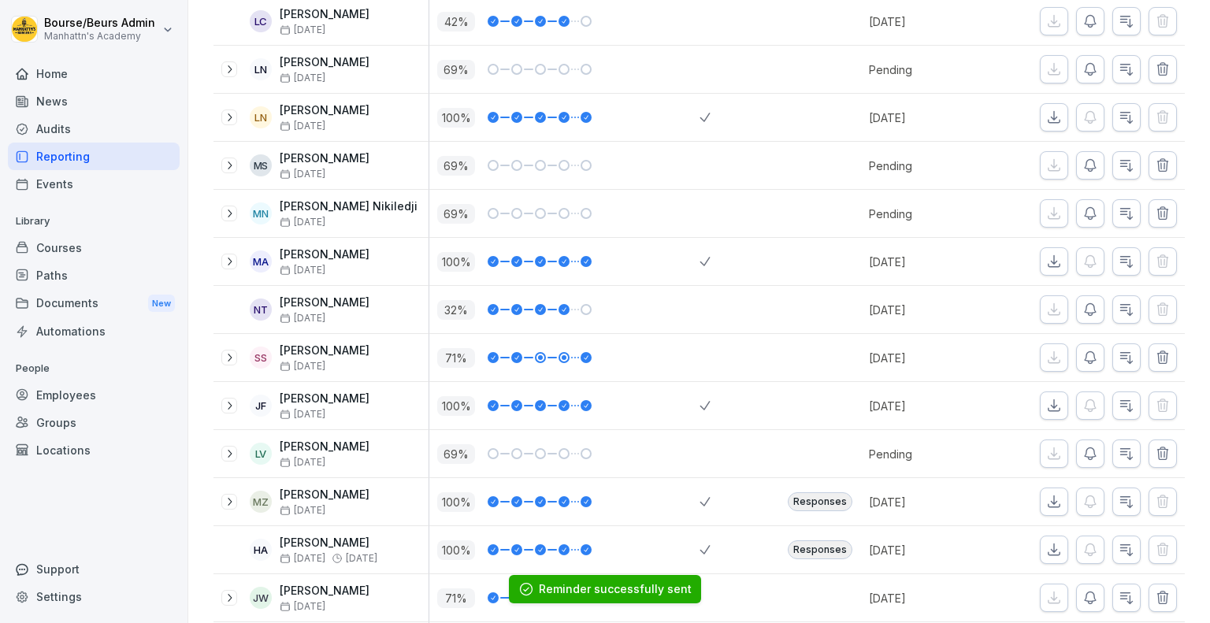
click at [1082, 446] on icon "button" at bounding box center [1090, 454] width 16 height 16
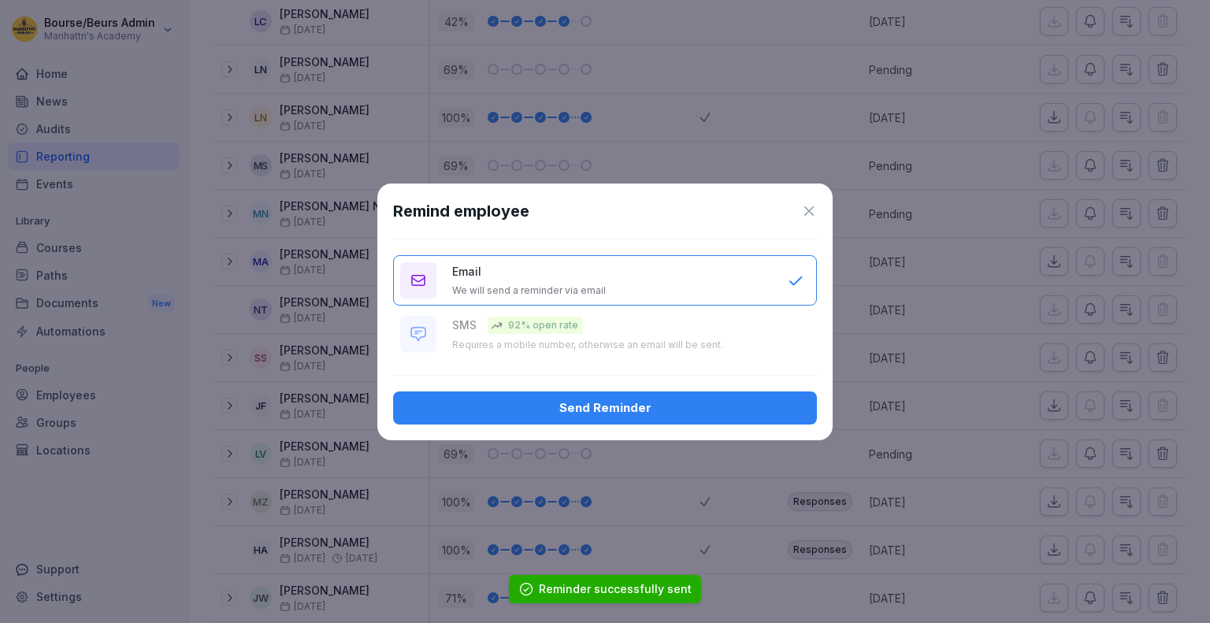
click at [800, 403] on div "Send Reminder" at bounding box center [605, 407] width 398 height 17
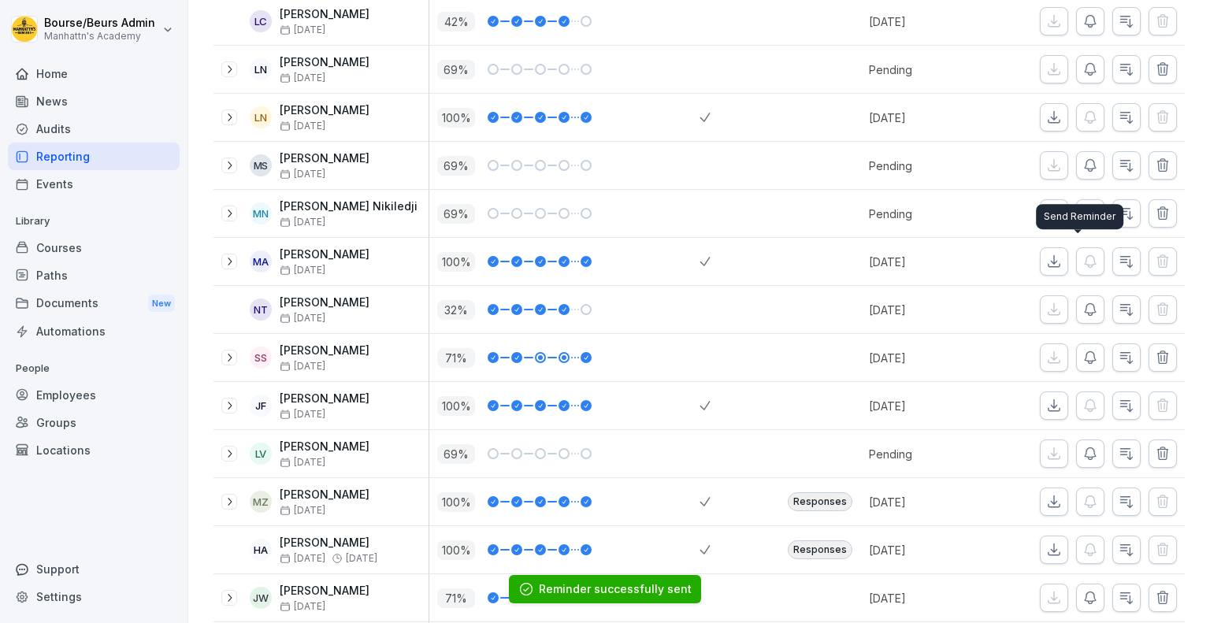
click at [1077, 207] on div "Send Reminder Send Reminder" at bounding box center [1079, 216] width 87 height 25
click at [1082, 209] on icon "button" at bounding box center [1090, 214] width 16 height 16
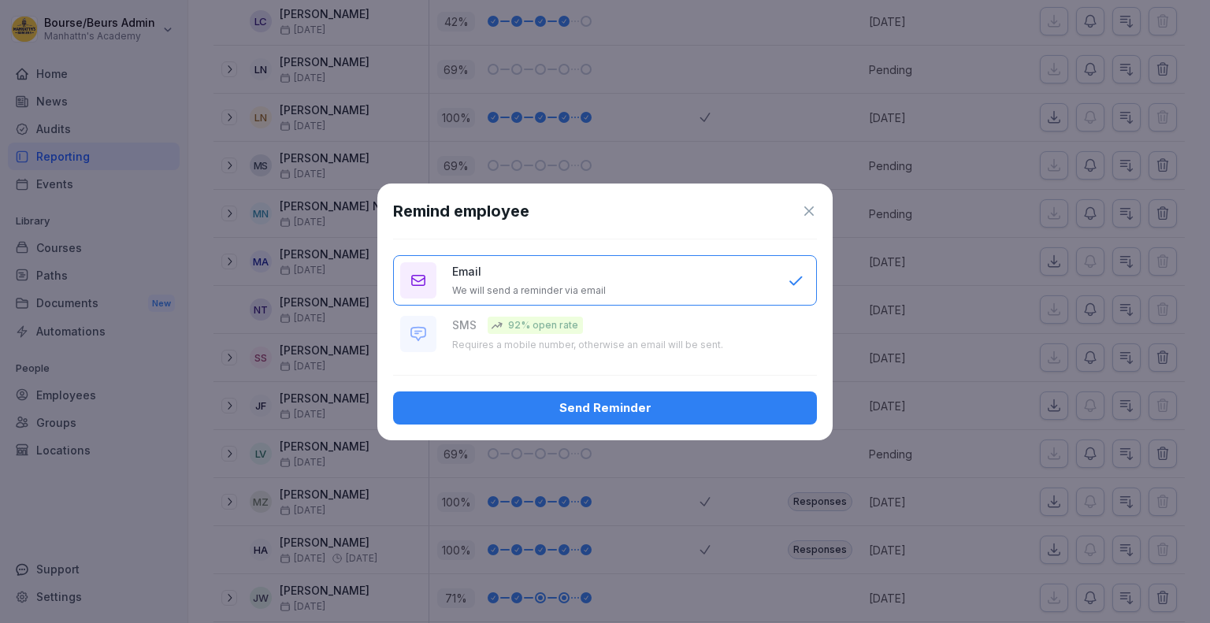
click at [628, 402] on div "Send Reminder" at bounding box center [605, 407] width 398 height 17
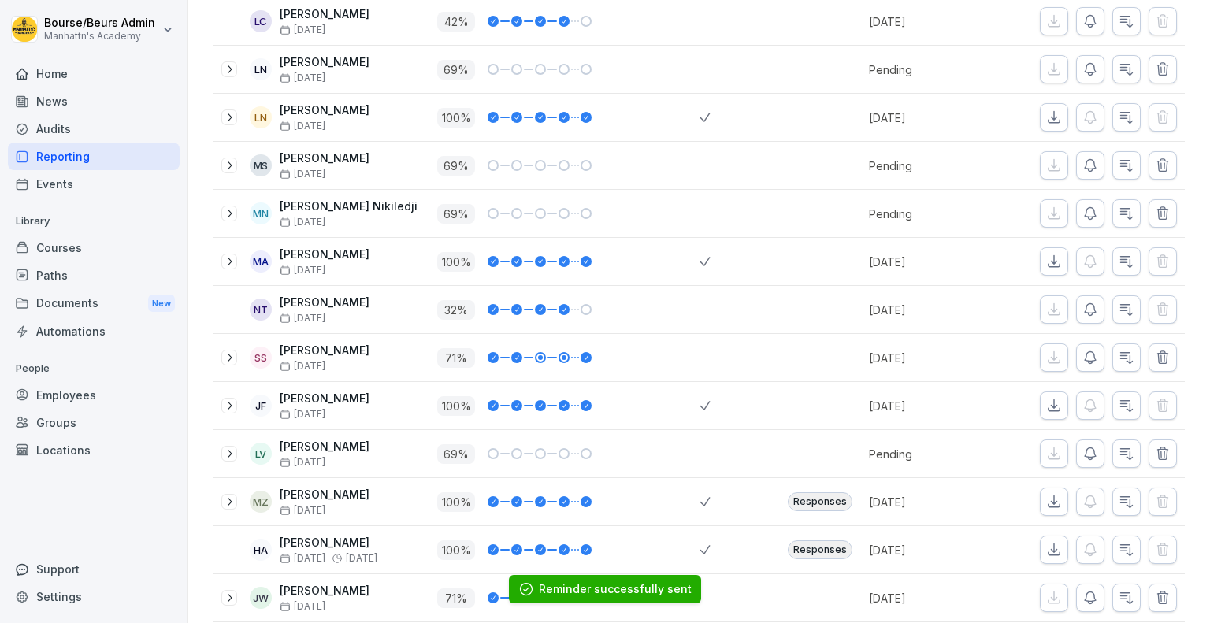
click at [1077, 168] on button "button" at bounding box center [1090, 165] width 28 height 28
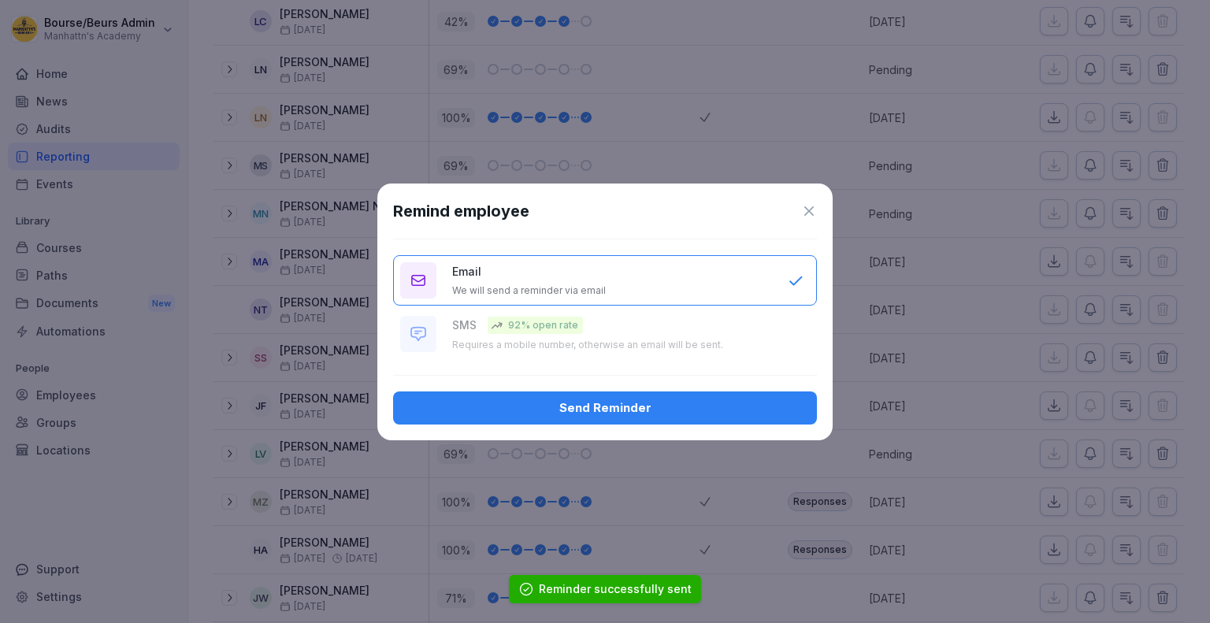
click at [621, 414] on div "Send Reminder" at bounding box center [605, 407] width 398 height 17
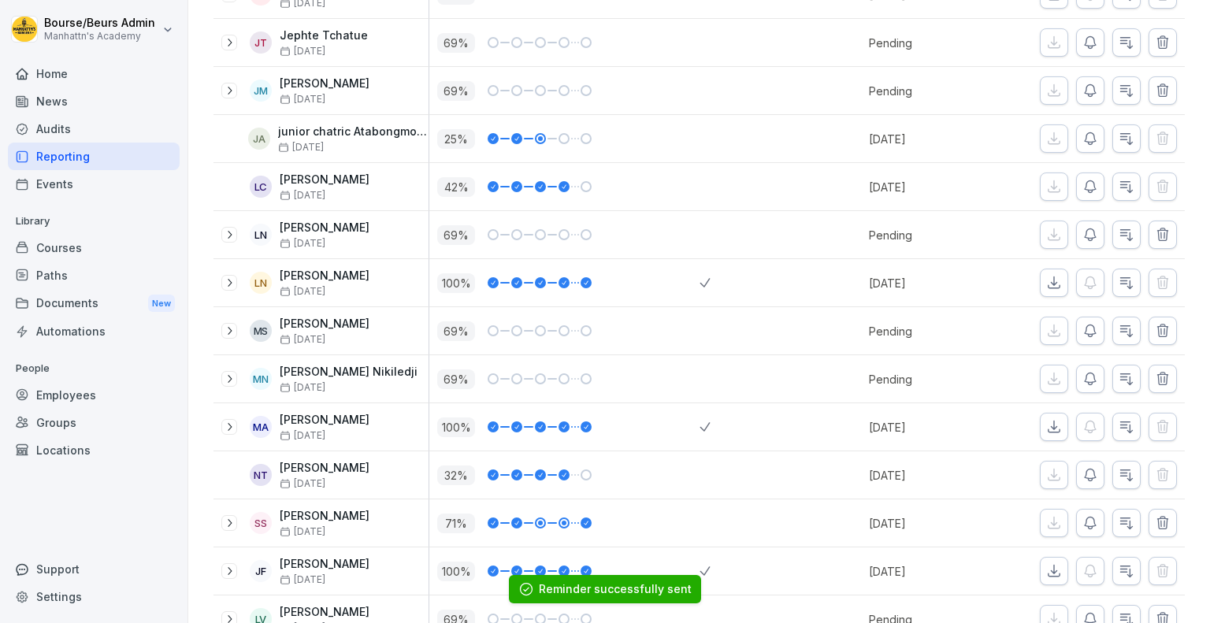
scroll to position [1436, 0]
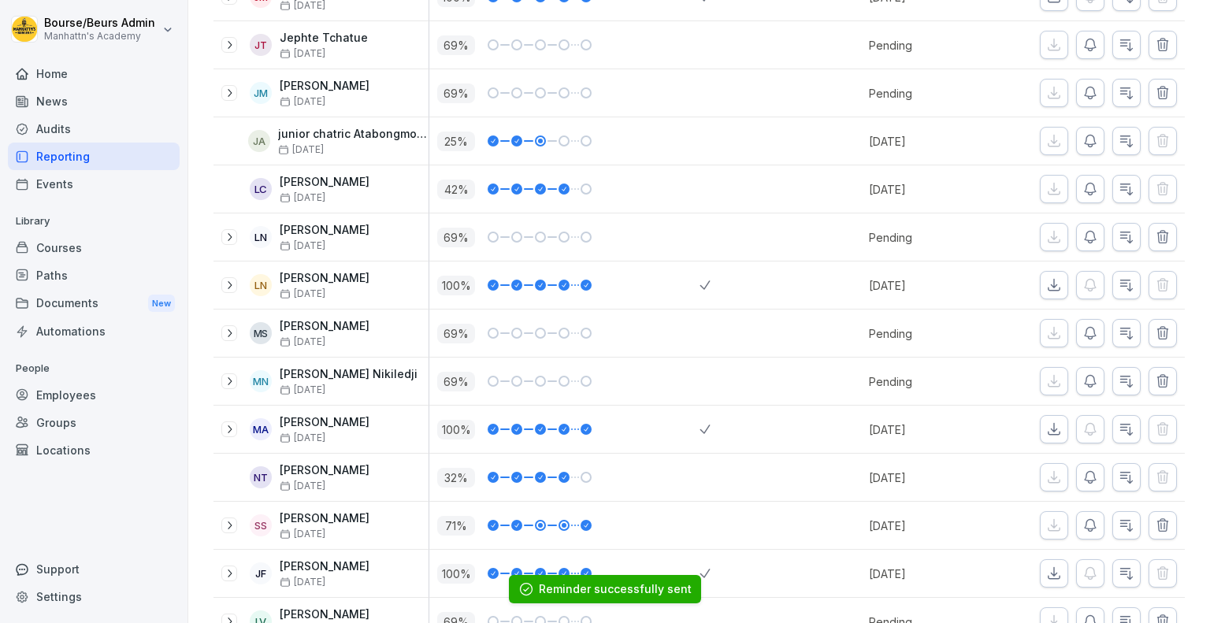
click at [1082, 232] on icon "button" at bounding box center [1090, 237] width 16 height 16
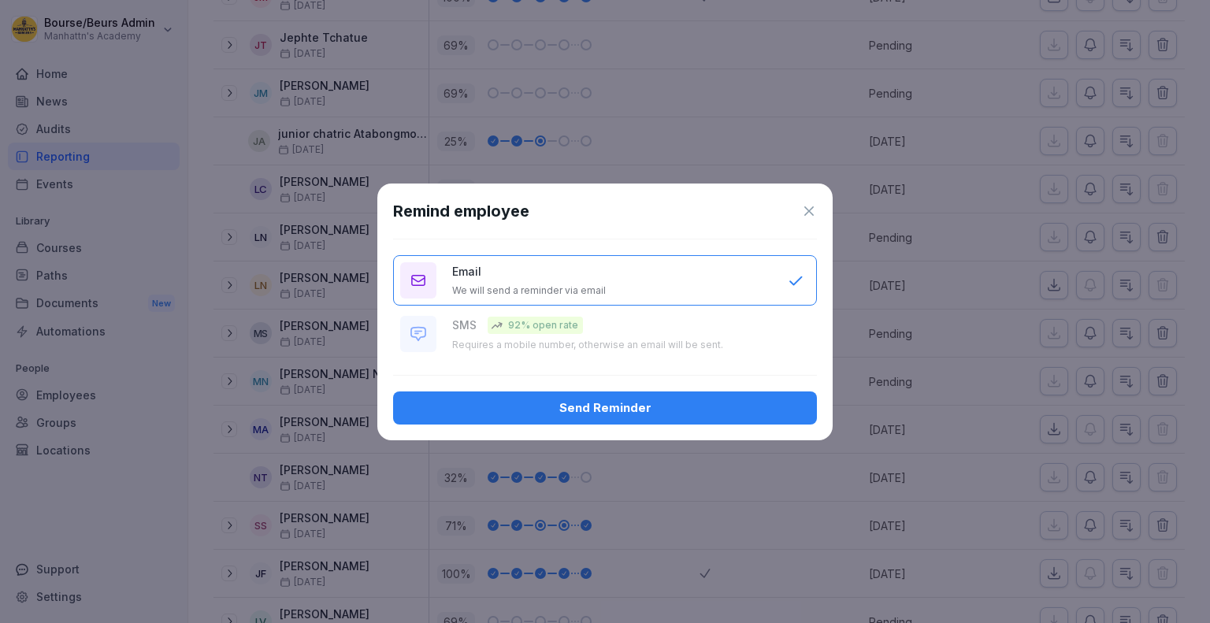
click at [684, 404] on div "Send Reminder" at bounding box center [605, 407] width 398 height 17
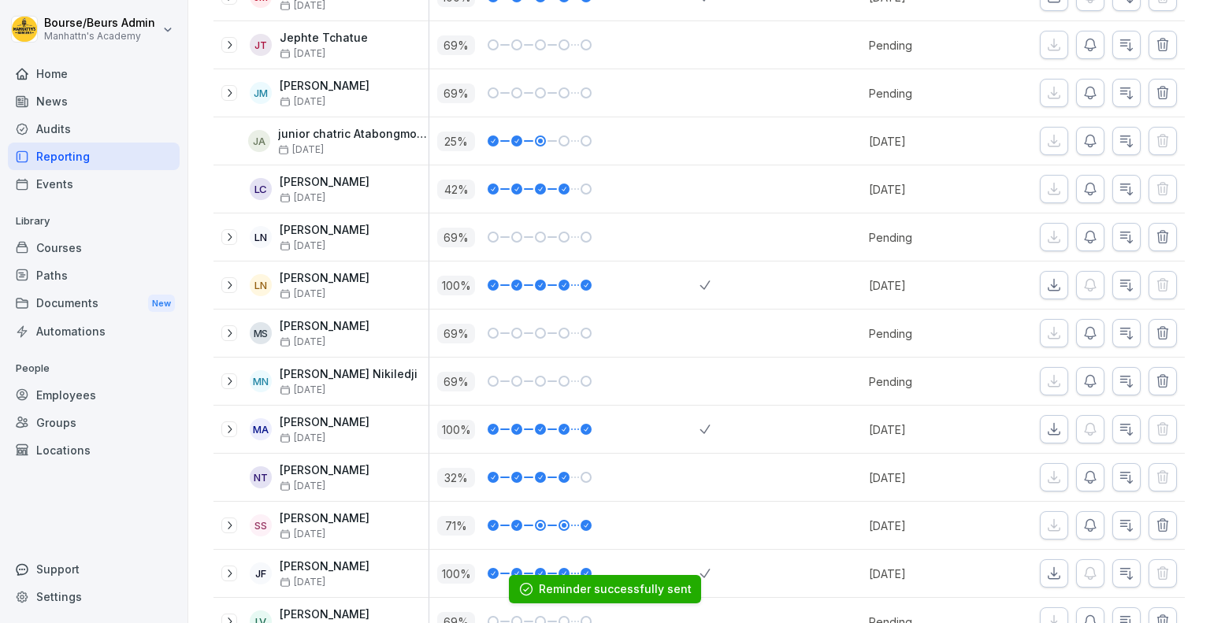
click at [1082, 185] on icon "button" at bounding box center [1090, 189] width 16 height 16
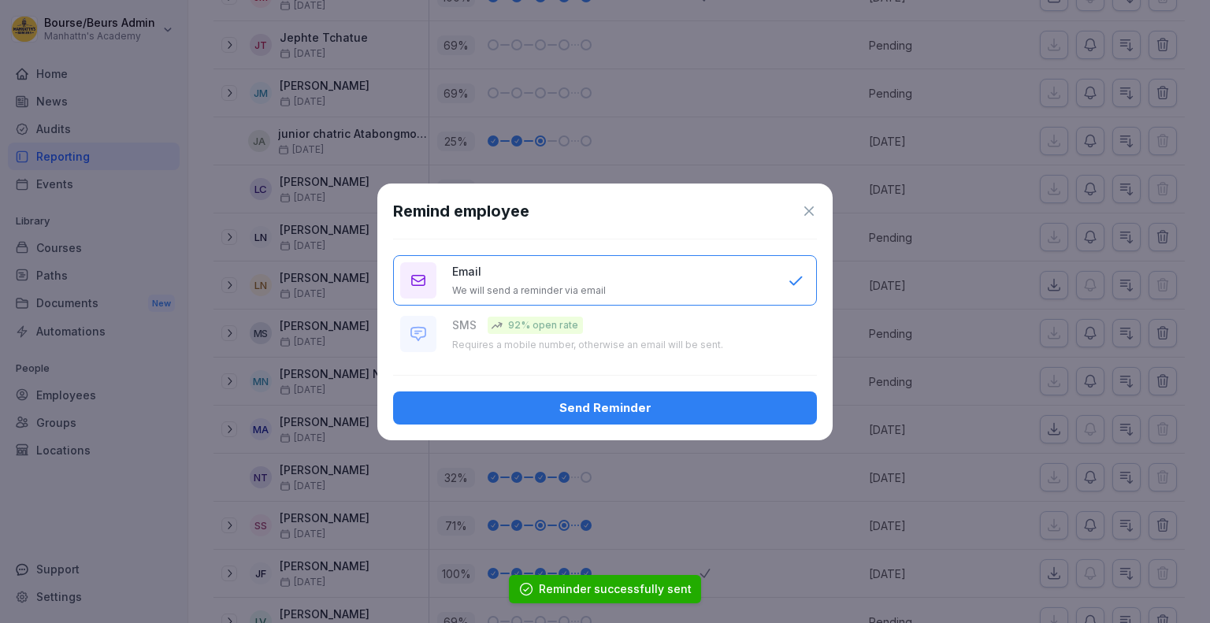
click at [781, 403] on div "Send Reminder" at bounding box center [605, 407] width 398 height 17
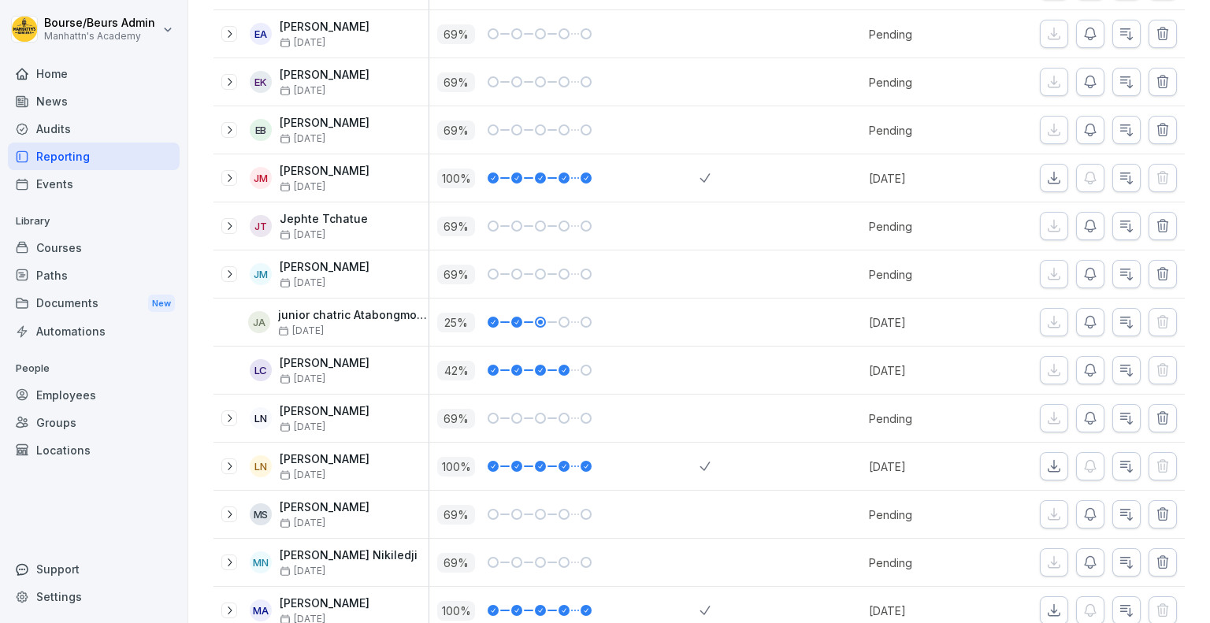
scroll to position [1254, 0]
click at [1082, 269] on icon "button" at bounding box center [1090, 275] width 16 height 16
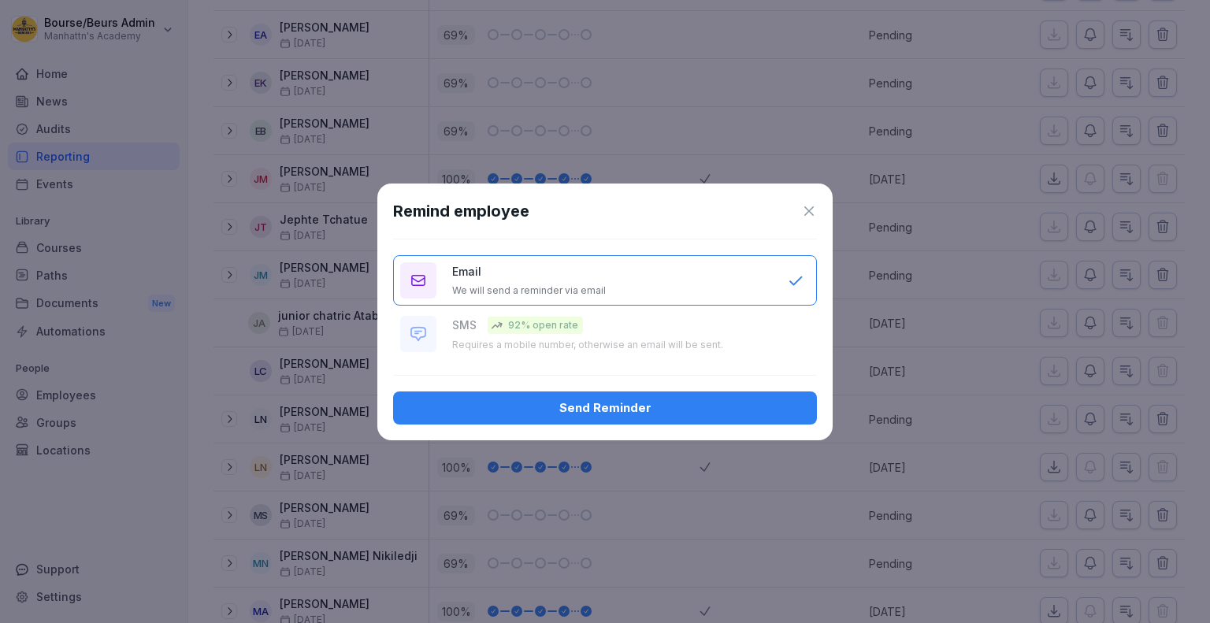
click at [791, 406] on div "Send Reminder" at bounding box center [605, 407] width 398 height 17
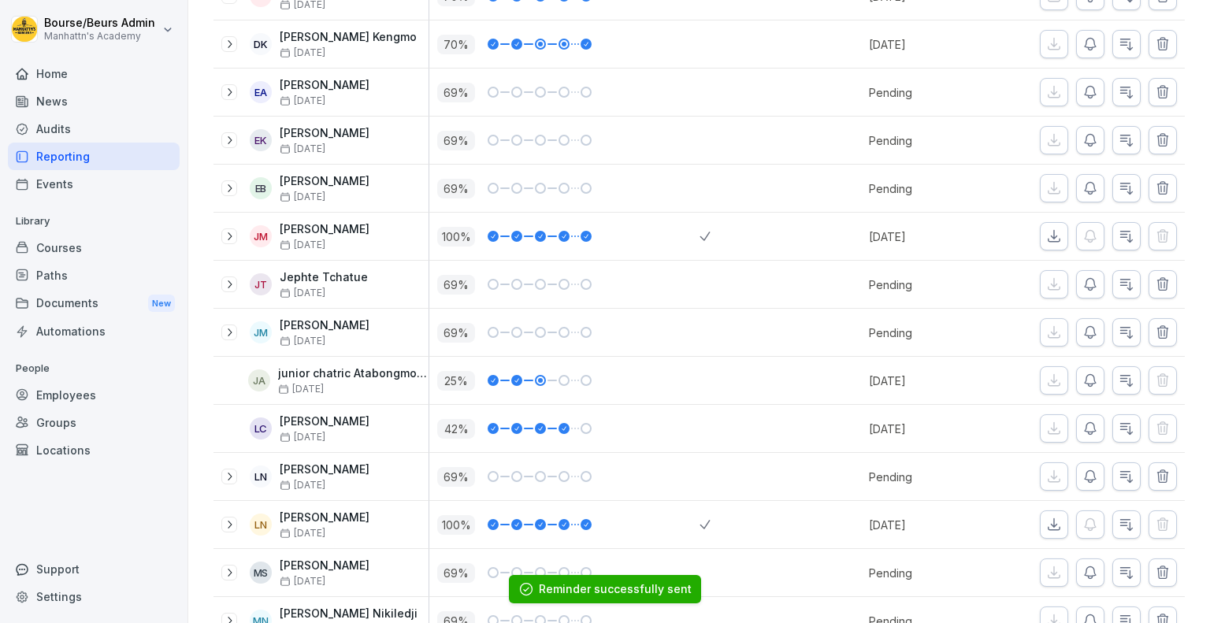
scroll to position [1188, 0]
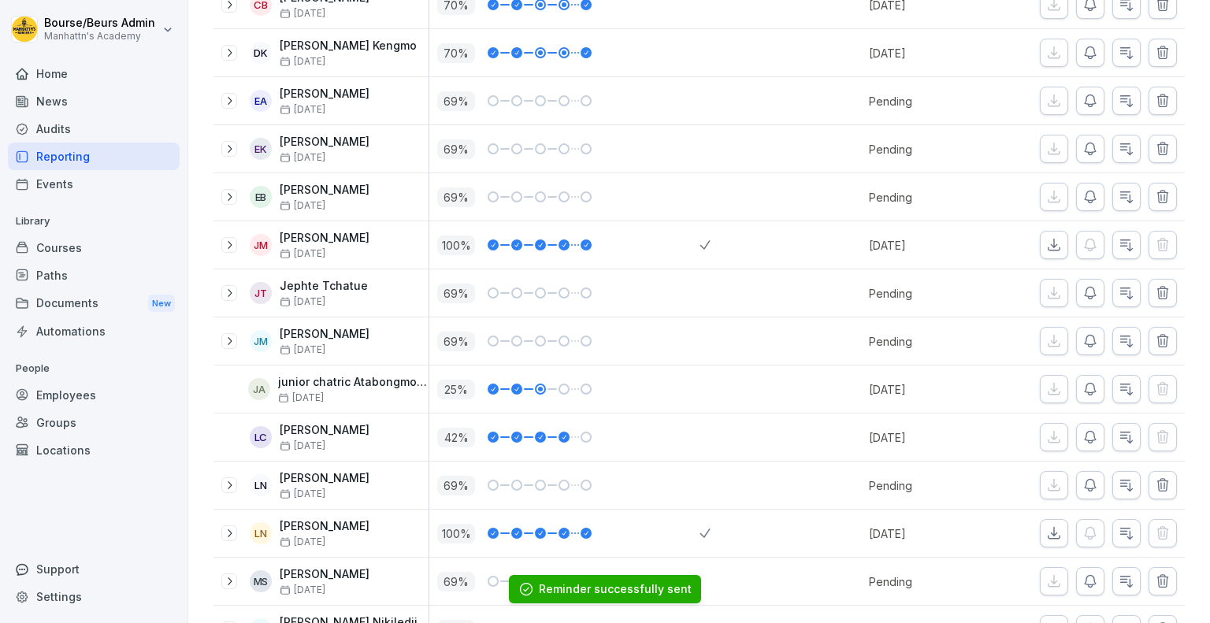
click at [1082, 97] on icon "button" at bounding box center [1090, 101] width 16 height 16
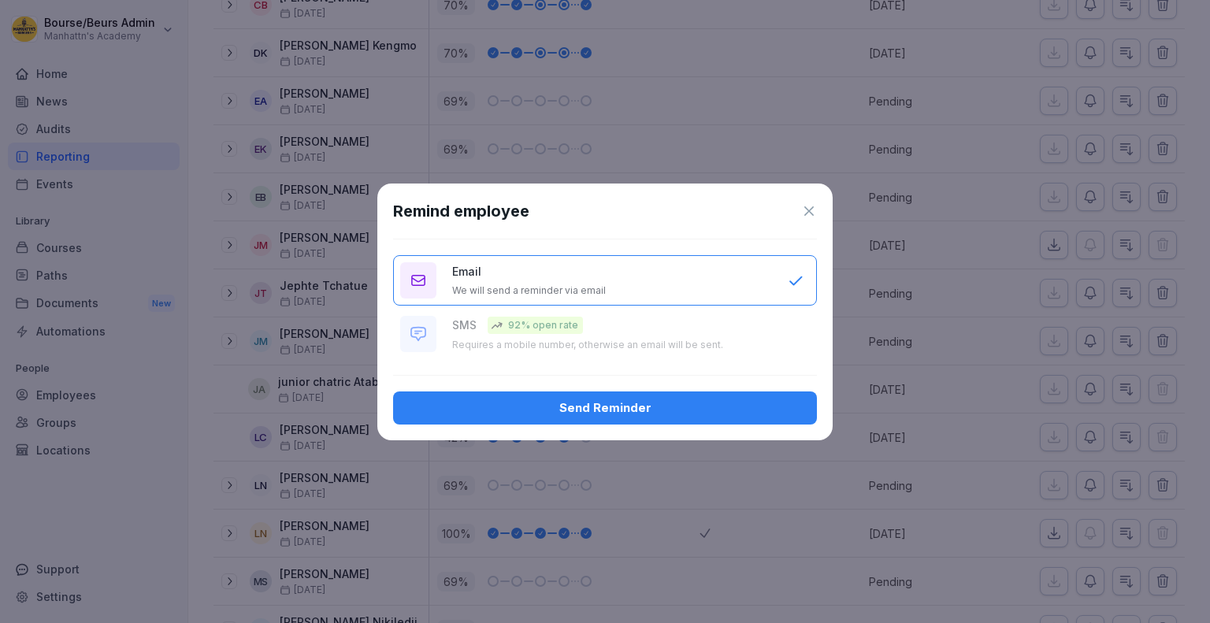
click at [765, 395] on button "Send Reminder" at bounding box center [605, 407] width 424 height 33
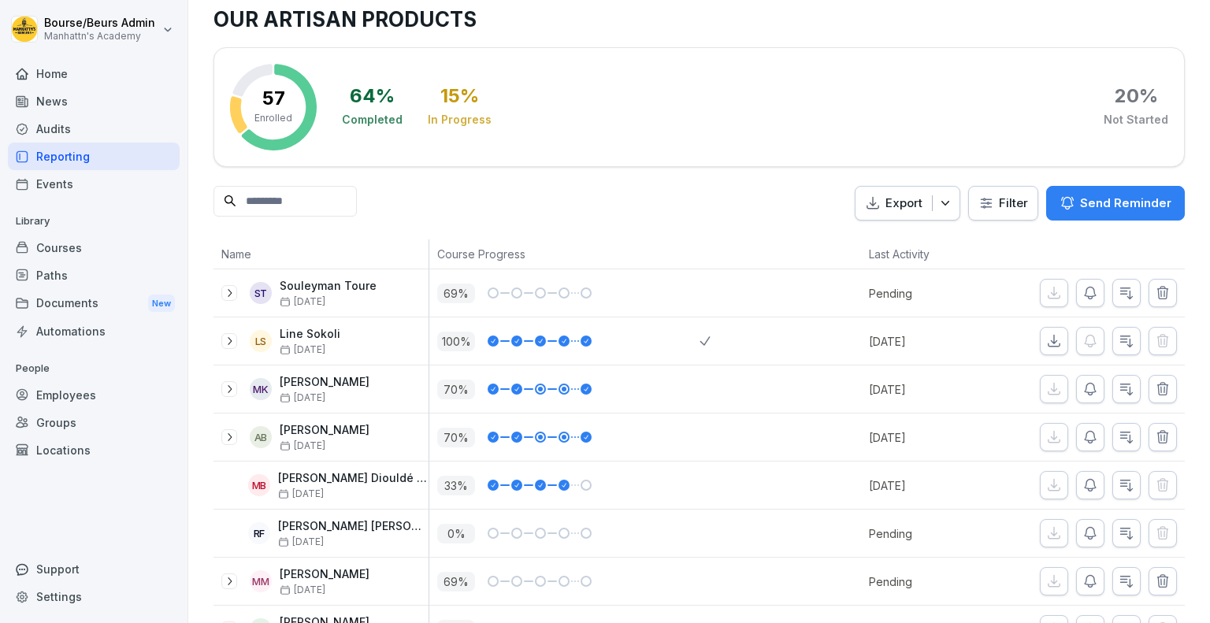
scroll to position [0, 0]
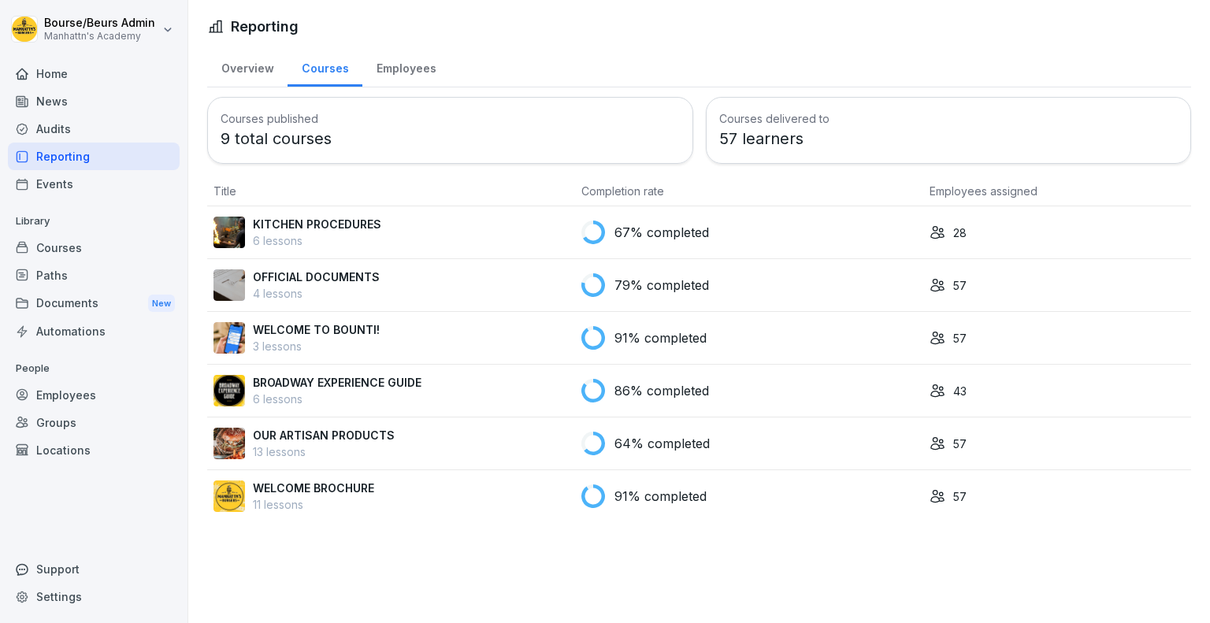
click at [581, 414] on td "86% completed" at bounding box center [749, 391] width 348 height 53
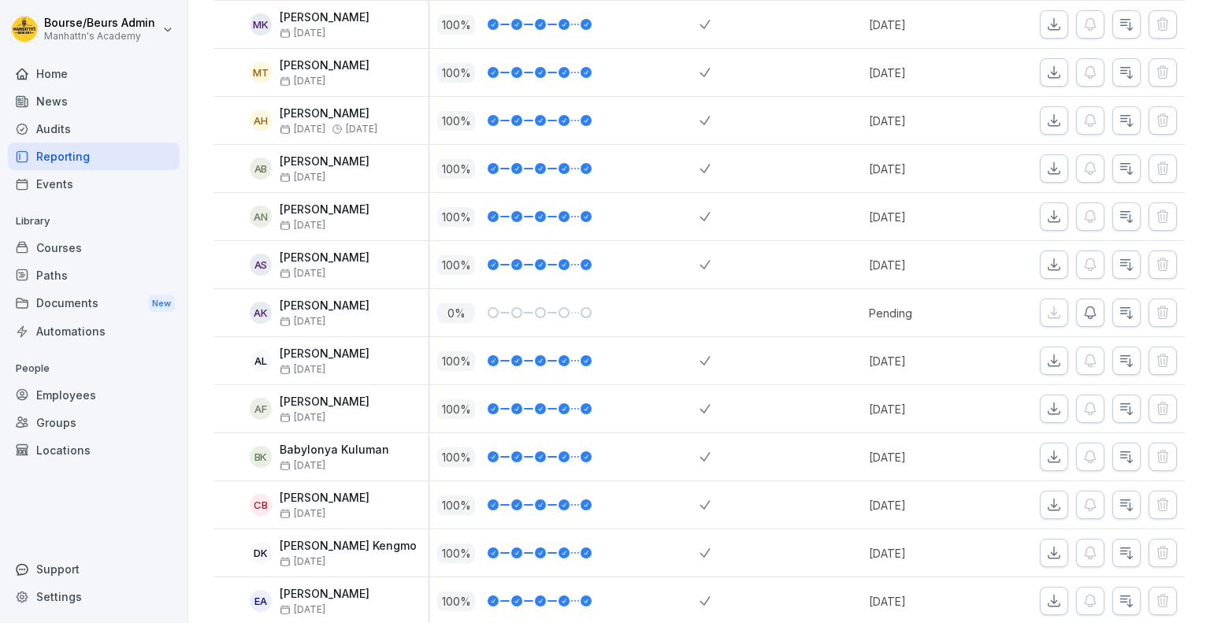
scroll to position [400, 0]
click at [1084, 311] on div "Send Reminder Send Reminder" at bounding box center [1079, 318] width 87 height 25
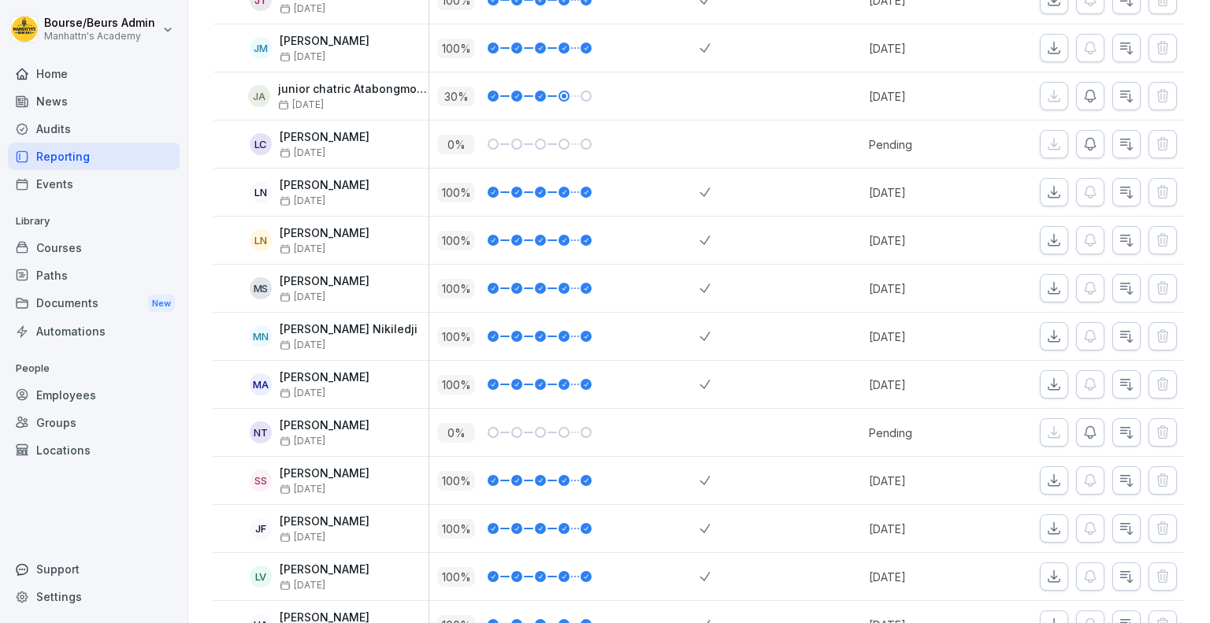
scroll to position [1203, 0]
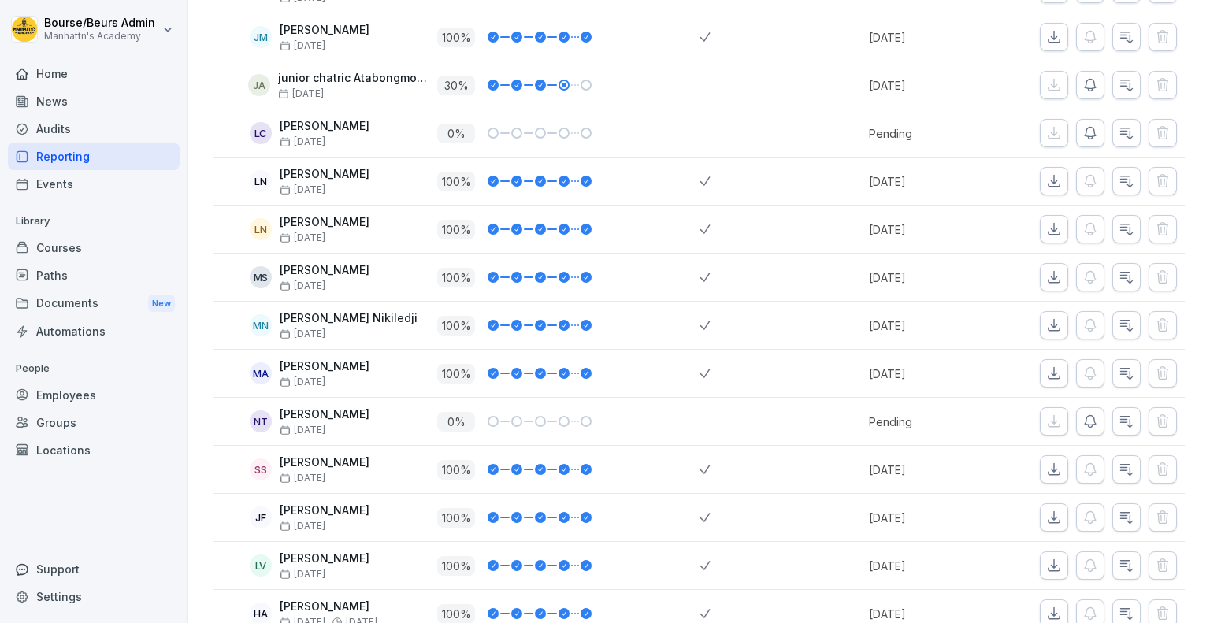
click at [1082, 416] on icon "button" at bounding box center [1090, 421] width 16 height 16
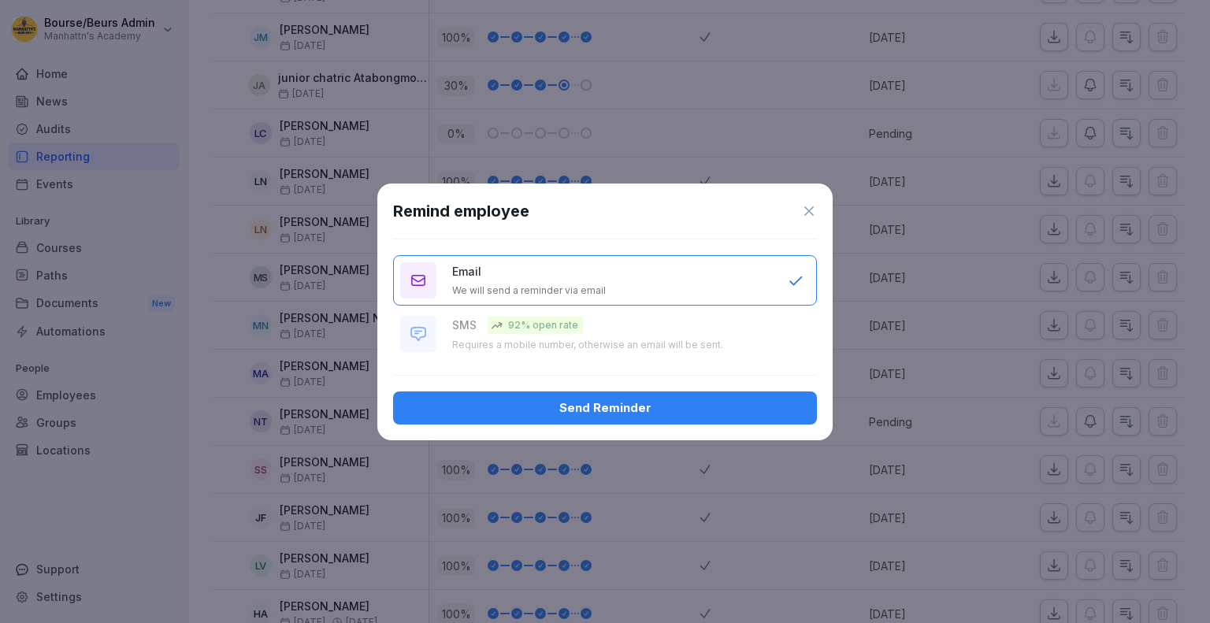
click at [724, 413] on div "Send Reminder" at bounding box center [605, 407] width 398 height 17
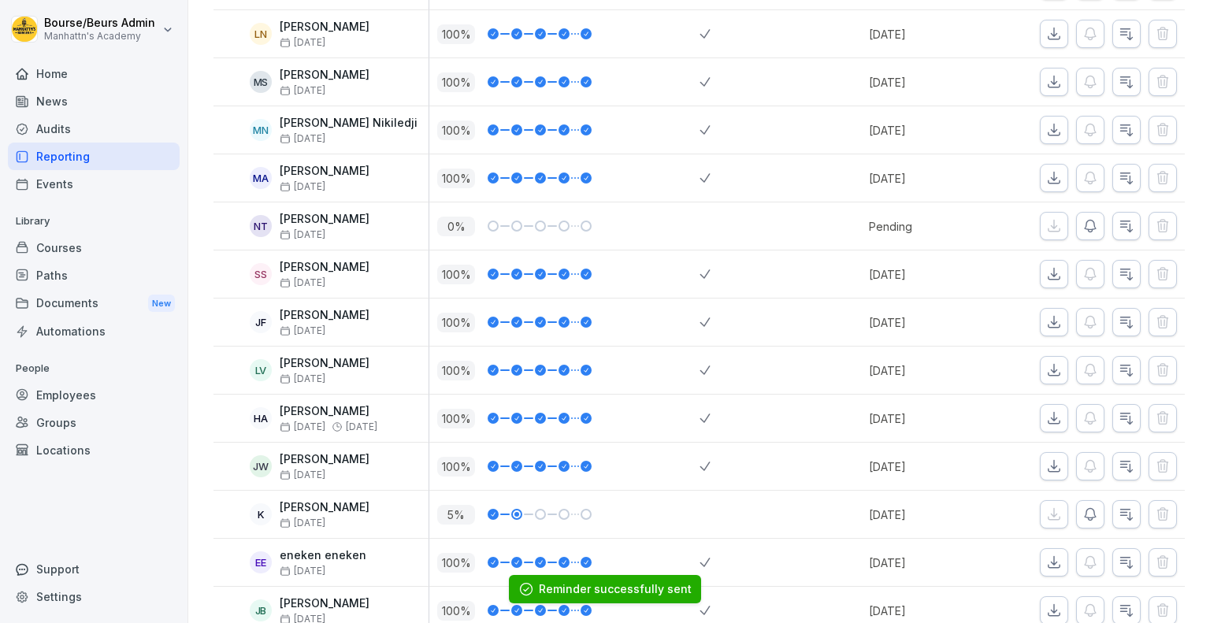
scroll to position [1547, 0]
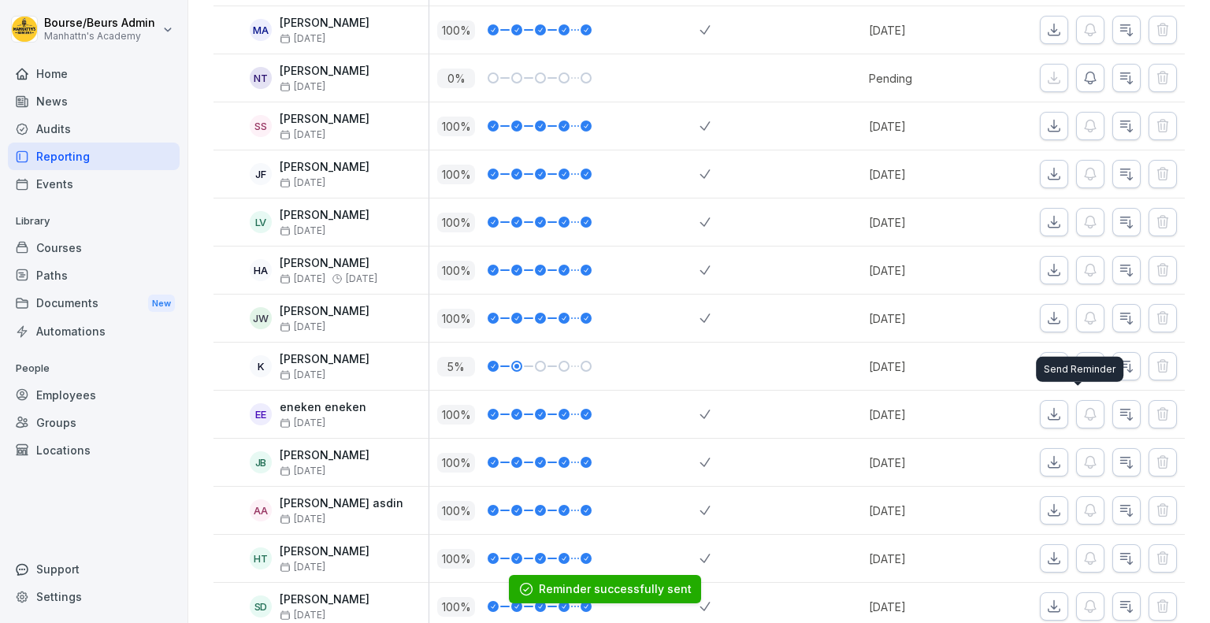
click at [1079, 358] on div "Send Reminder Send Reminder" at bounding box center [1079, 369] width 87 height 25
click at [1078, 352] on button "button" at bounding box center [1090, 366] width 28 height 28
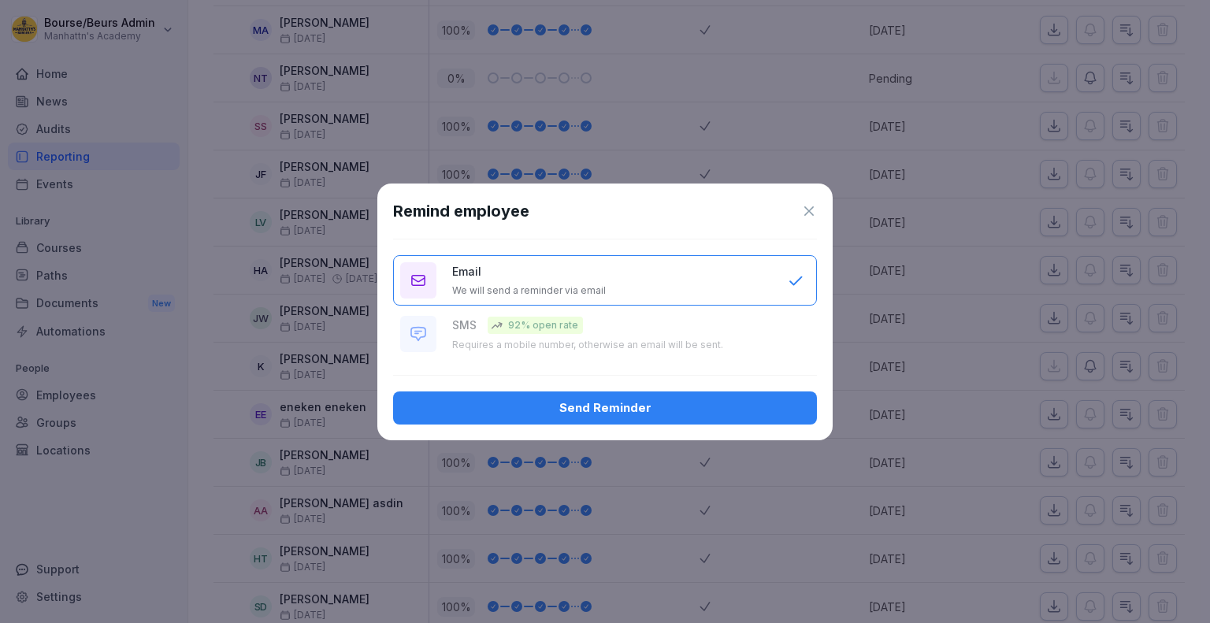
click at [621, 409] on div "Send Reminder" at bounding box center [605, 407] width 398 height 17
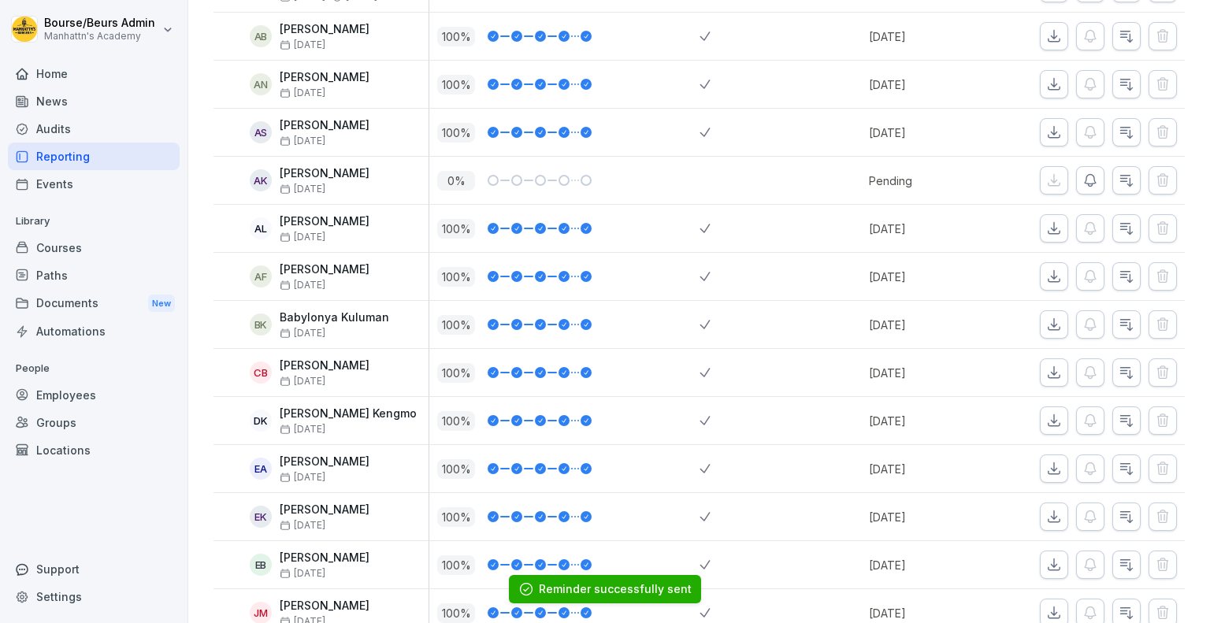
scroll to position [0, 0]
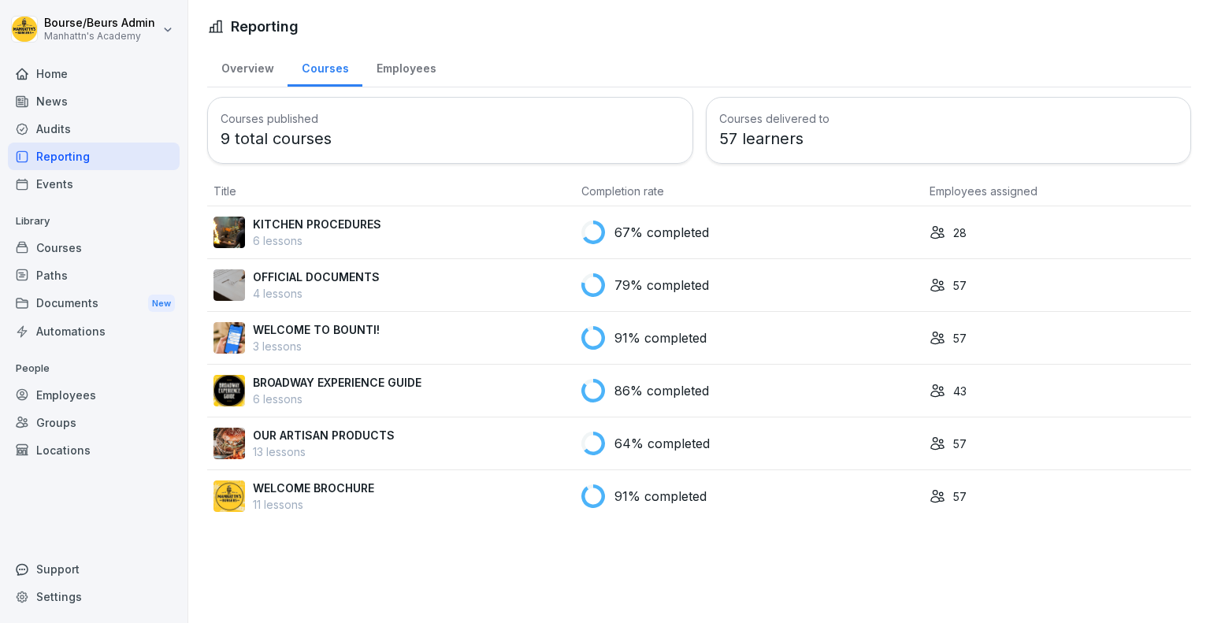
click at [624, 278] on p "79% completed" at bounding box center [661, 285] width 94 height 19
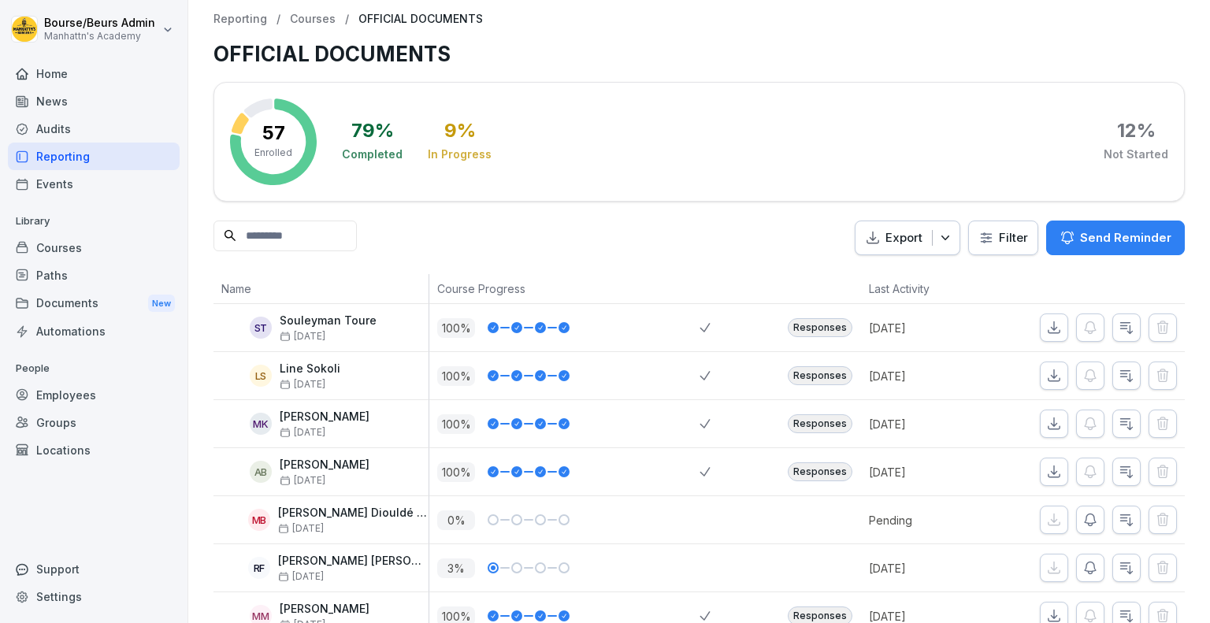
click at [87, 78] on div "Home" at bounding box center [94, 74] width 172 height 28
